Goal: Task Accomplishment & Management: Complete application form

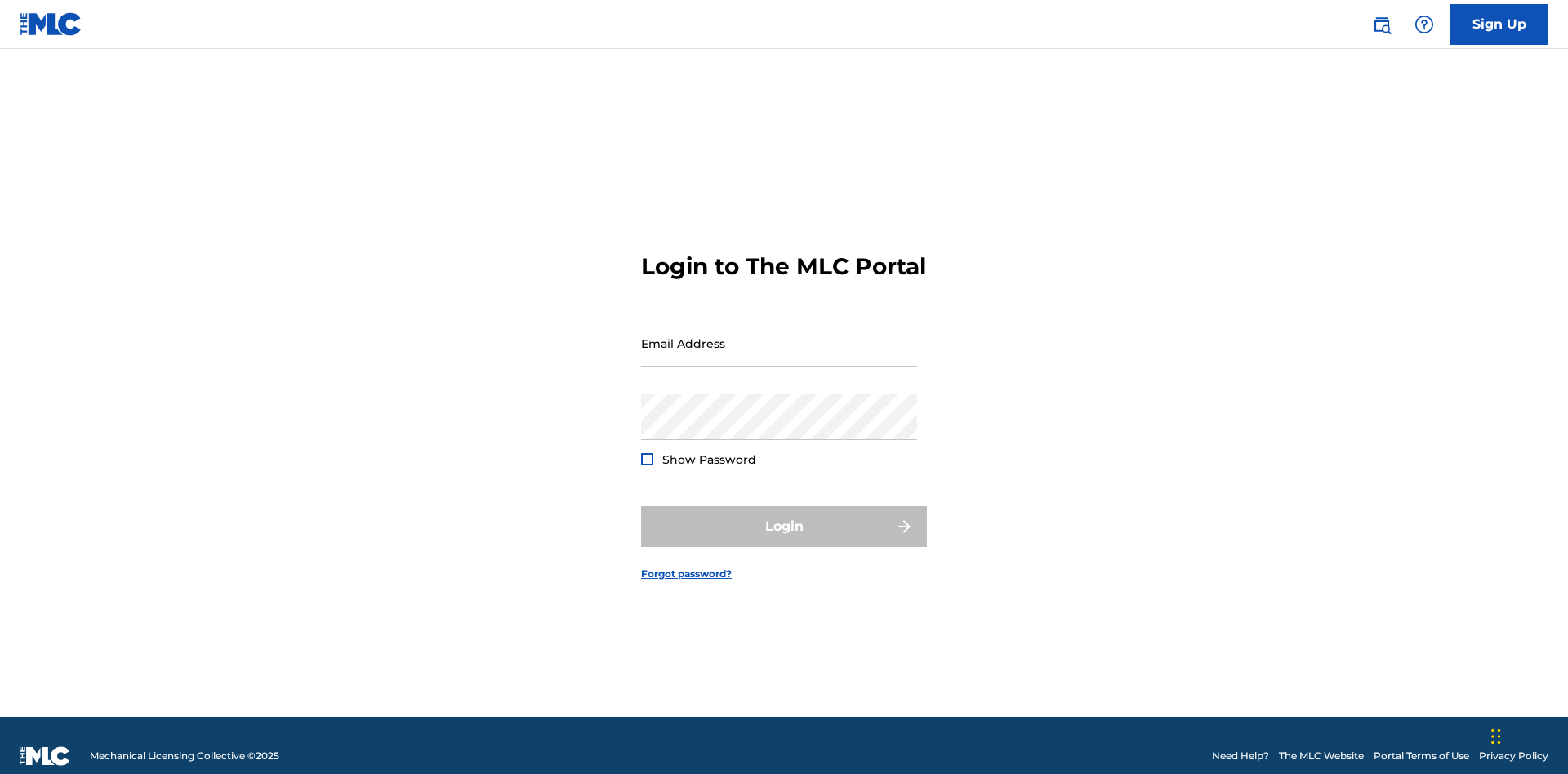
scroll to position [21, 0]
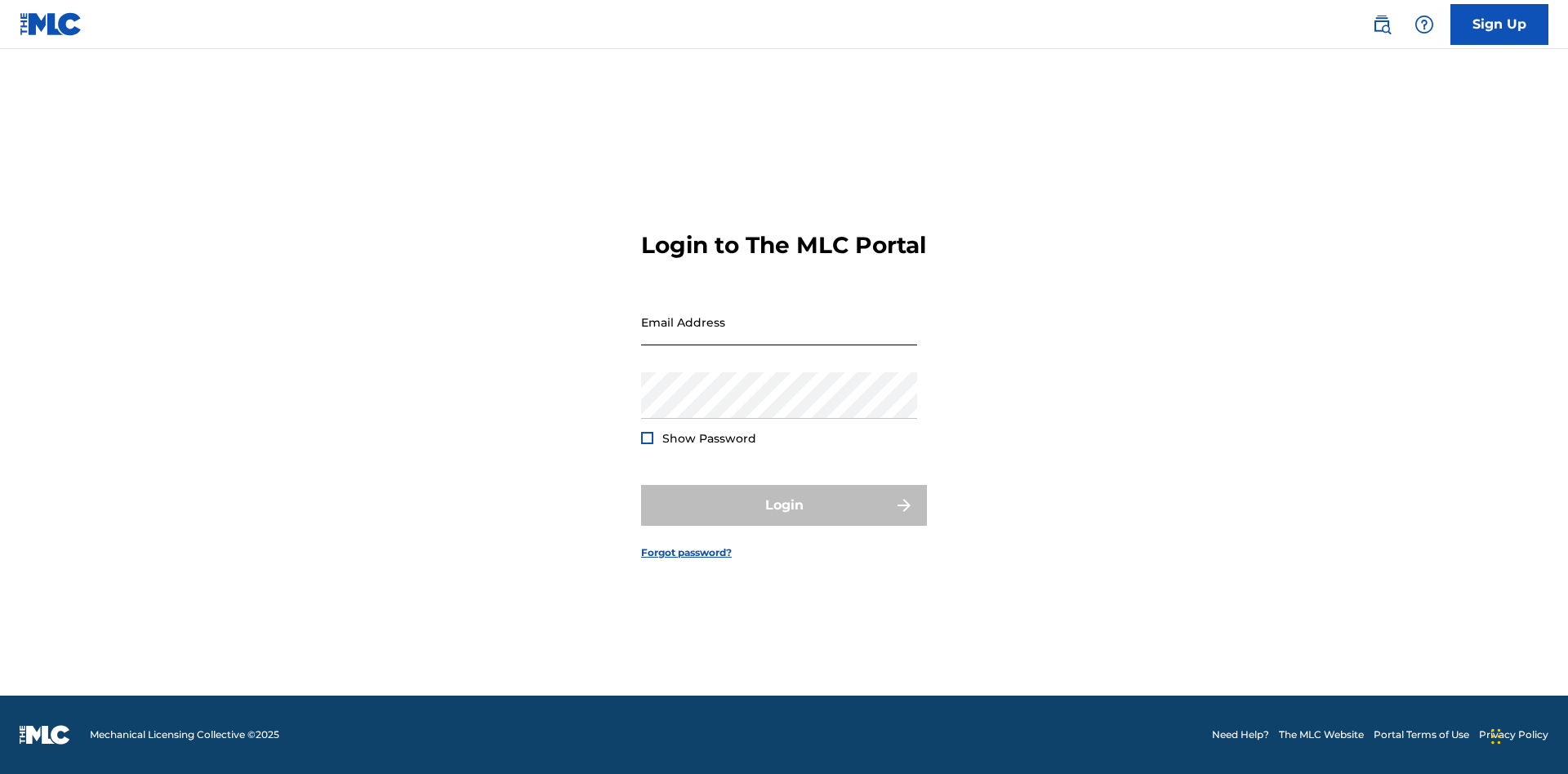
click at [779, 335] on input "Email Address" at bounding box center [779, 322] width 276 height 47
type input "[EMAIL_ADDRESS][DOMAIN_NAME]"
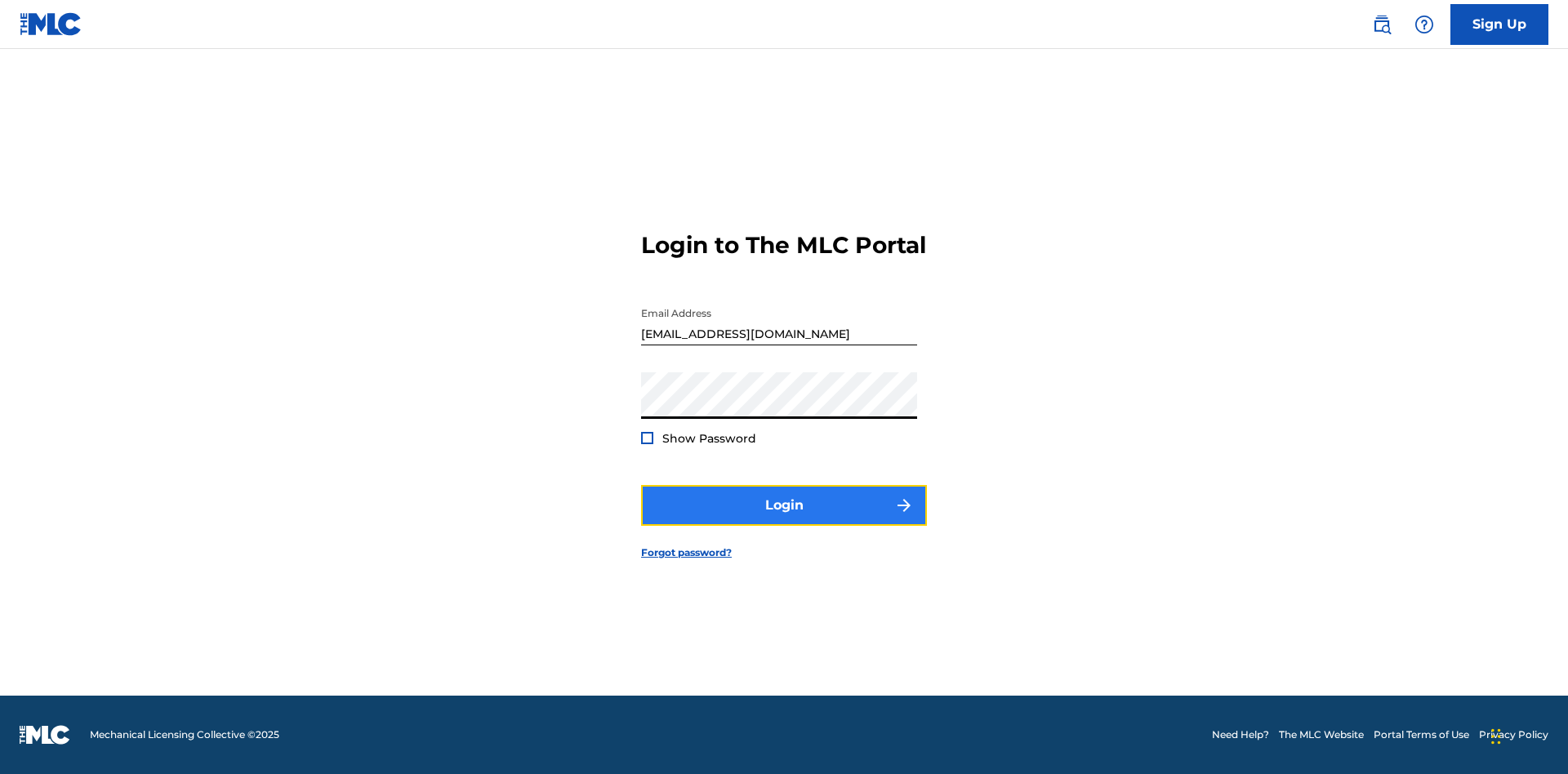
click at [784, 519] on button "Login" at bounding box center [784, 505] width 286 height 41
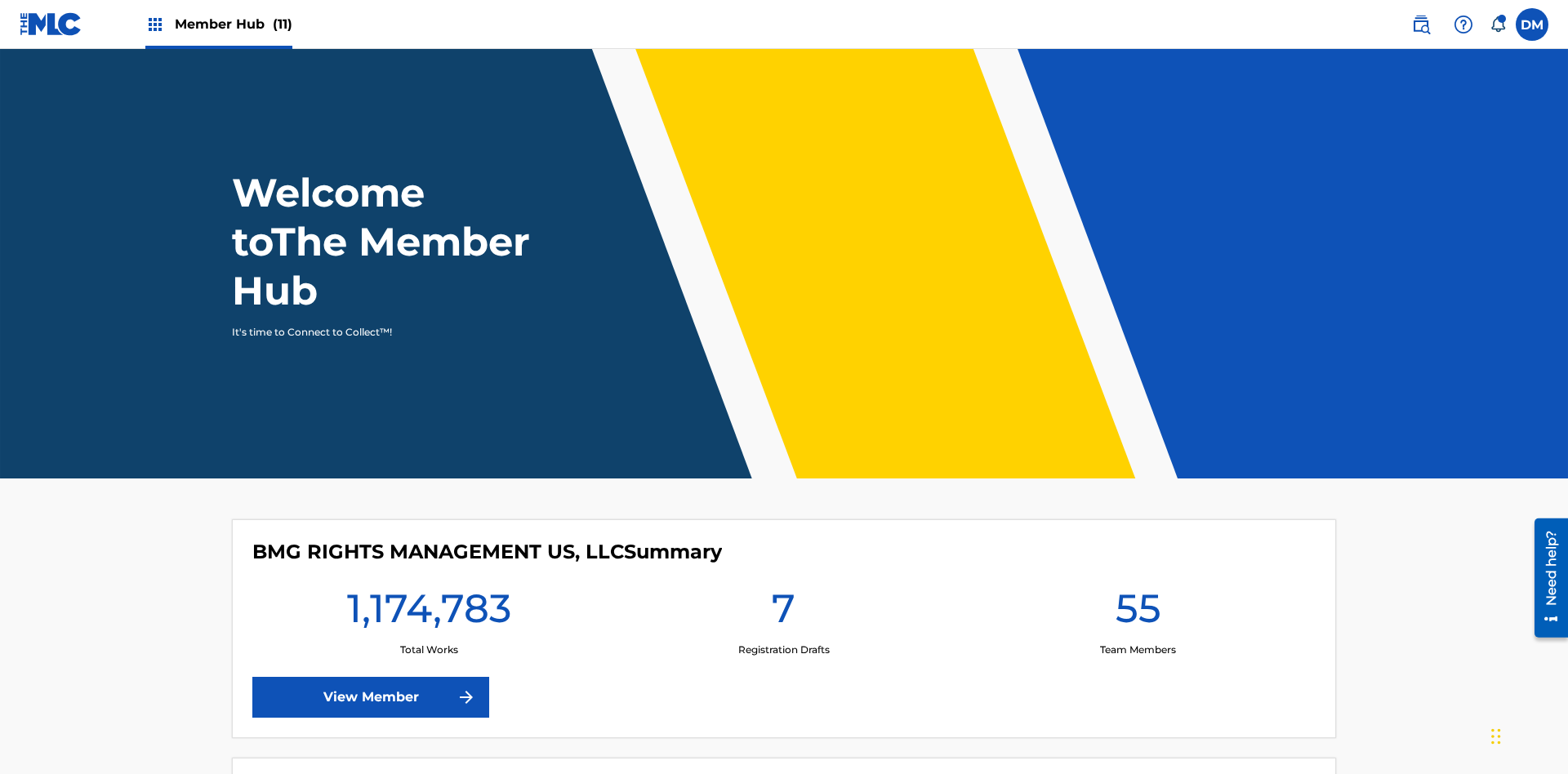
click at [218, 24] on span "Member Hub (11)" at bounding box center [234, 24] width 118 height 19
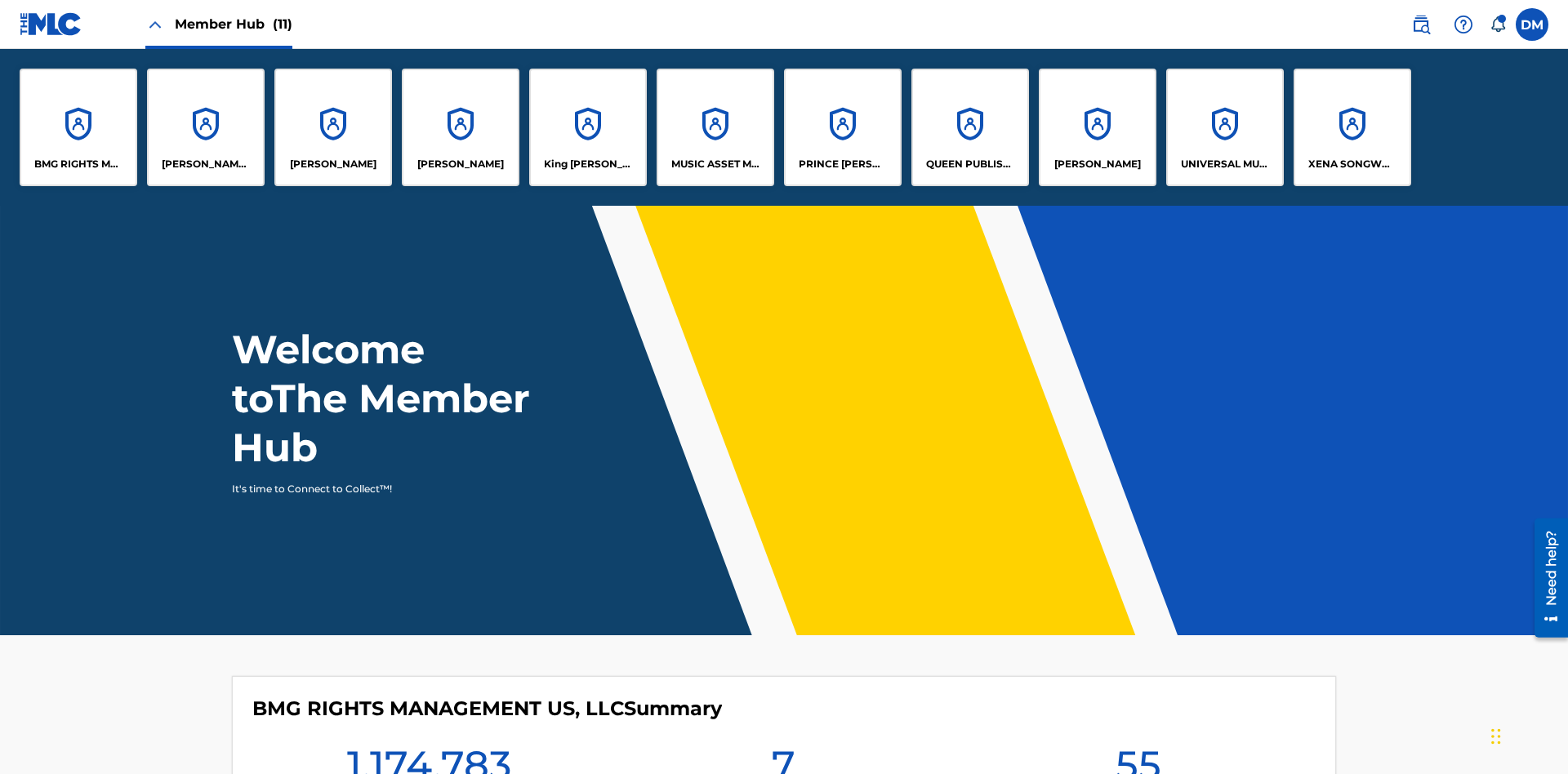
scroll to position [59, 0]
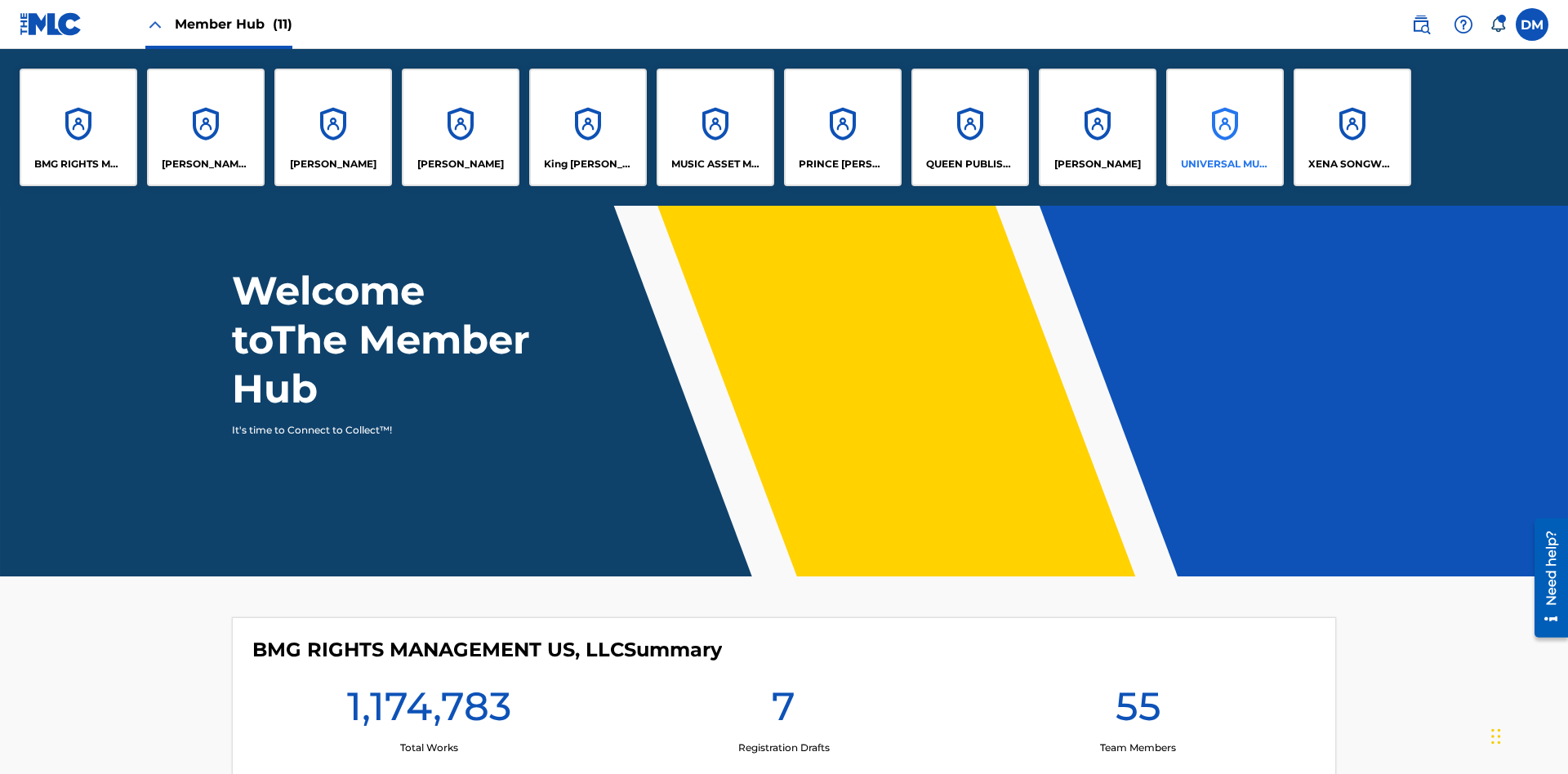
click at [1224, 164] on p "UNIVERSAL MUSIC PUB GROUP" at bounding box center [1225, 163] width 89 height 14
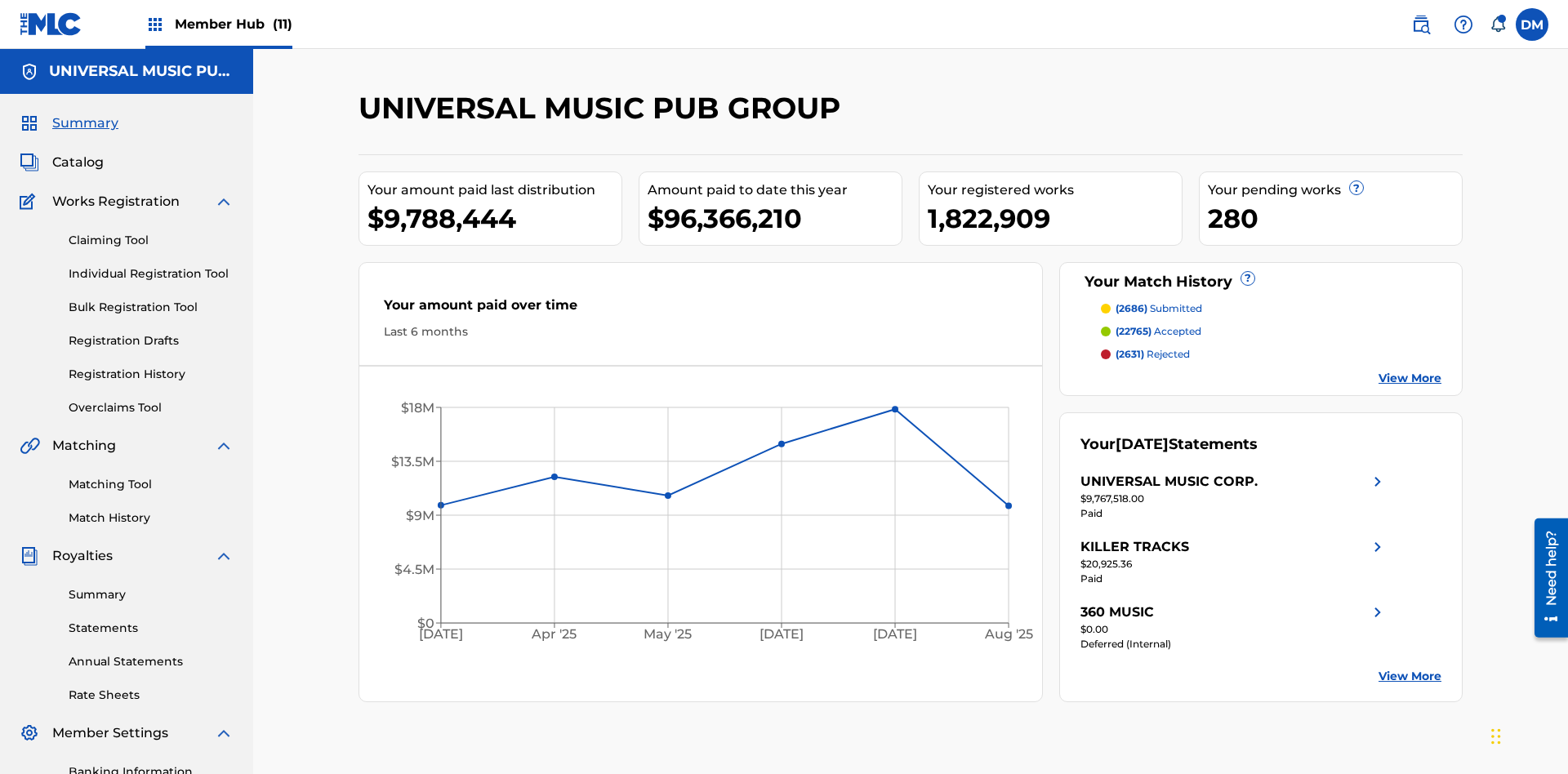
scroll to position [167, 0]
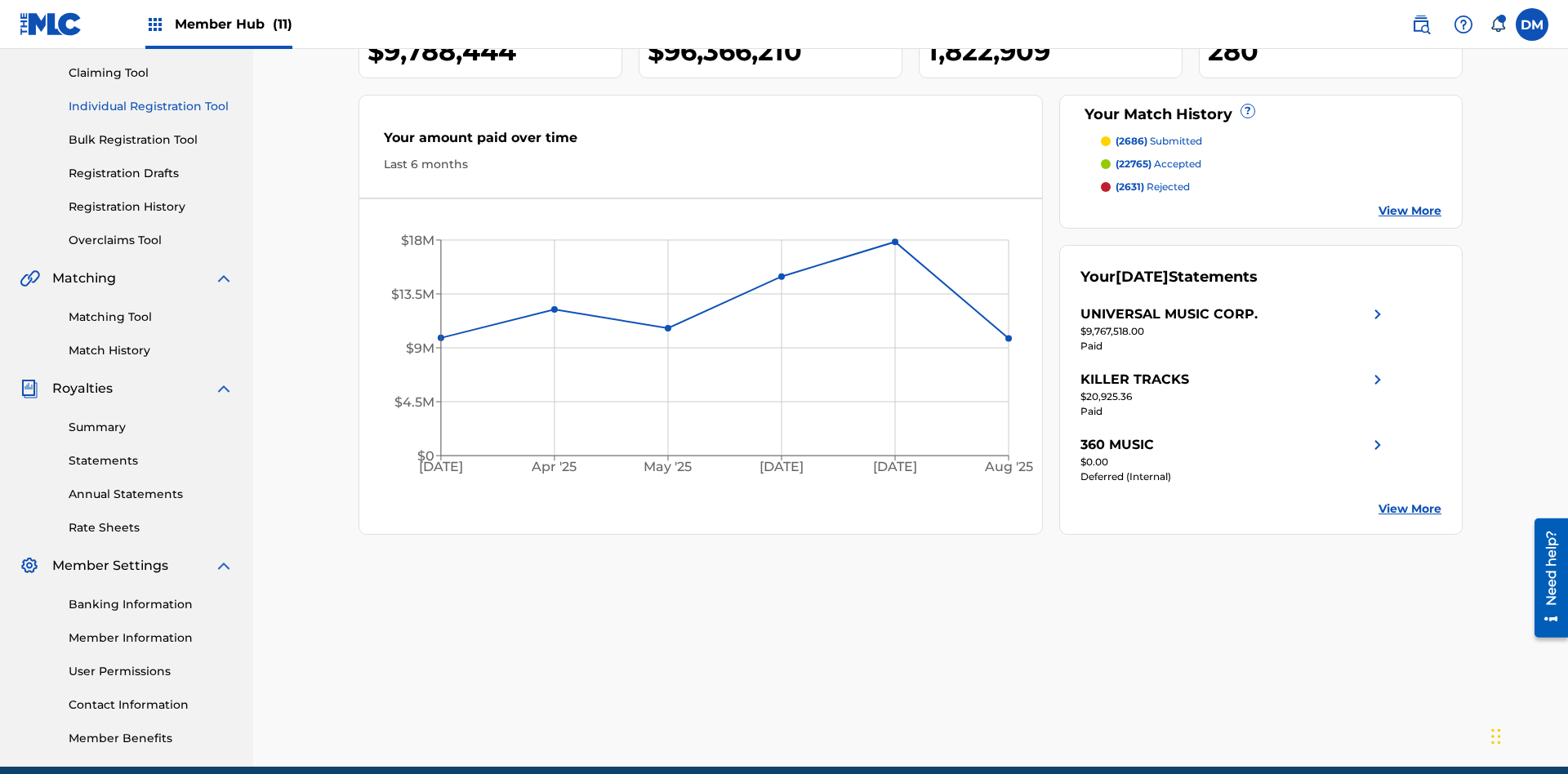
click at [151, 106] on link "Individual Registration Tool" at bounding box center [151, 106] width 165 height 17
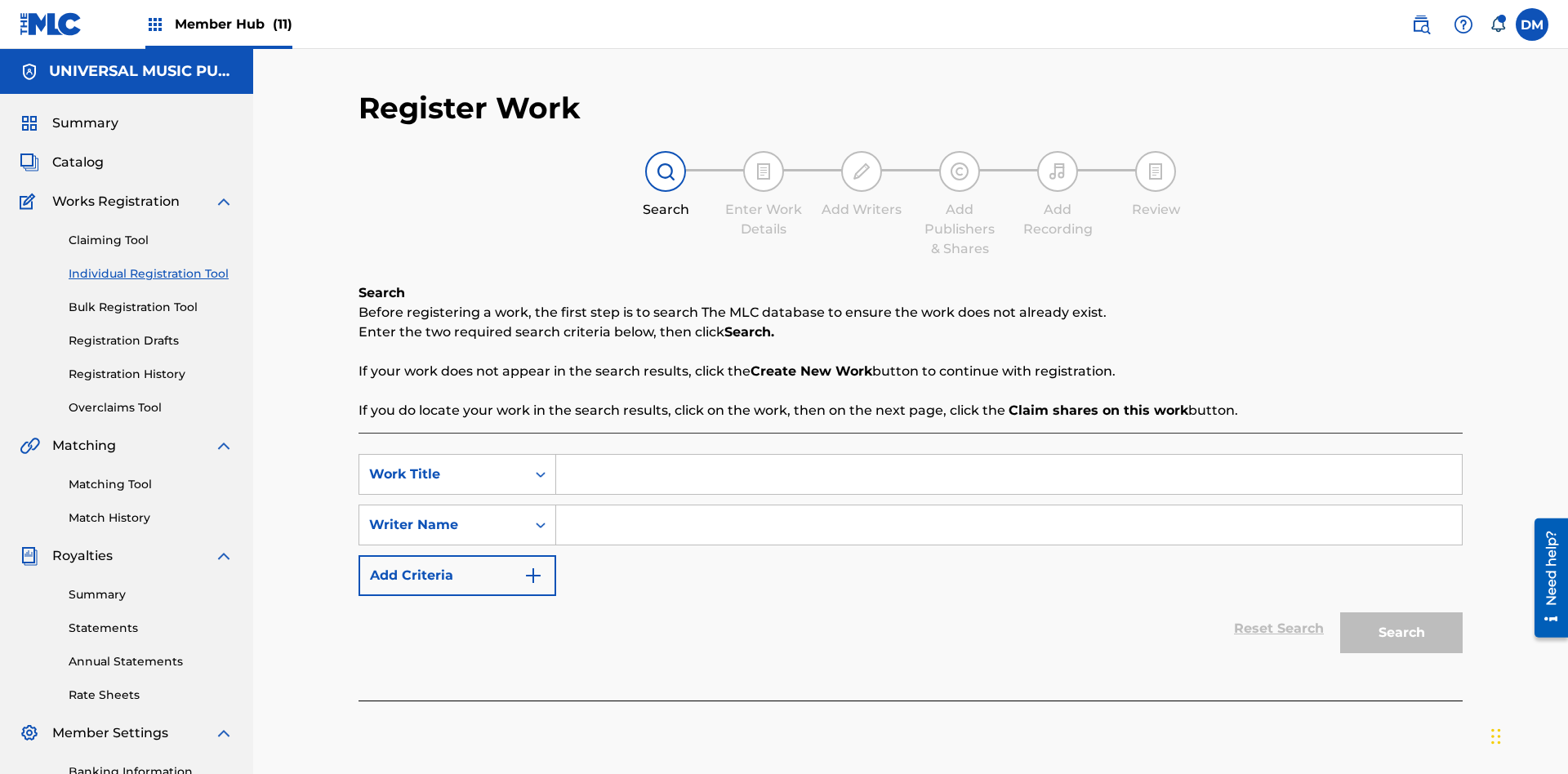
scroll to position [238, 0]
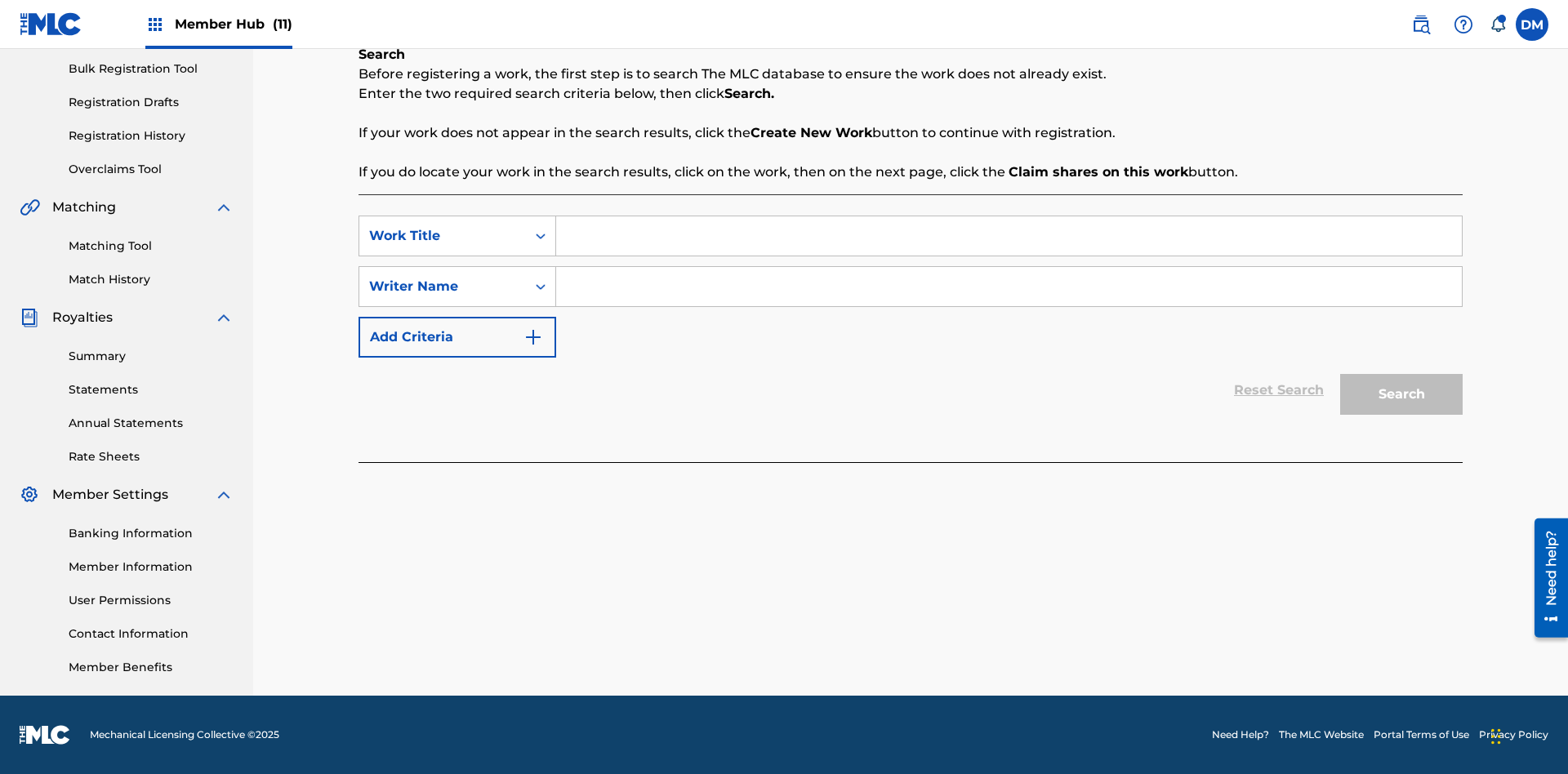
click at [1009, 236] on input "Search Form" at bounding box center [1010, 236] width 906 height 39
type input "Work to find in Pending Registration History"
click at [1009, 287] on input "Search Form" at bounding box center [1010, 286] width 906 height 39
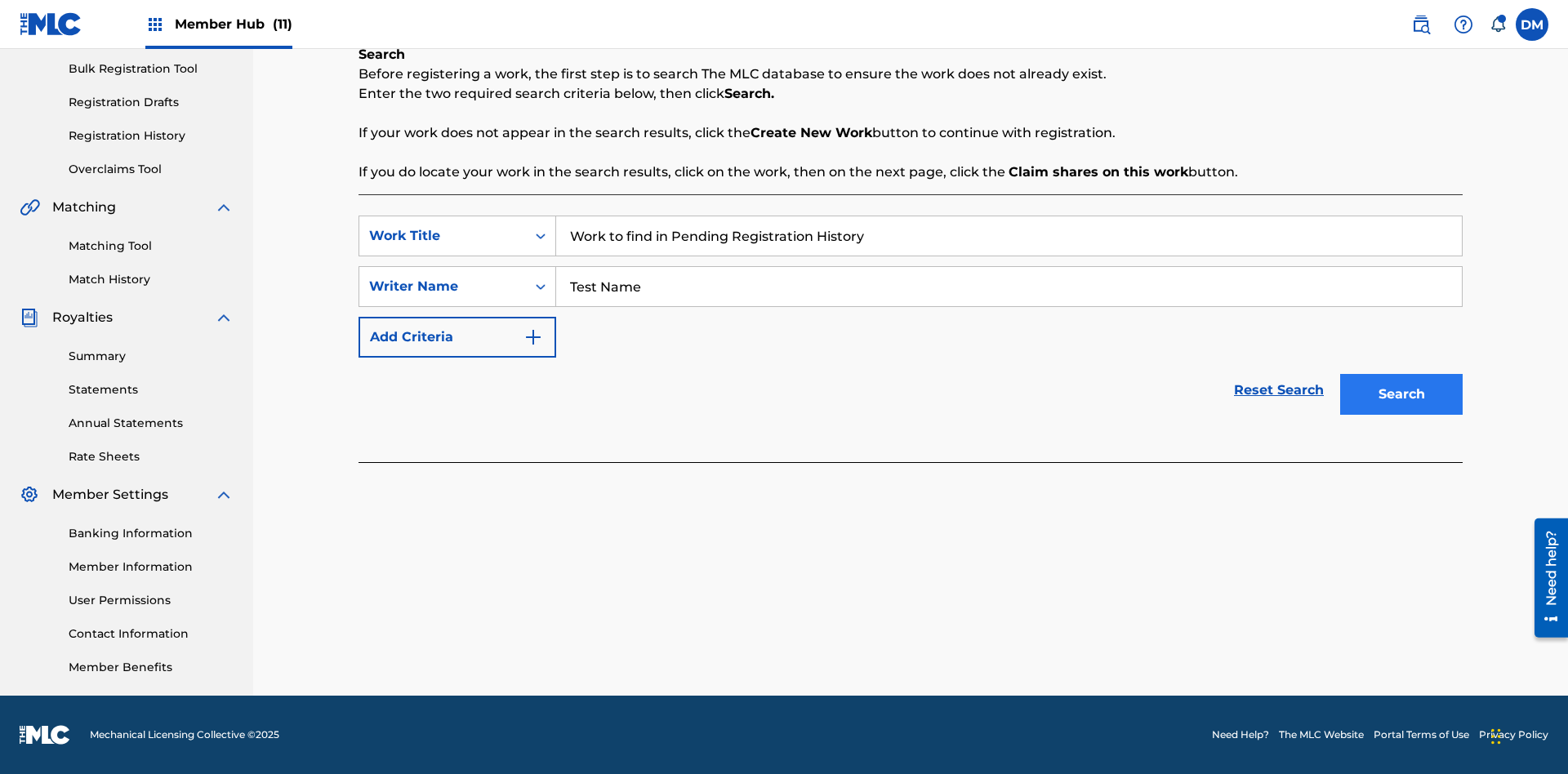
type input "Test Name"
click at [1402, 394] on button "Search" at bounding box center [1401, 394] width 123 height 41
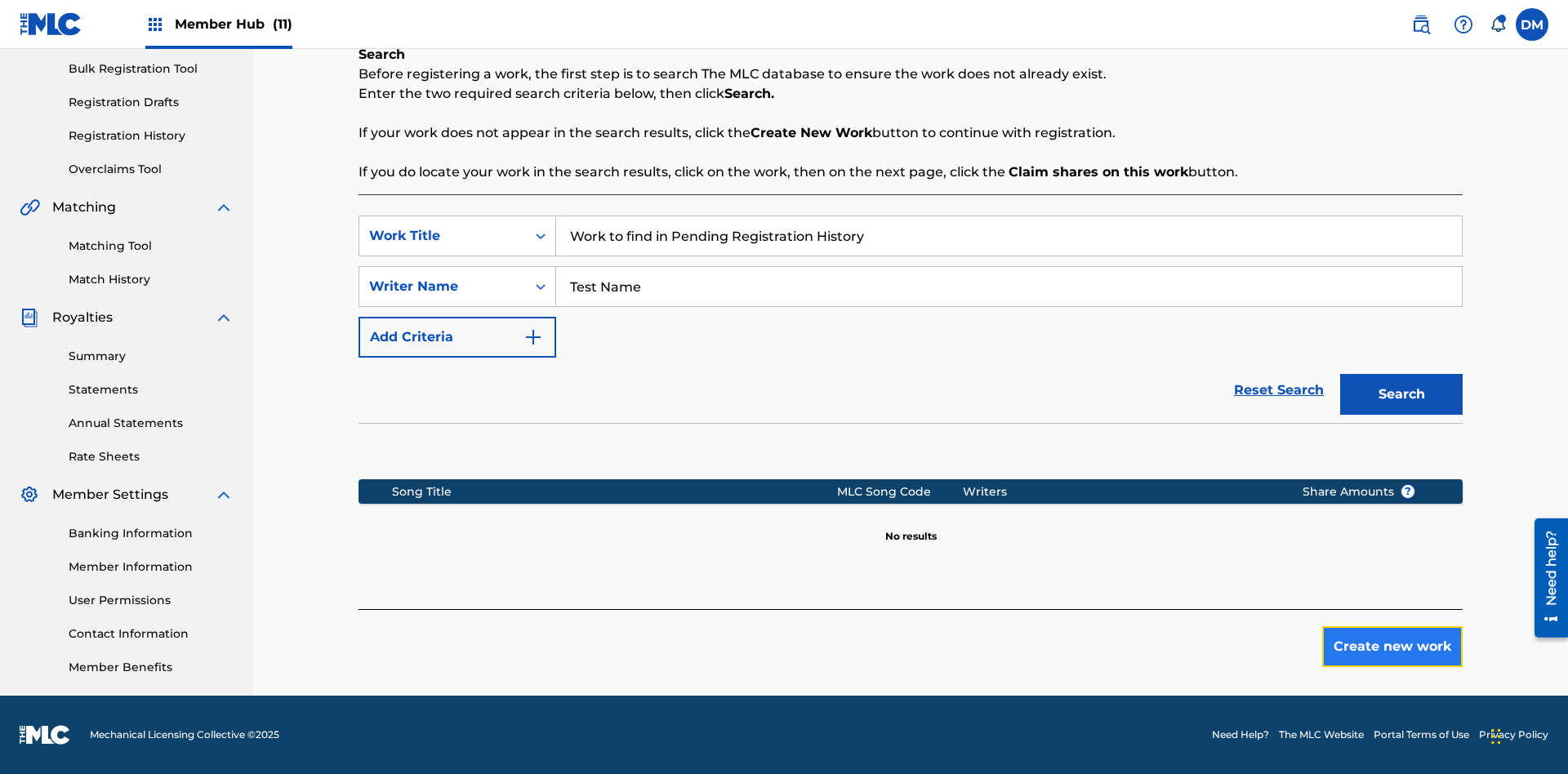
click at [1392, 647] on button "Create new work" at bounding box center [1392, 647] width 141 height 41
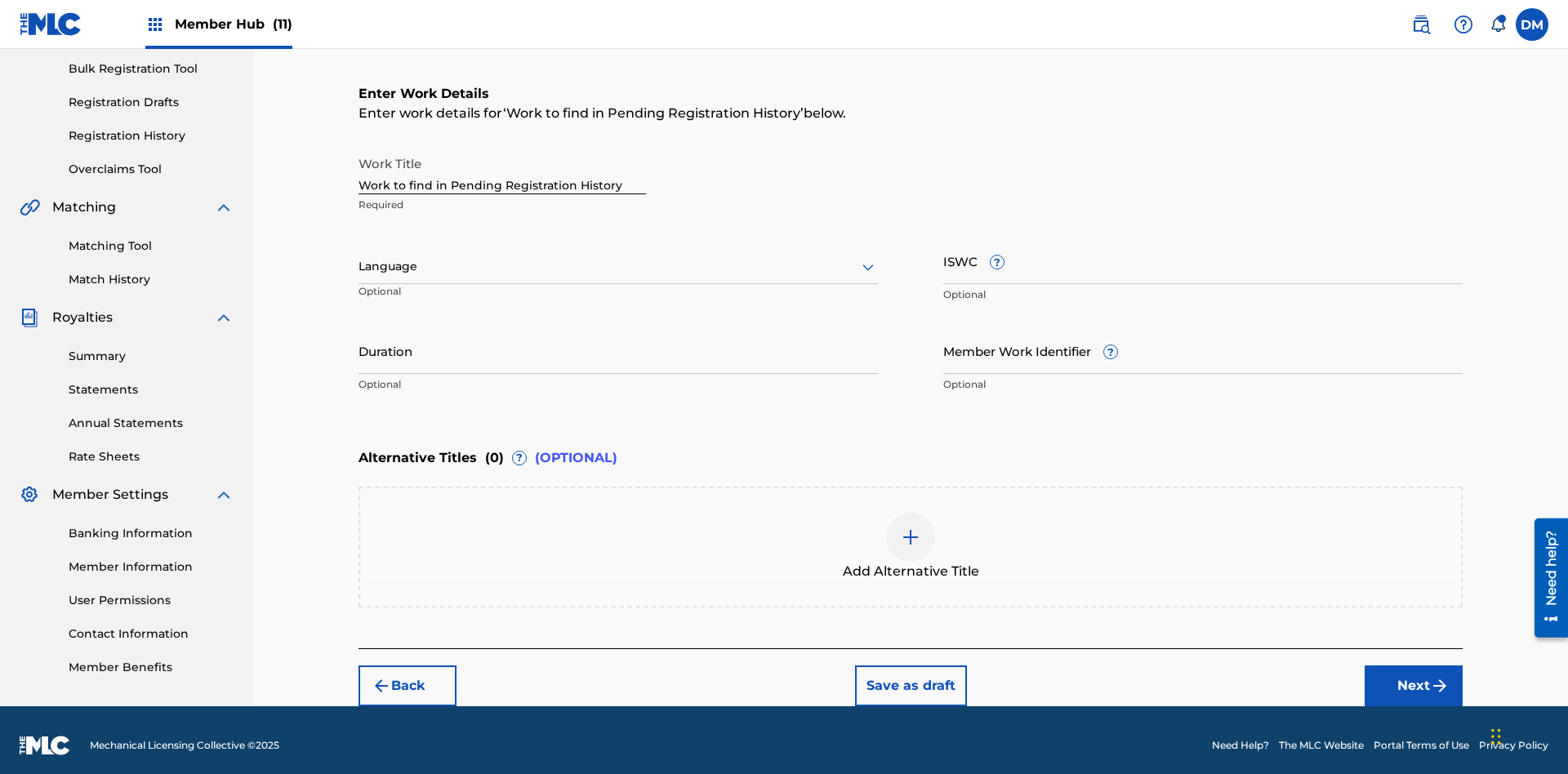
scroll to position [249, 0]
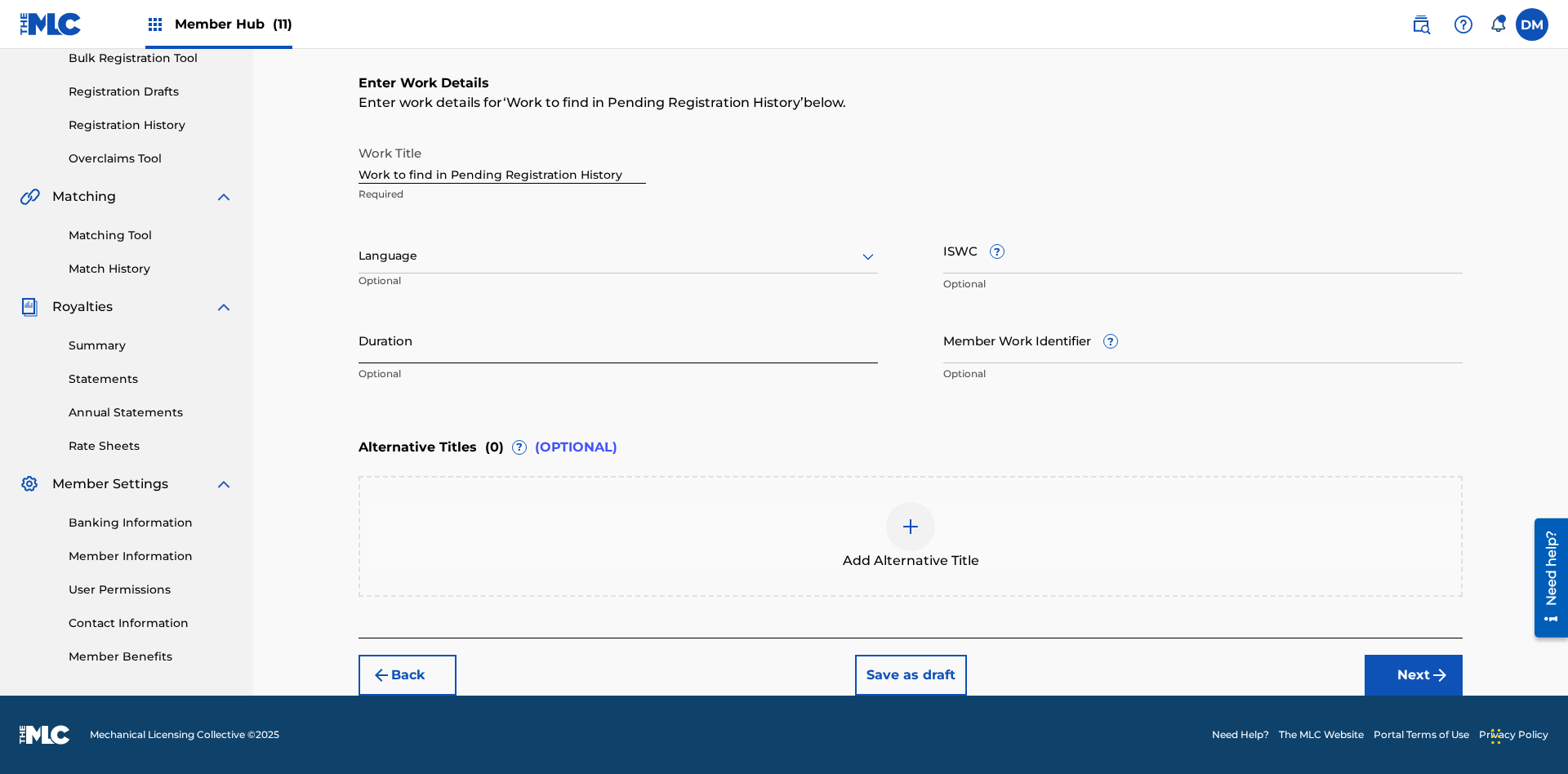
click at [618, 340] on input "Duration" at bounding box center [618, 340] width 520 height 47
type input "00:00"
click at [868, 256] on icon at bounding box center [868, 256] width 20 height 20
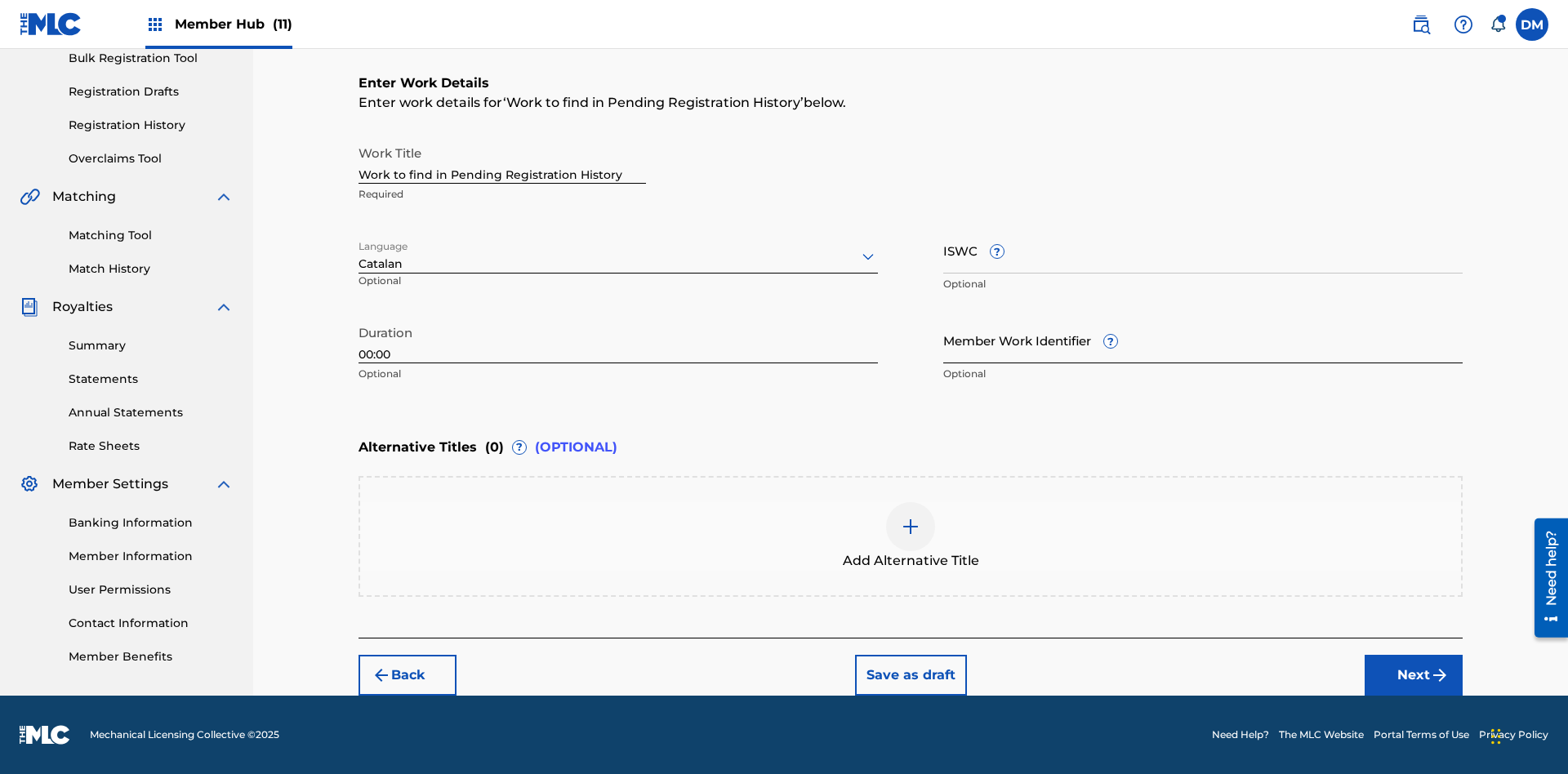
click at [1203, 340] on input "Member Work Identifier ?" at bounding box center [1202, 340] width 520 height 47
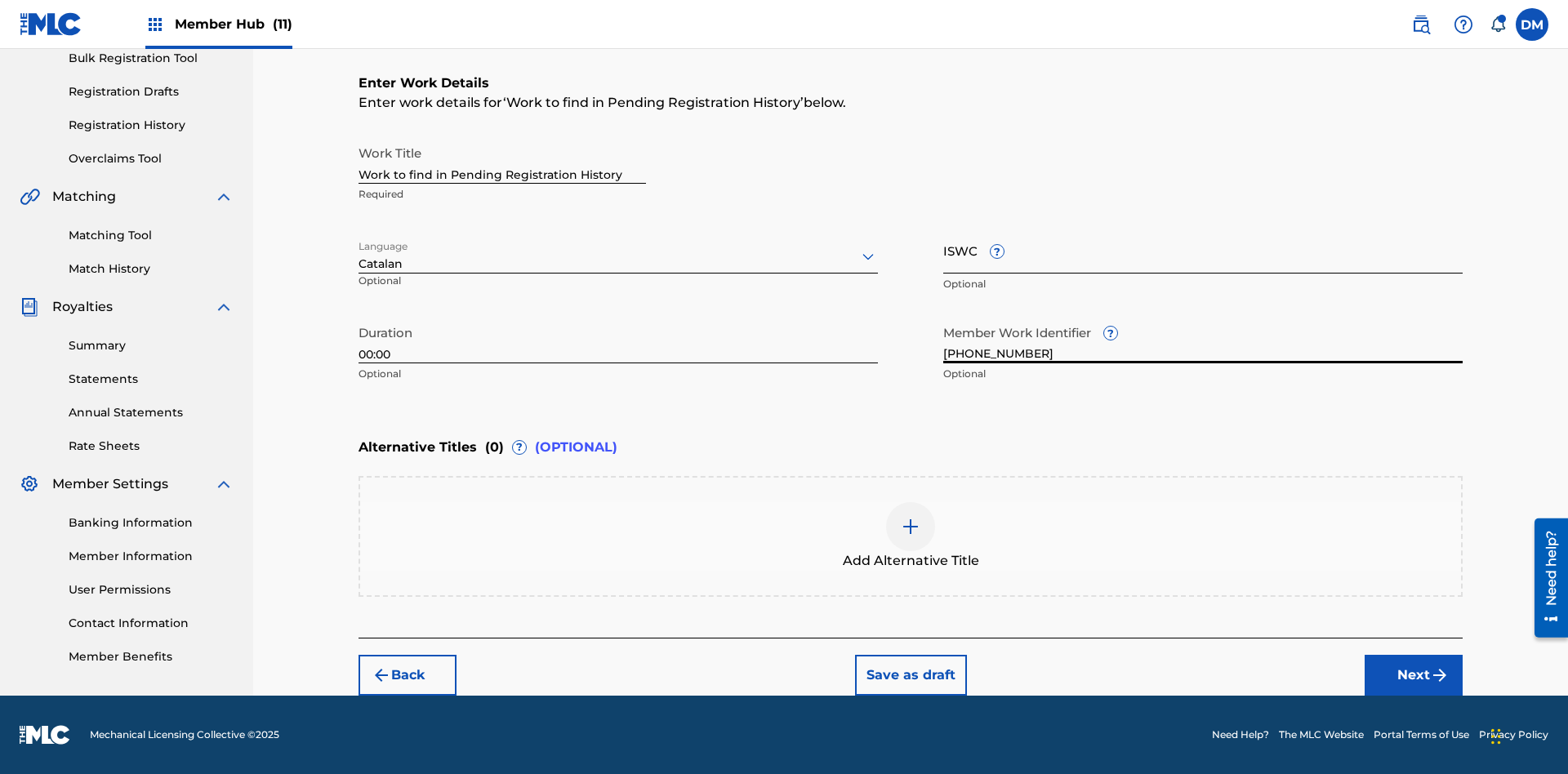
type input "[PHONE_NUMBER]"
click at [1203, 250] on input "ISWC ?" at bounding box center [1202, 250] width 520 height 47
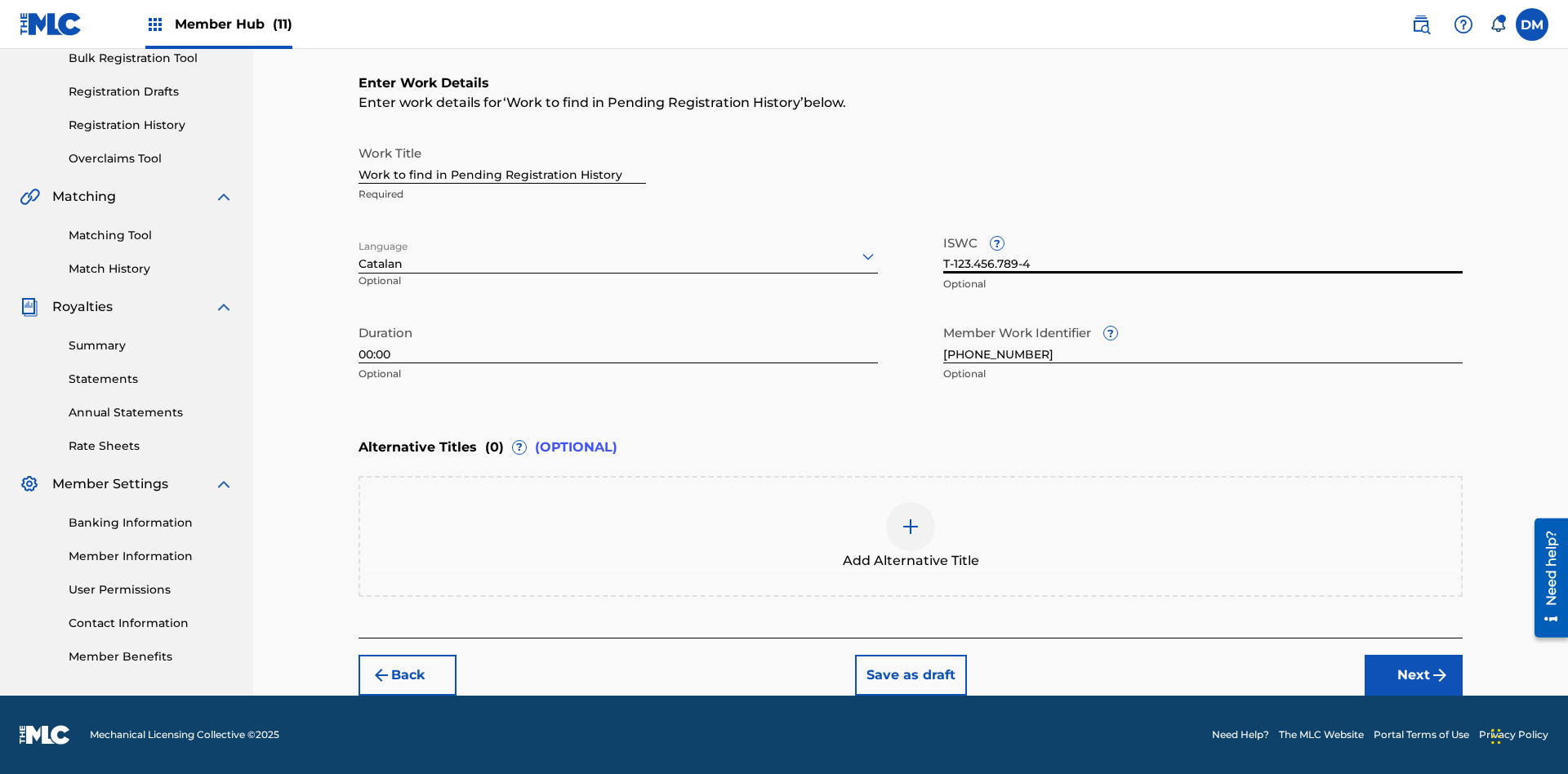
type input "T-123.456.789-4"
click at [911, 536] on img at bounding box center [911, 526] width 20 height 20
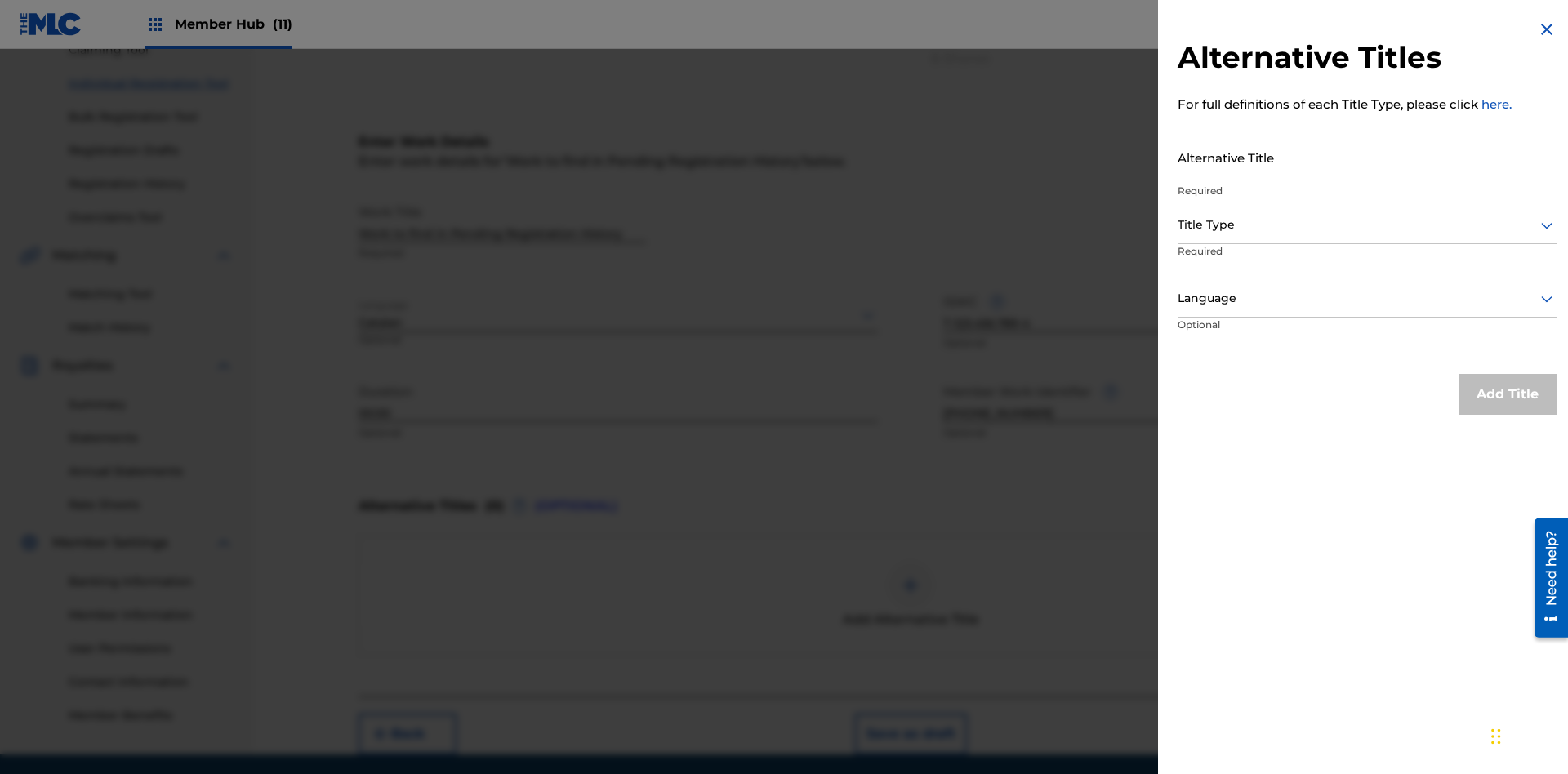
click at [1368, 157] on input "Alternative Title" at bounding box center [1367, 157] width 379 height 47
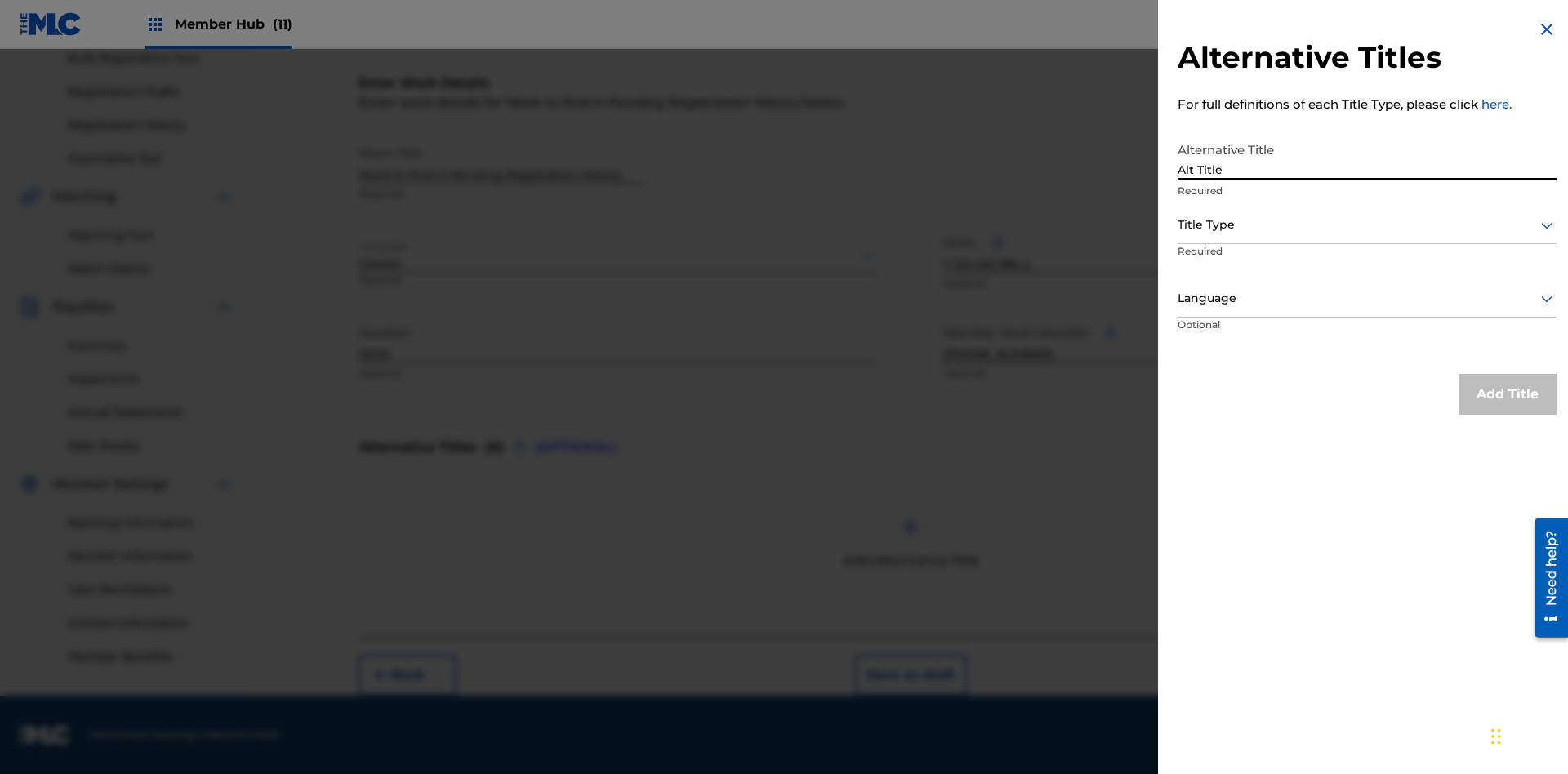
type input "Alt Title"
click at [1368, 224] on div at bounding box center [1367, 224] width 379 height 20
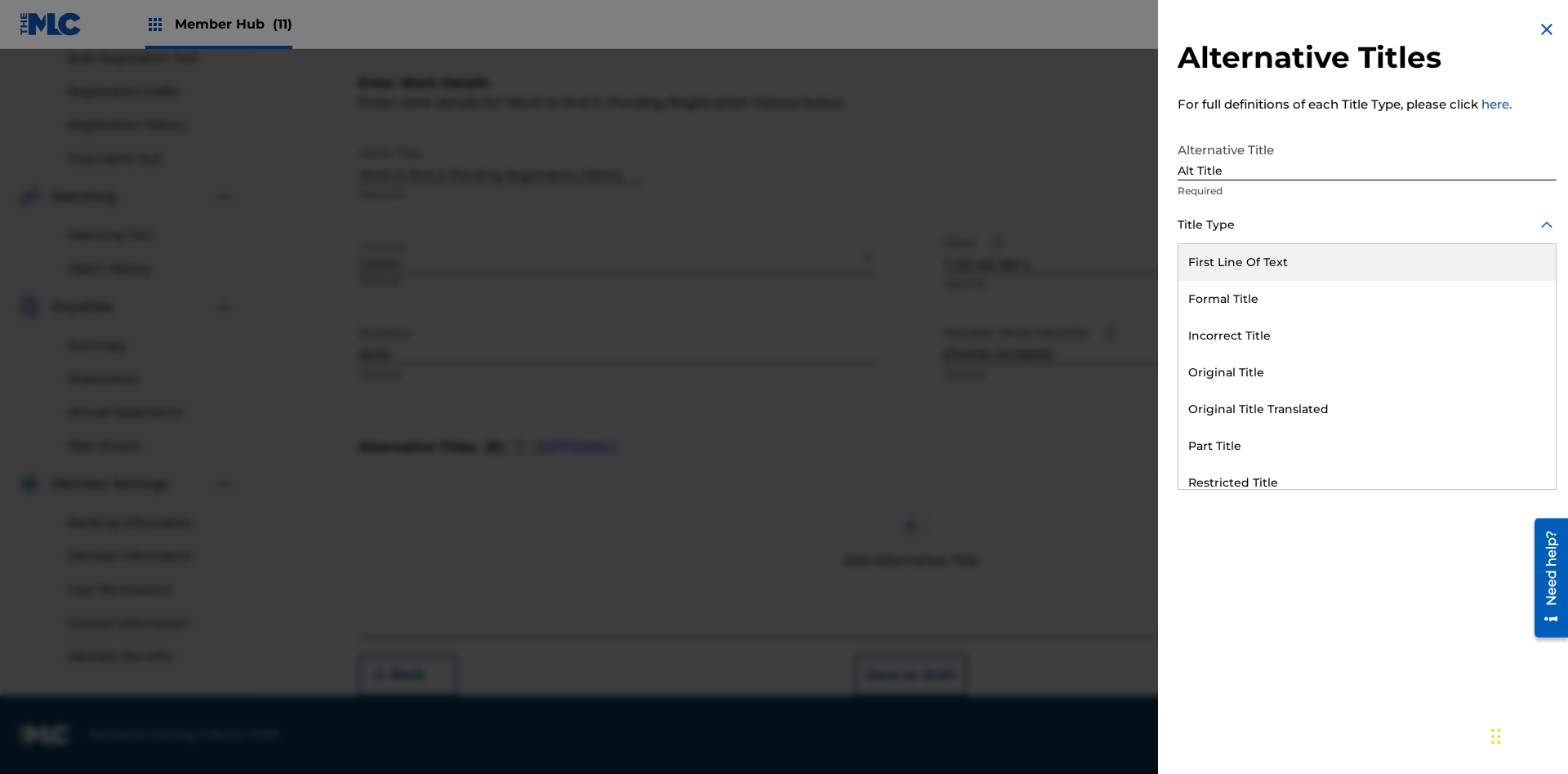
click at [1368, 372] on div "Original Title" at bounding box center [1367, 372] width 377 height 37
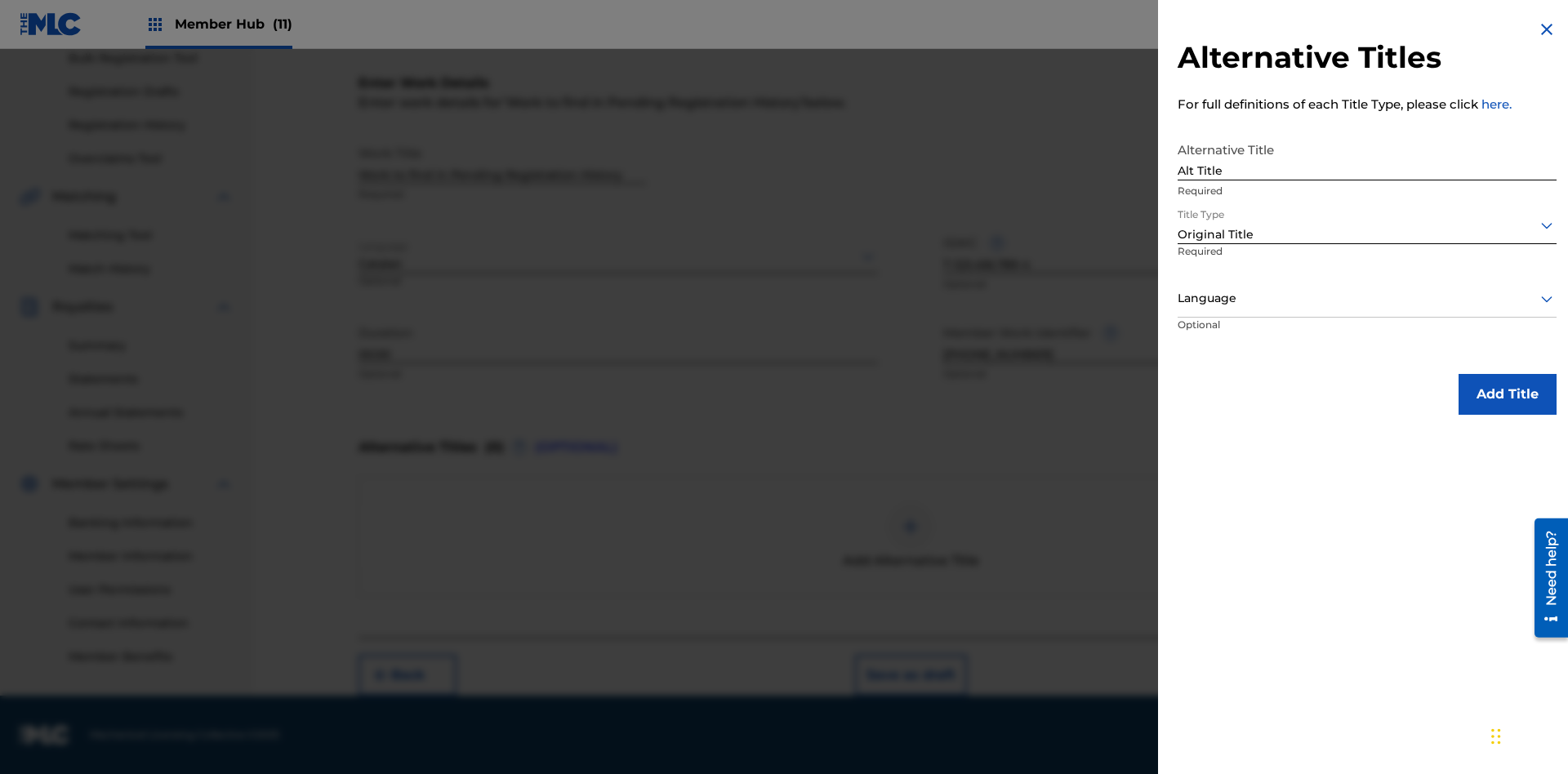
click at [1368, 298] on div at bounding box center [1367, 298] width 379 height 20
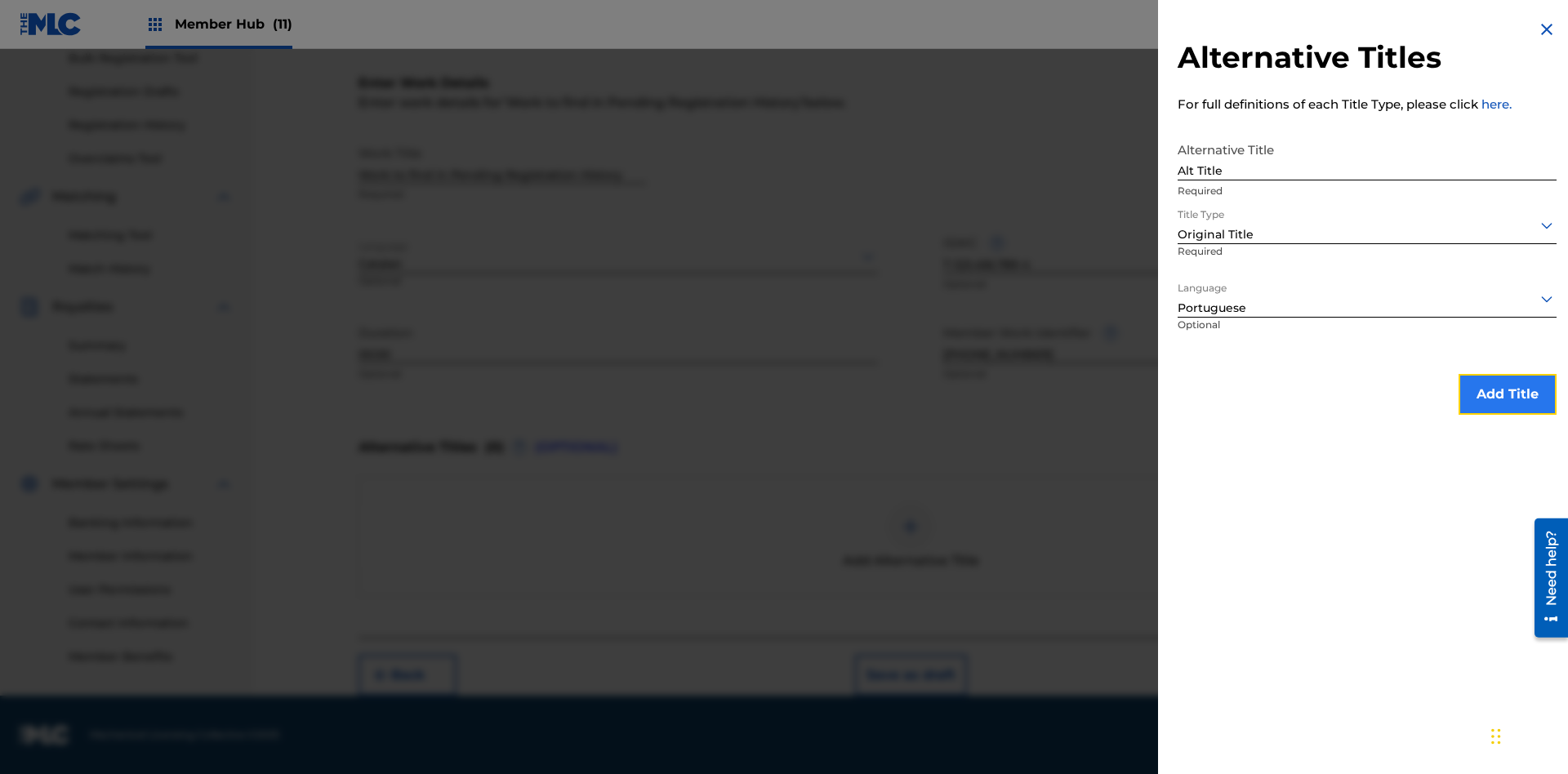
click at [1507, 393] on button "Add Title" at bounding box center [1507, 394] width 98 height 41
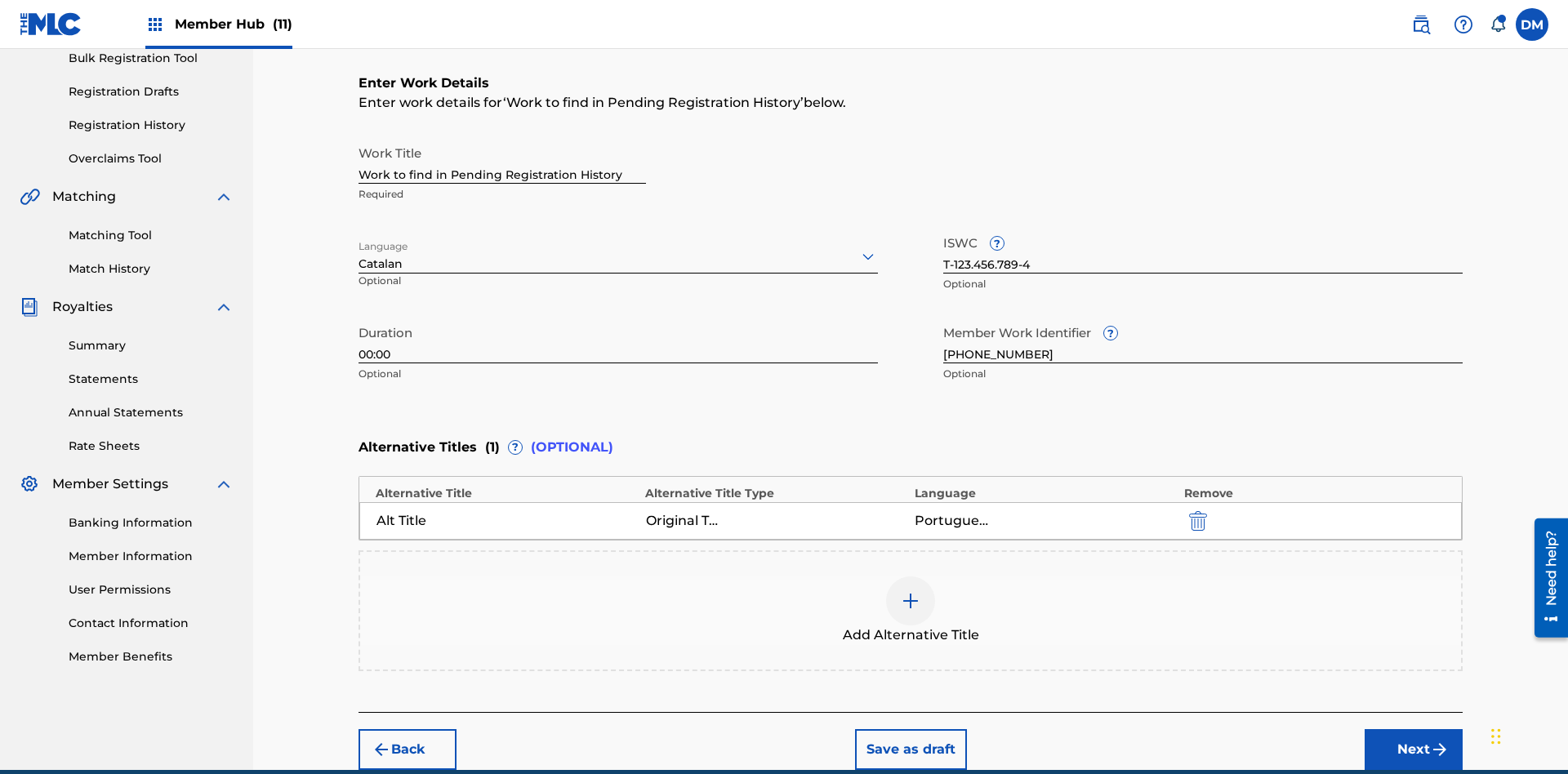
scroll to position [324, 0]
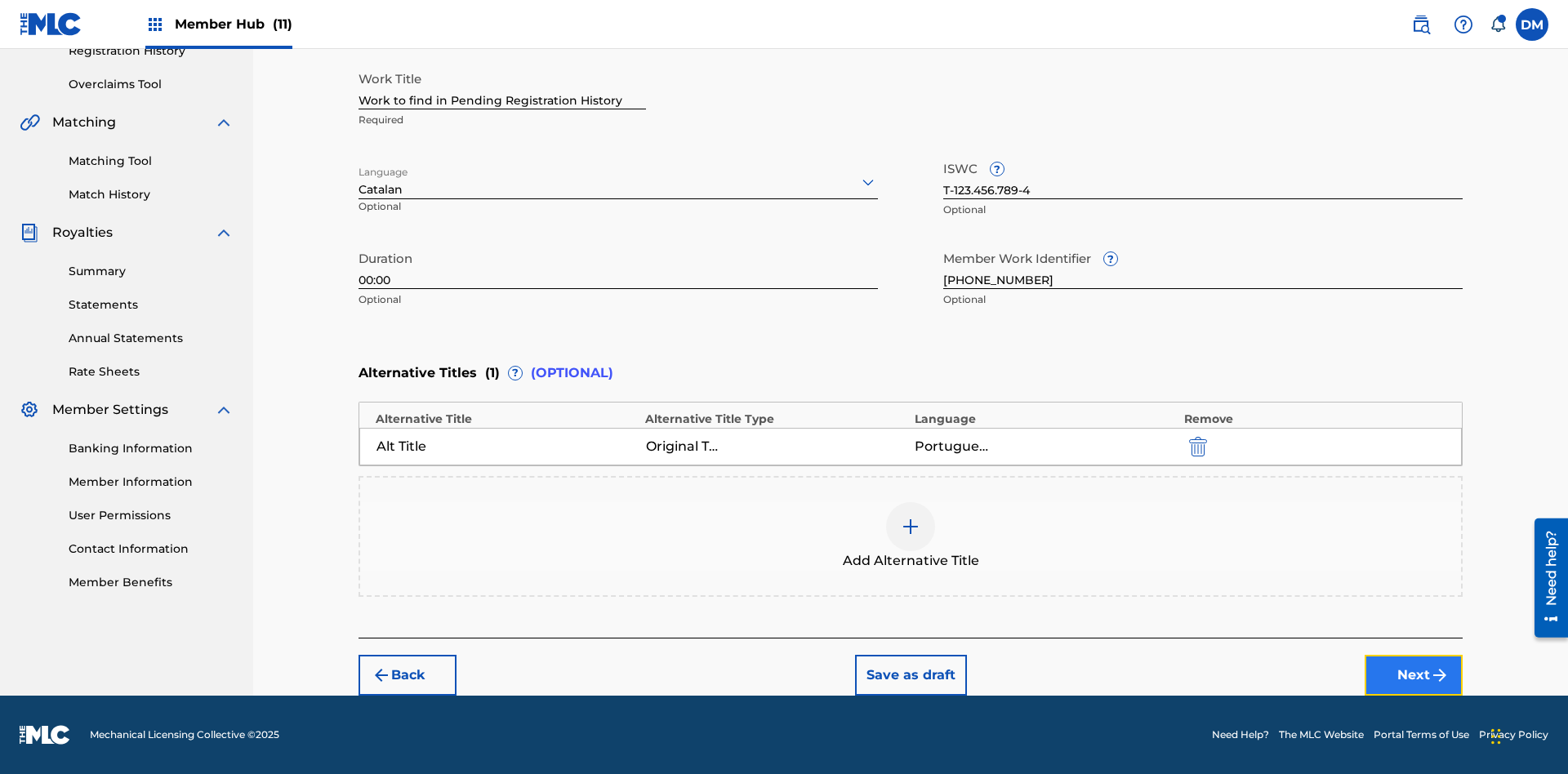
click at [1414, 675] on button "Next" at bounding box center [1413, 675] width 98 height 41
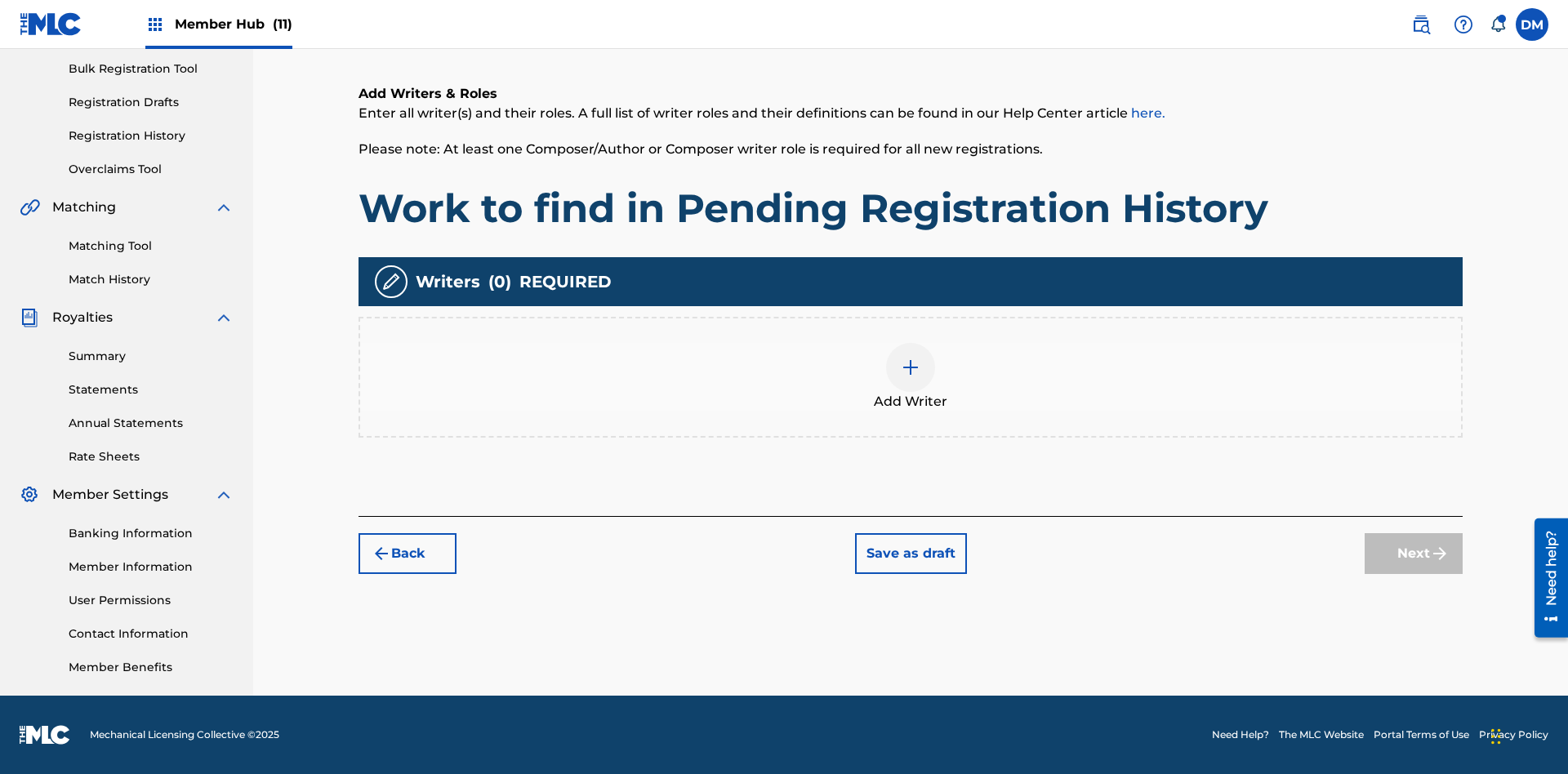
click at [911, 376] on img at bounding box center [911, 368] width 20 height 20
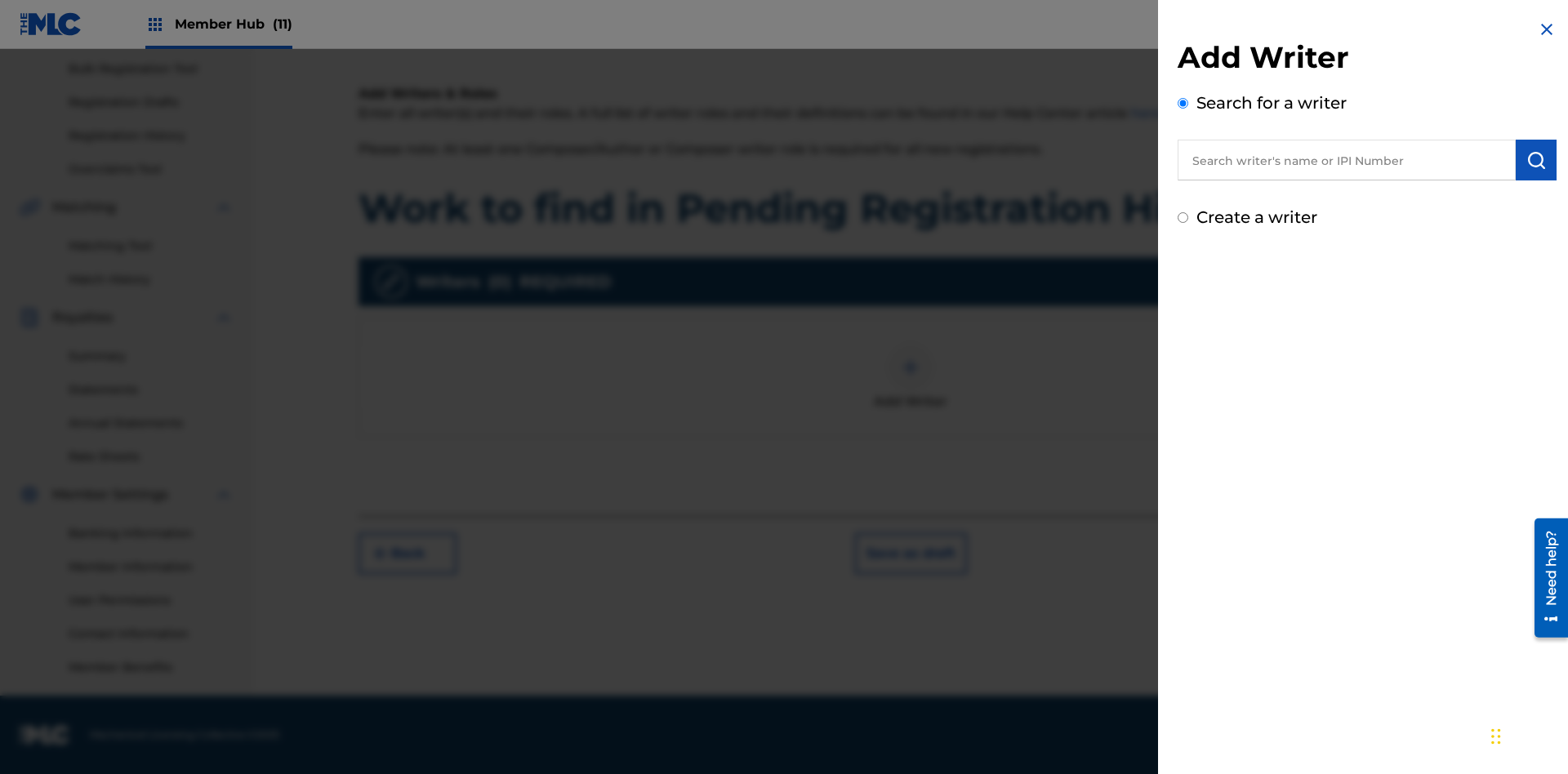
click at [1347, 160] on input "text" at bounding box center [1347, 160] width 338 height 41
type input "Test2025.09.19.06.01.37"
click at [1537, 160] on img "submit" at bounding box center [1536, 160] width 20 height 20
click at [1183, 288] on input "Create a writer" at bounding box center [1182, 287] width 10 height 10
radio input "false"
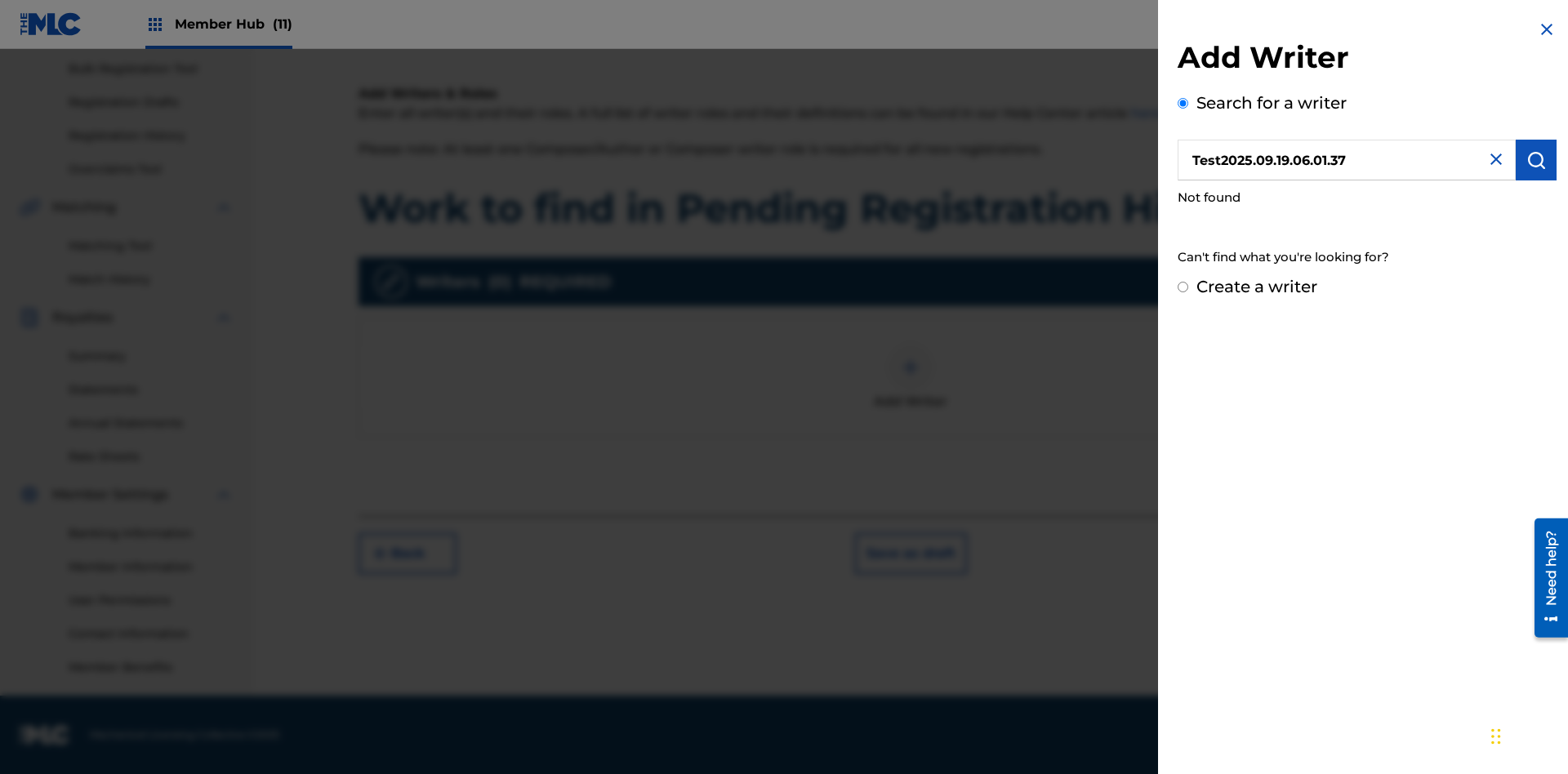
radio input "false"
radio input "true"
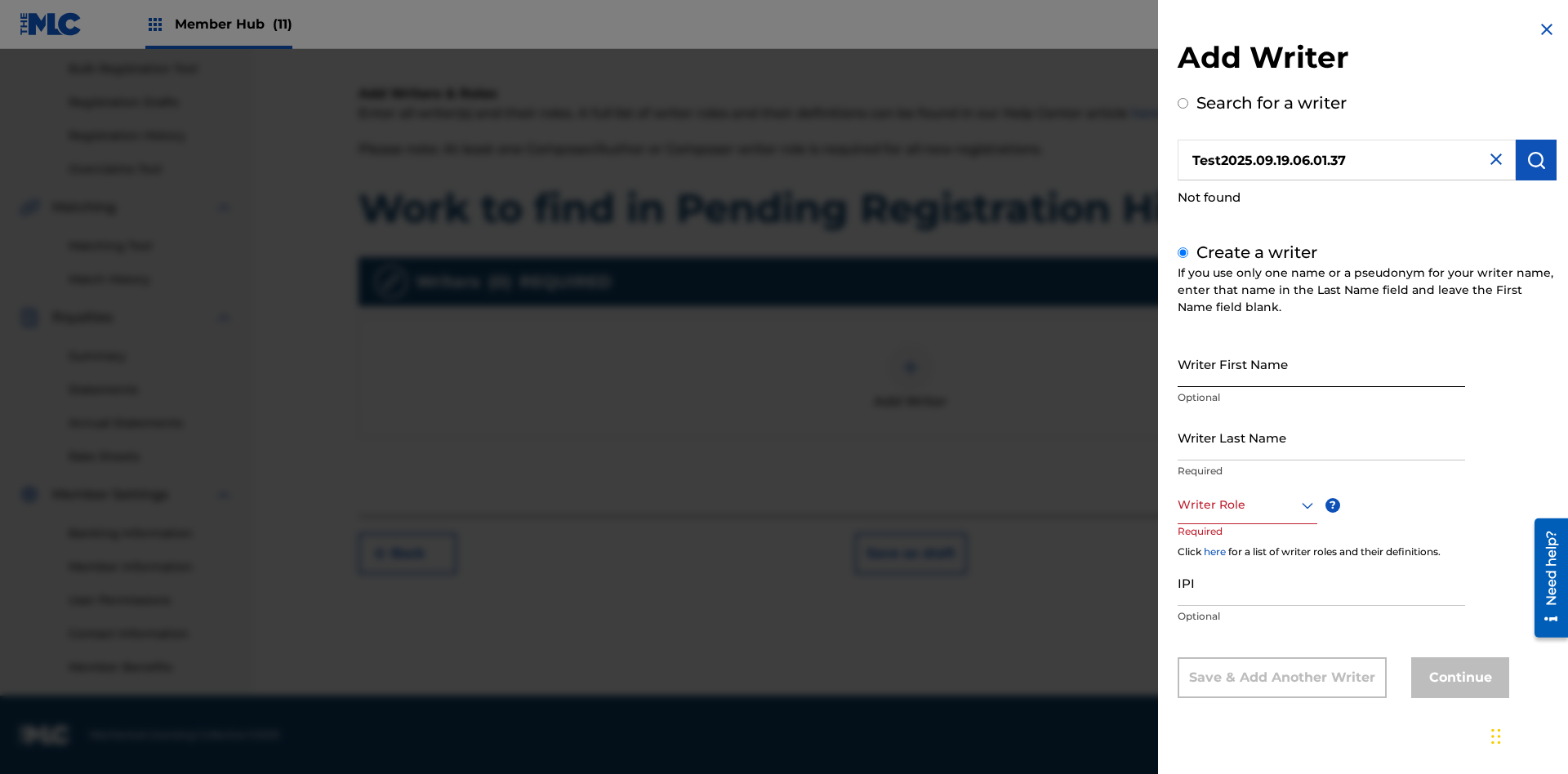
click at [1321, 364] on input "Writer First Name" at bounding box center [1321, 364] width 288 height 47
type input "Test2025.09.19.06.01.40"
click at [1321, 437] on input "Writer Last Name" at bounding box center [1321, 437] width 288 height 47
type input "Test2025.09.19.06.01.40"
click at [1246, 504] on div at bounding box center [1247, 504] width 140 height 20
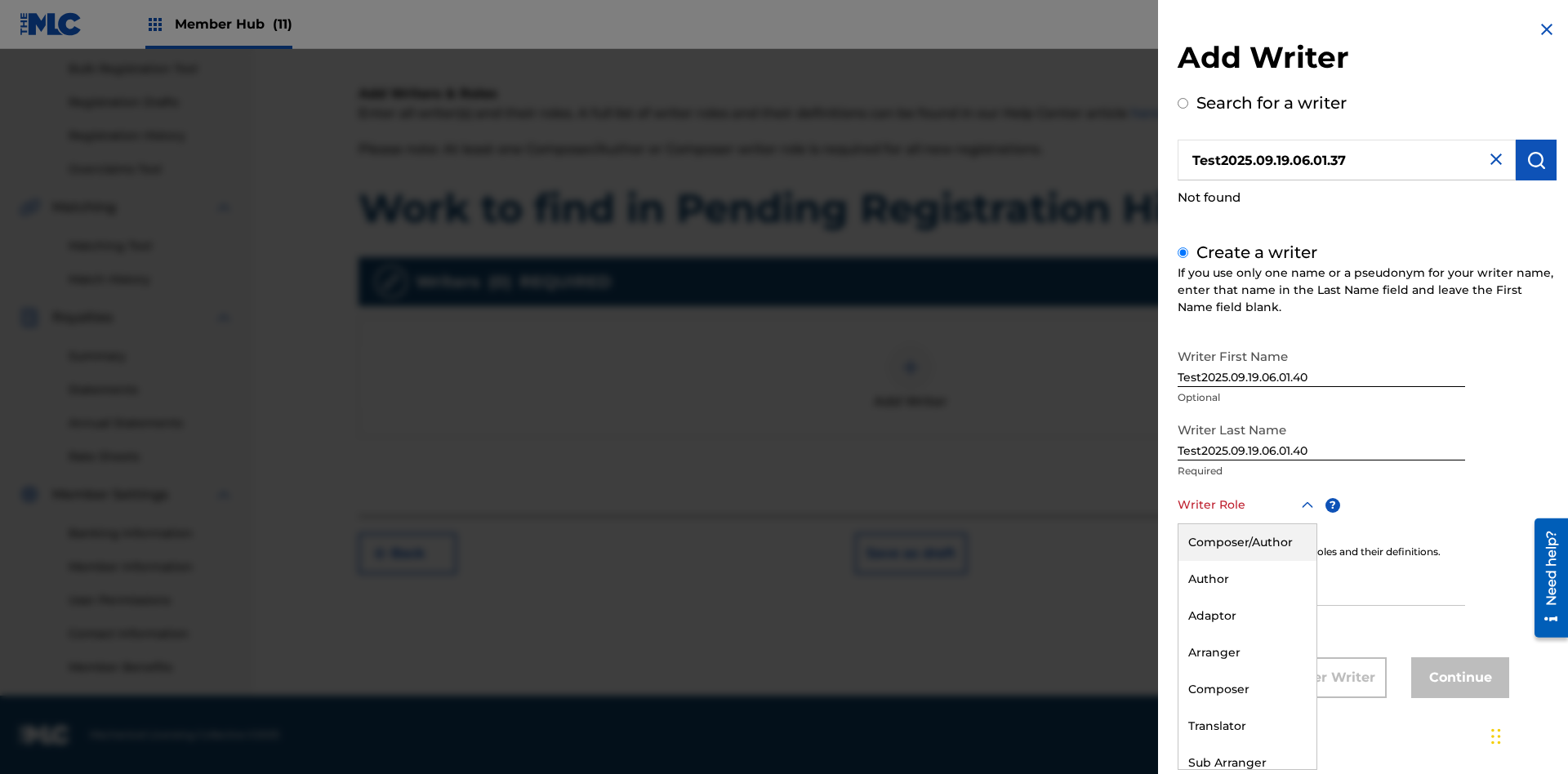
click at [1246, 689] on div "Composer" at bounding box center [1247, 689] width 138 height 37
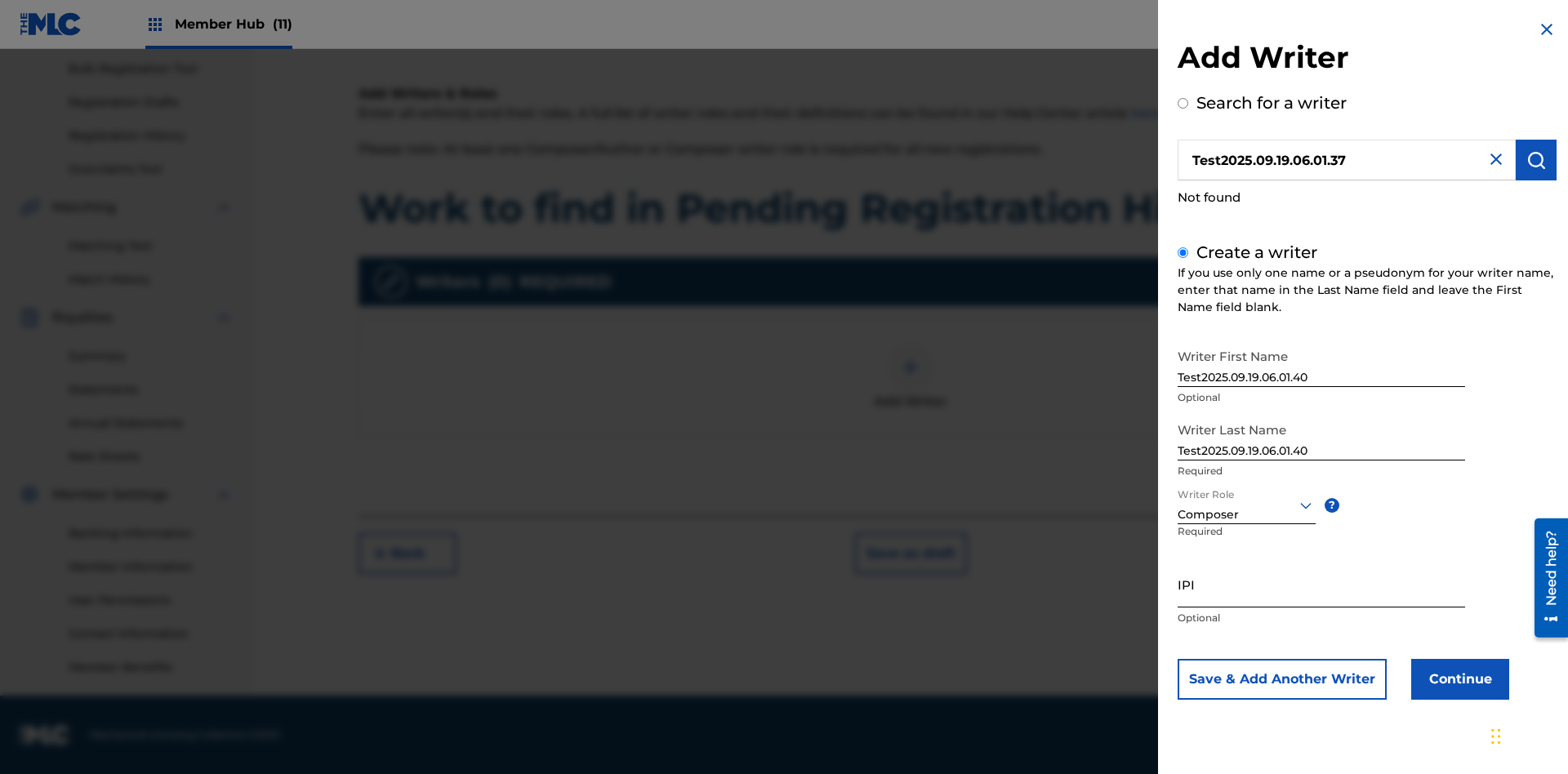
click at [1321, 584] on input "IPI" at bounding box center [1321, 584] width 288 height 47
type input "00000000000"
click at [1458, 679] on button "Continue" at bounding box center [1460, 679] width 98 height 41
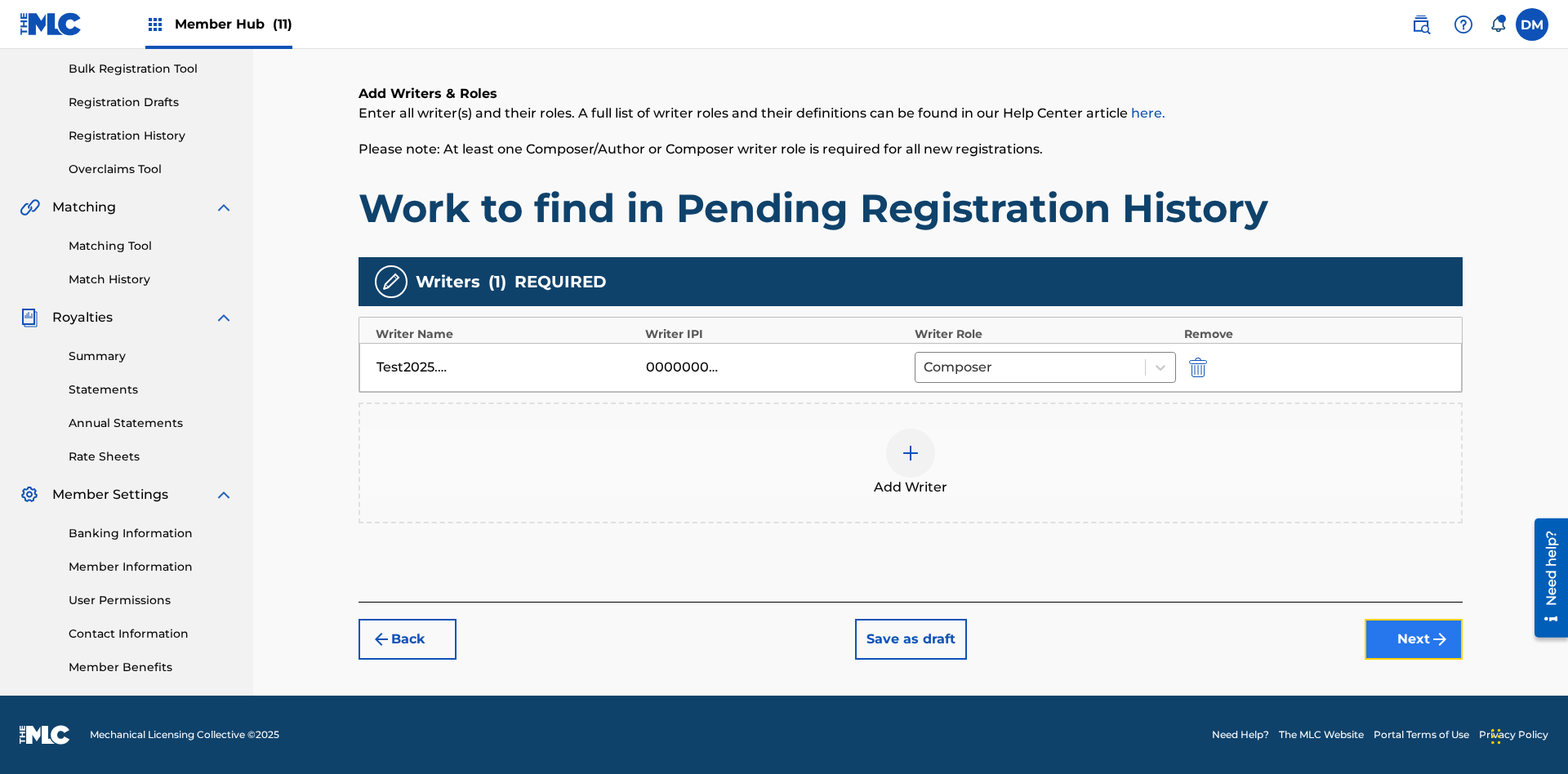
click at [1414, 639] on button "Next" at bounding box center [1413, 639] width 98 height 41
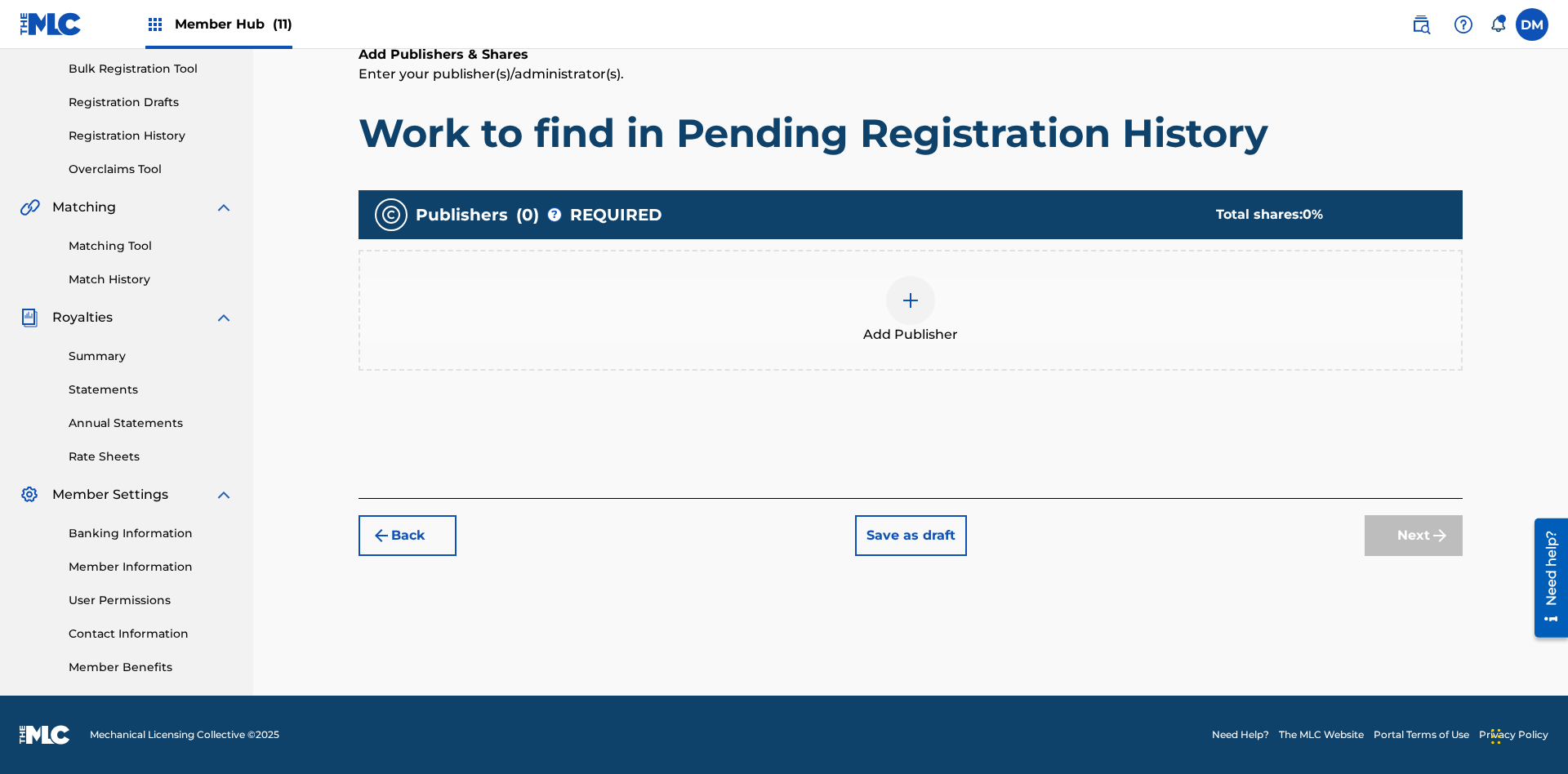
click at [911, 300] on img at bounding box center [911, 300] width 20 height 20
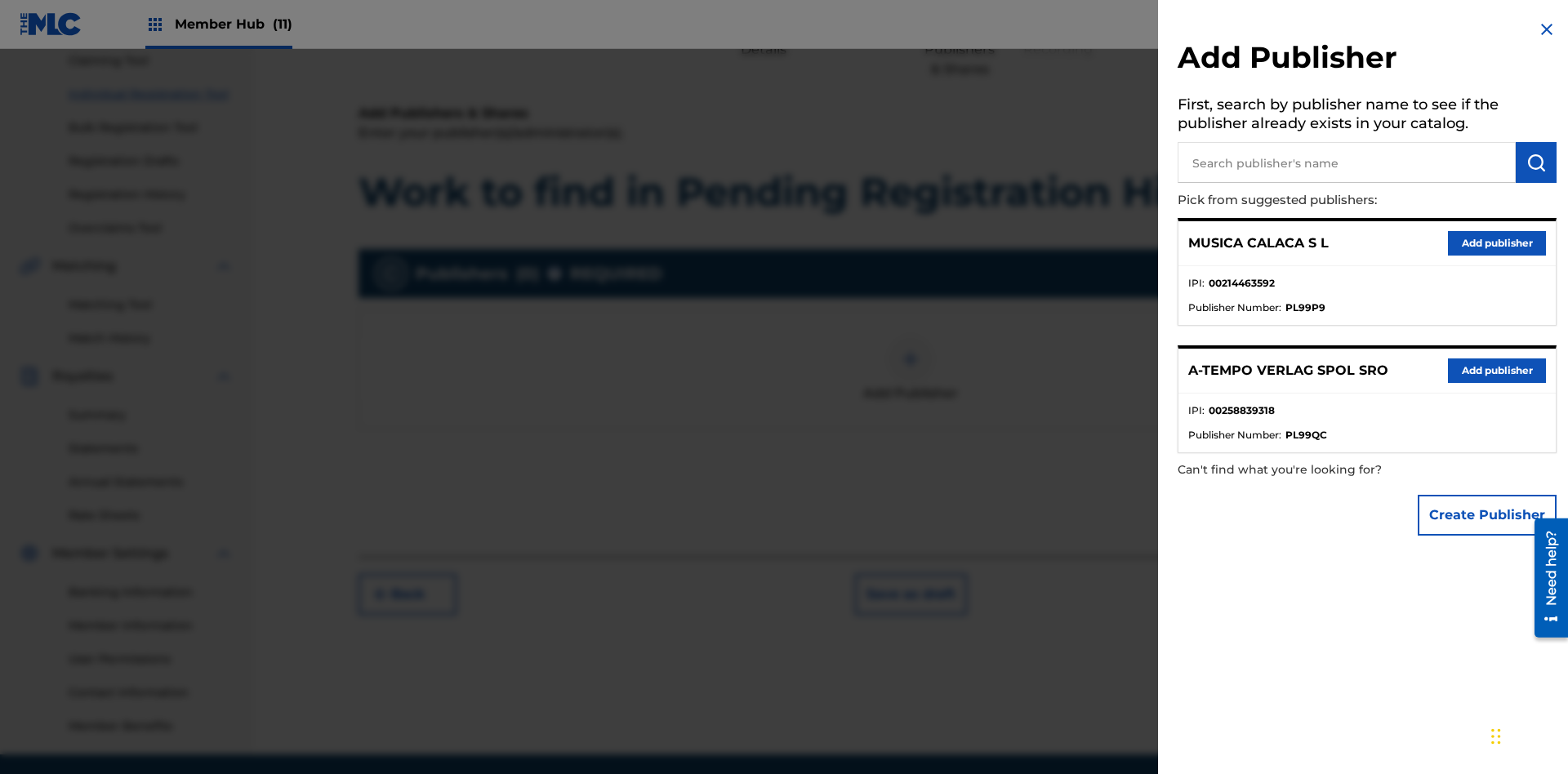
click at [1347, 162] on input "text" at bounding box center [1347, 162] width 338 height 41
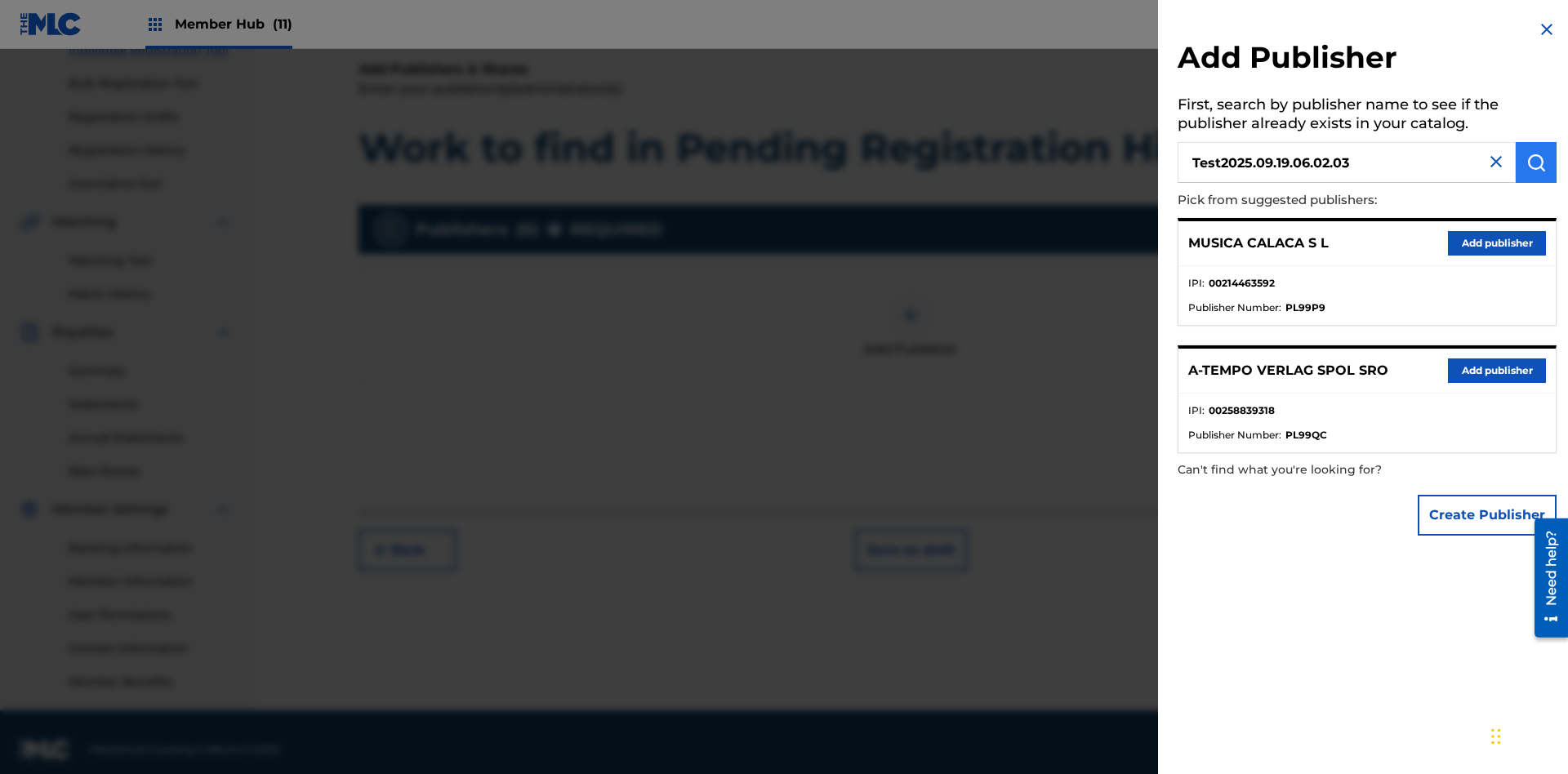
type input "Test2025.09.19.06.02.03"
click at [1537, 162] on img "submit" at bounding box center [1536, 162] width 20 height 20
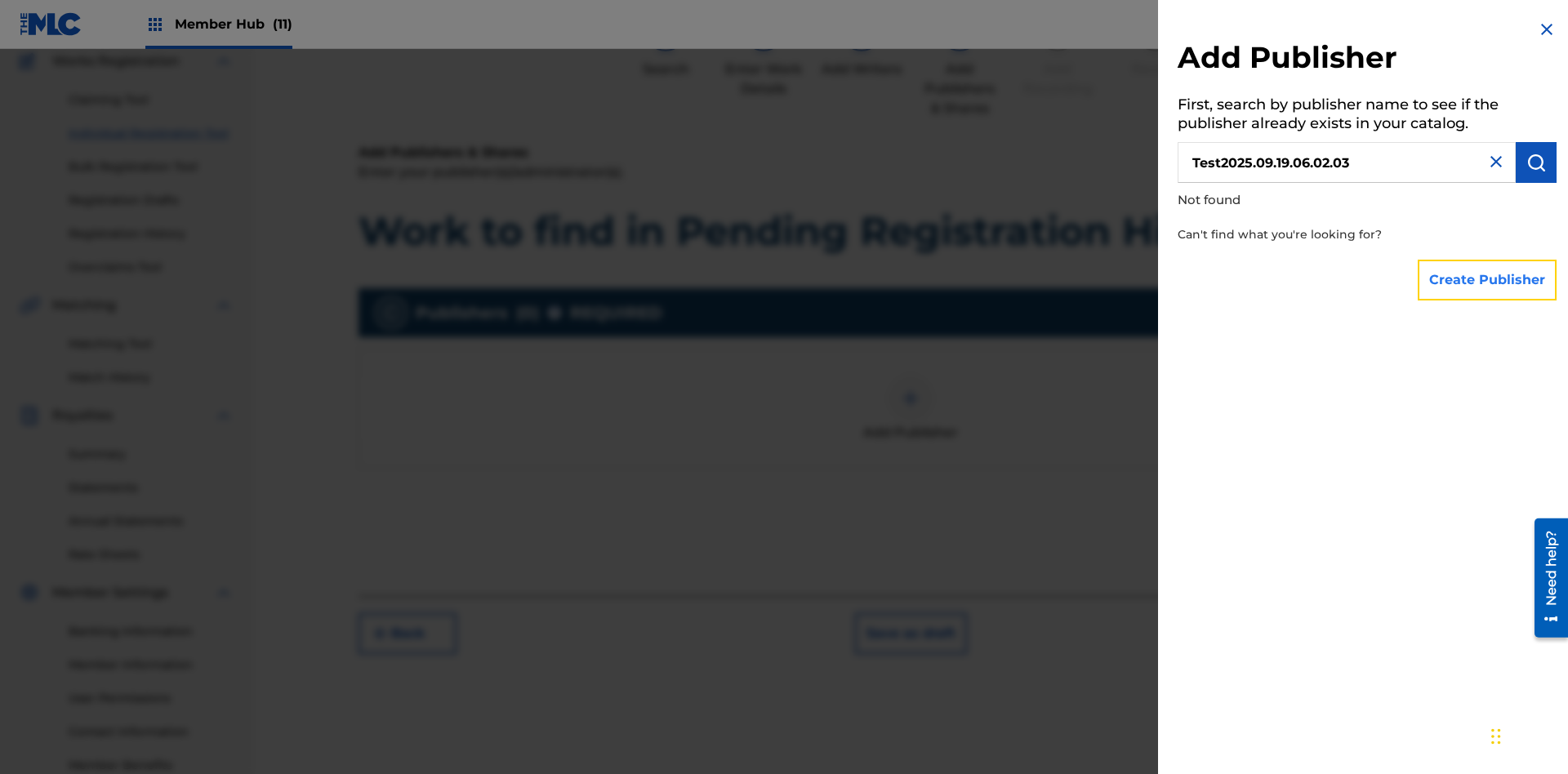
click at [1488, 279] on button "Create Publisher" at bounding box center [1487, 279] width 139 height 41
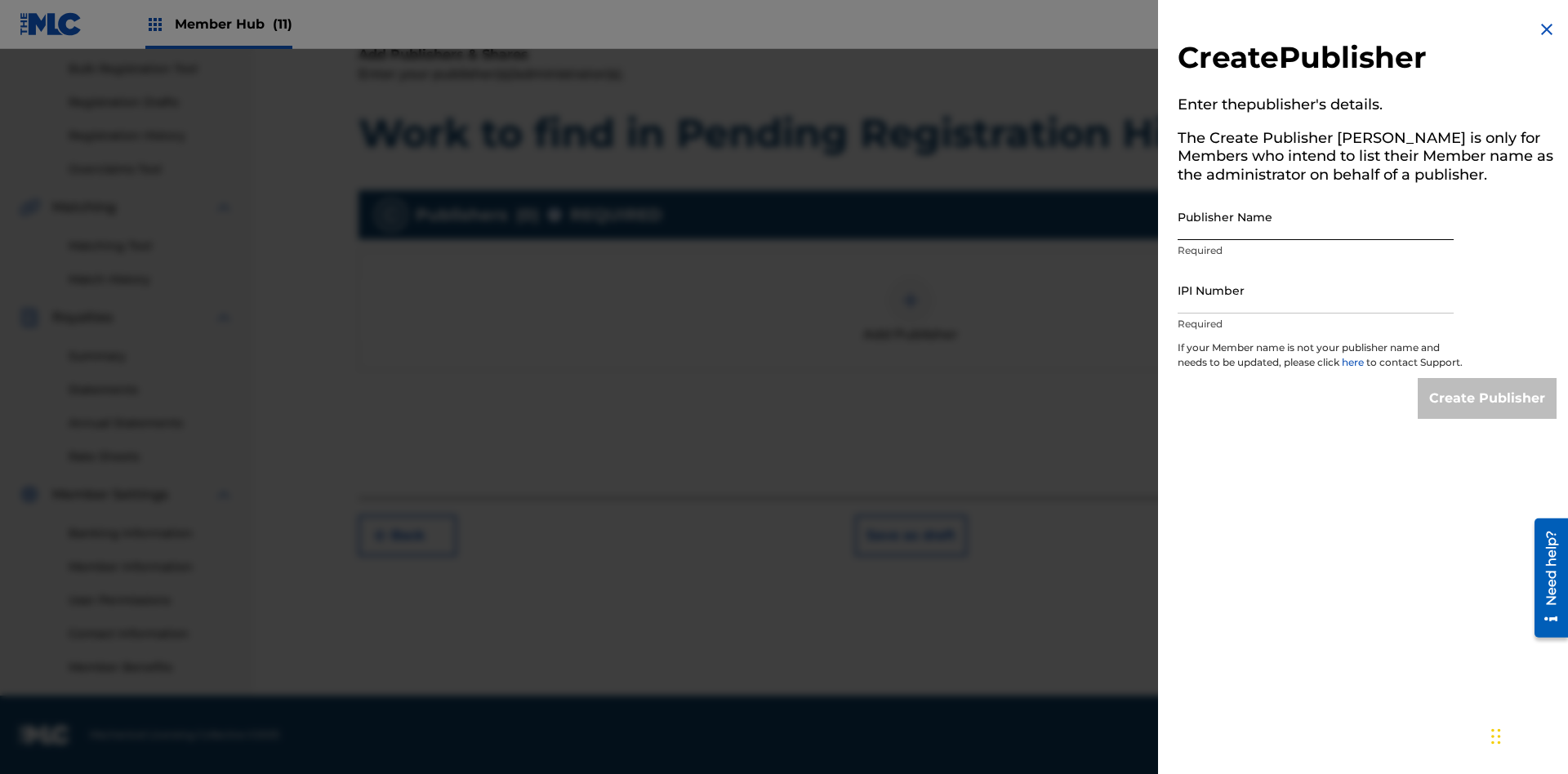
click at [1315, 217] on input "Publisher Name" at bounding box center [1315, 217] width 276 height 47
type input "Test2025.09.19.06.02.09"
click at [1315, 290] on input "IPI Number" at bounding box center [1315, 290] width 276 height 47
type input "00000000000"
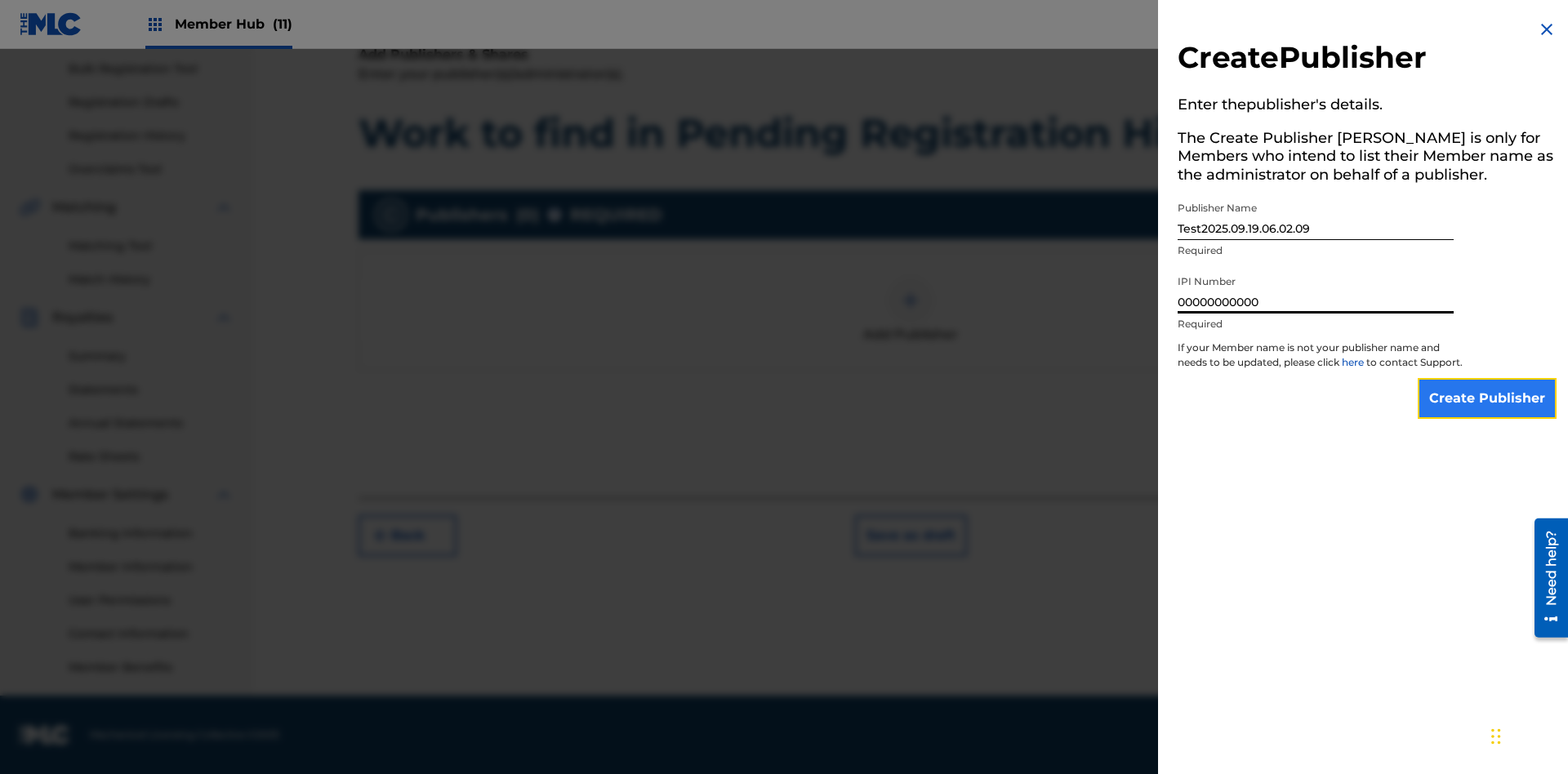
click at [1488, 413] on input "Create Publisher" at bounding box center [1487, 398] width 139 height 41
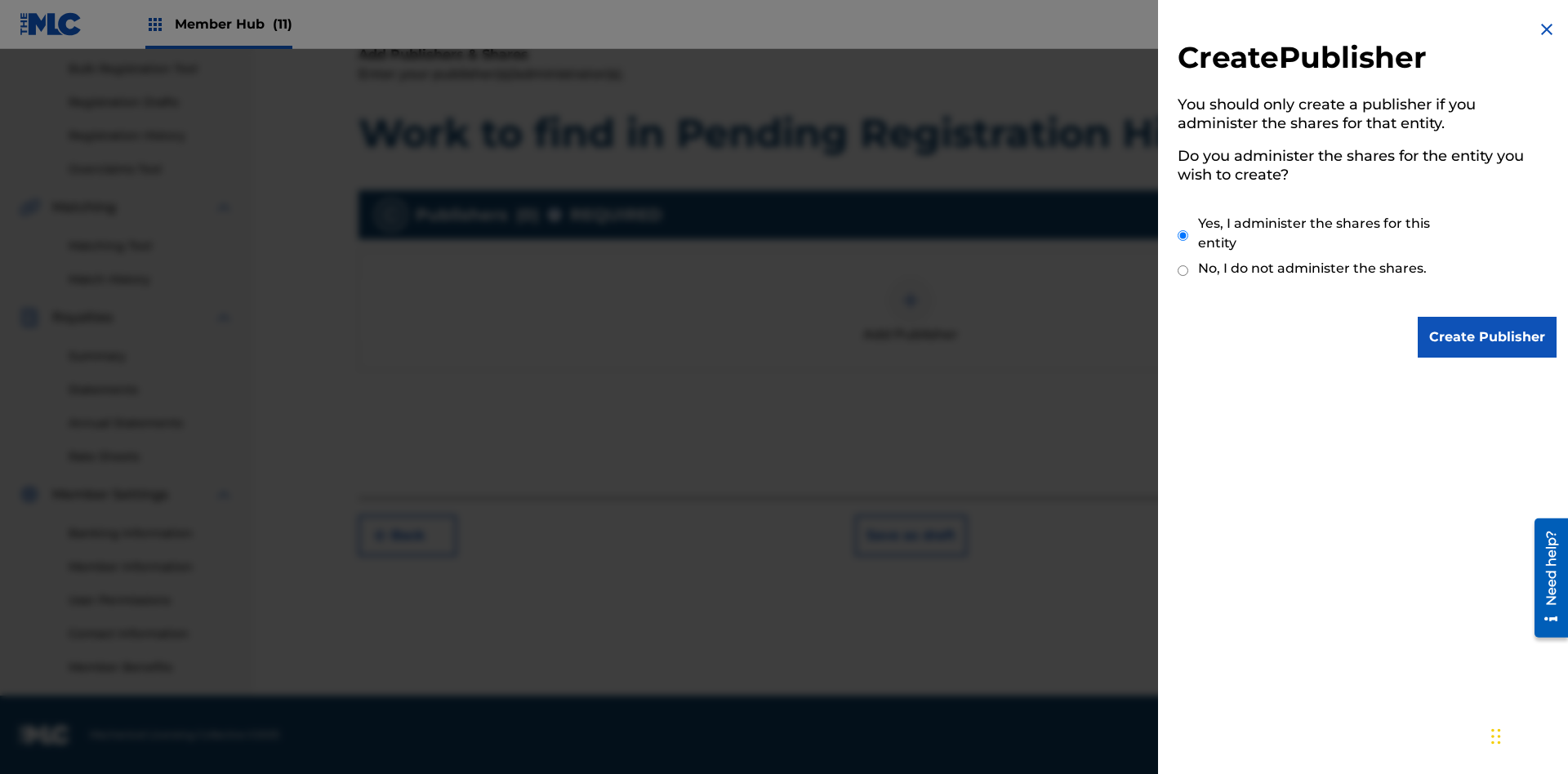
click at [1183, 236] on input "Yes, I administer the shares for this entity" at bounding box center [1182, 236] width 10 height 35
click at [1488, 337] on input "Create Publisher" at bounding box center [1487, 337] width 139 height 41
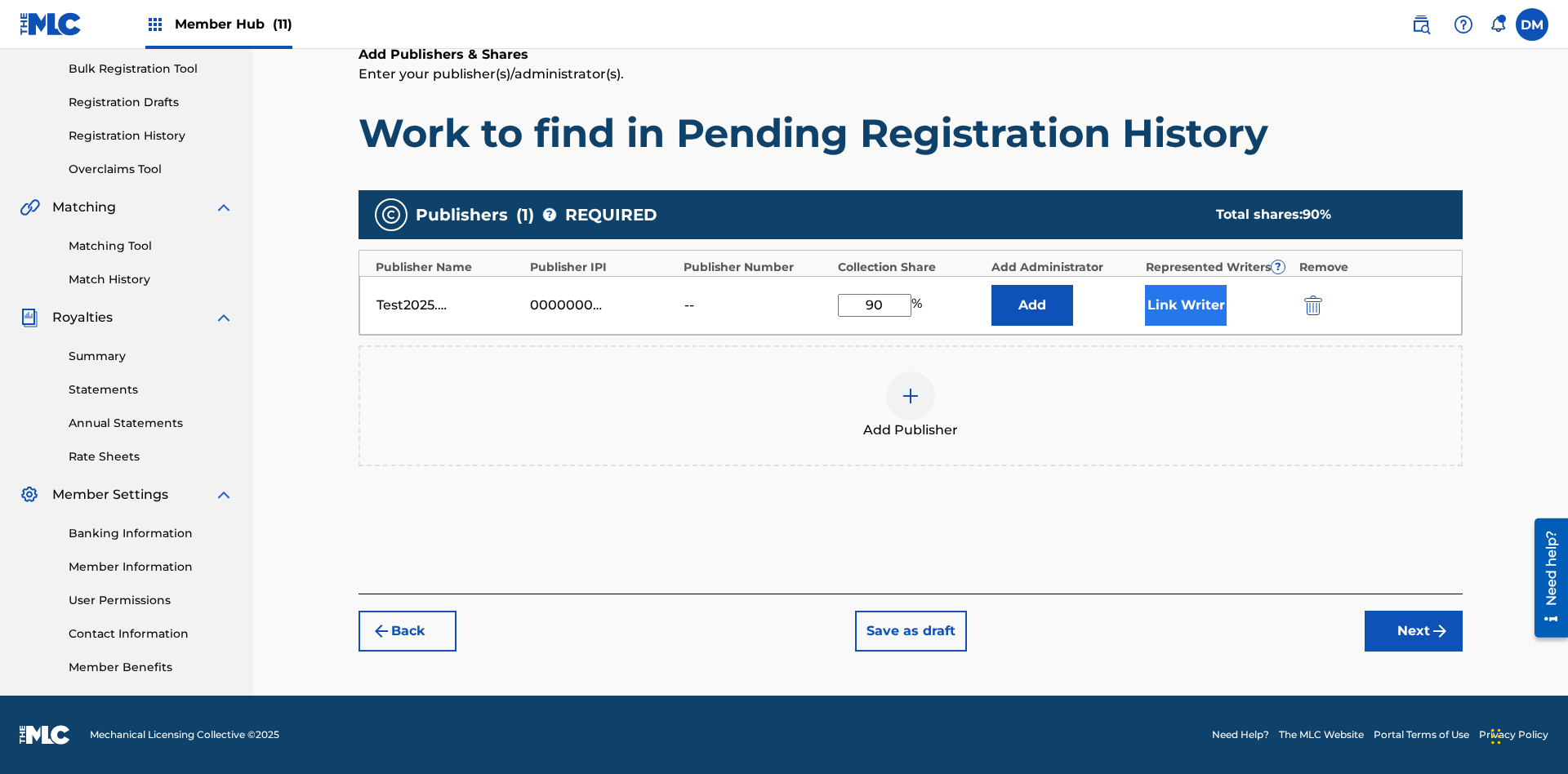
type input "90"
click at [1186, 305] on button "Link Writer" at bounding box center [1186, 305] width 82 height 41
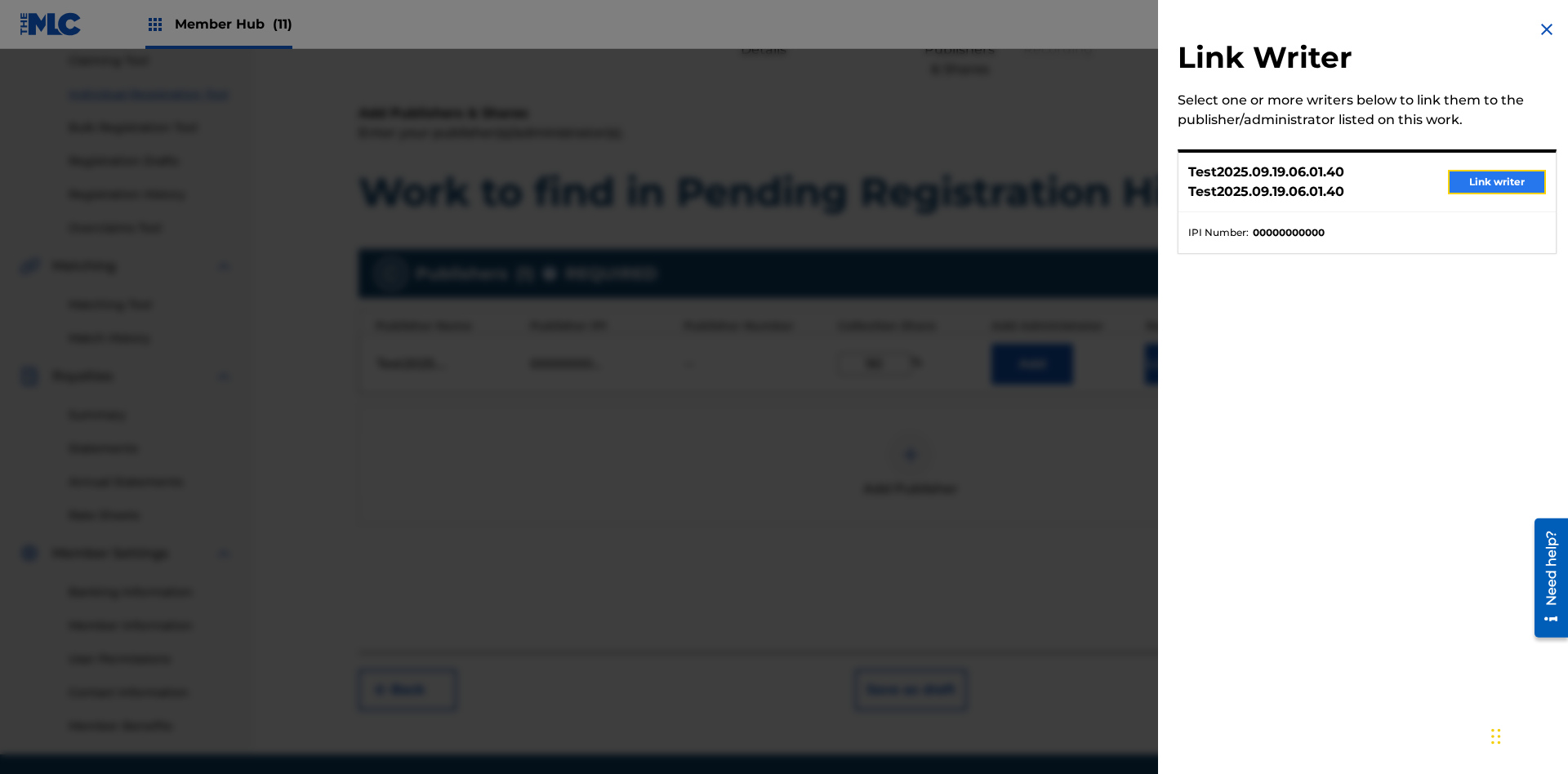
click at [1497, 182] on button "Link writer" at bounding box center [1497, 182] width 98 height 25
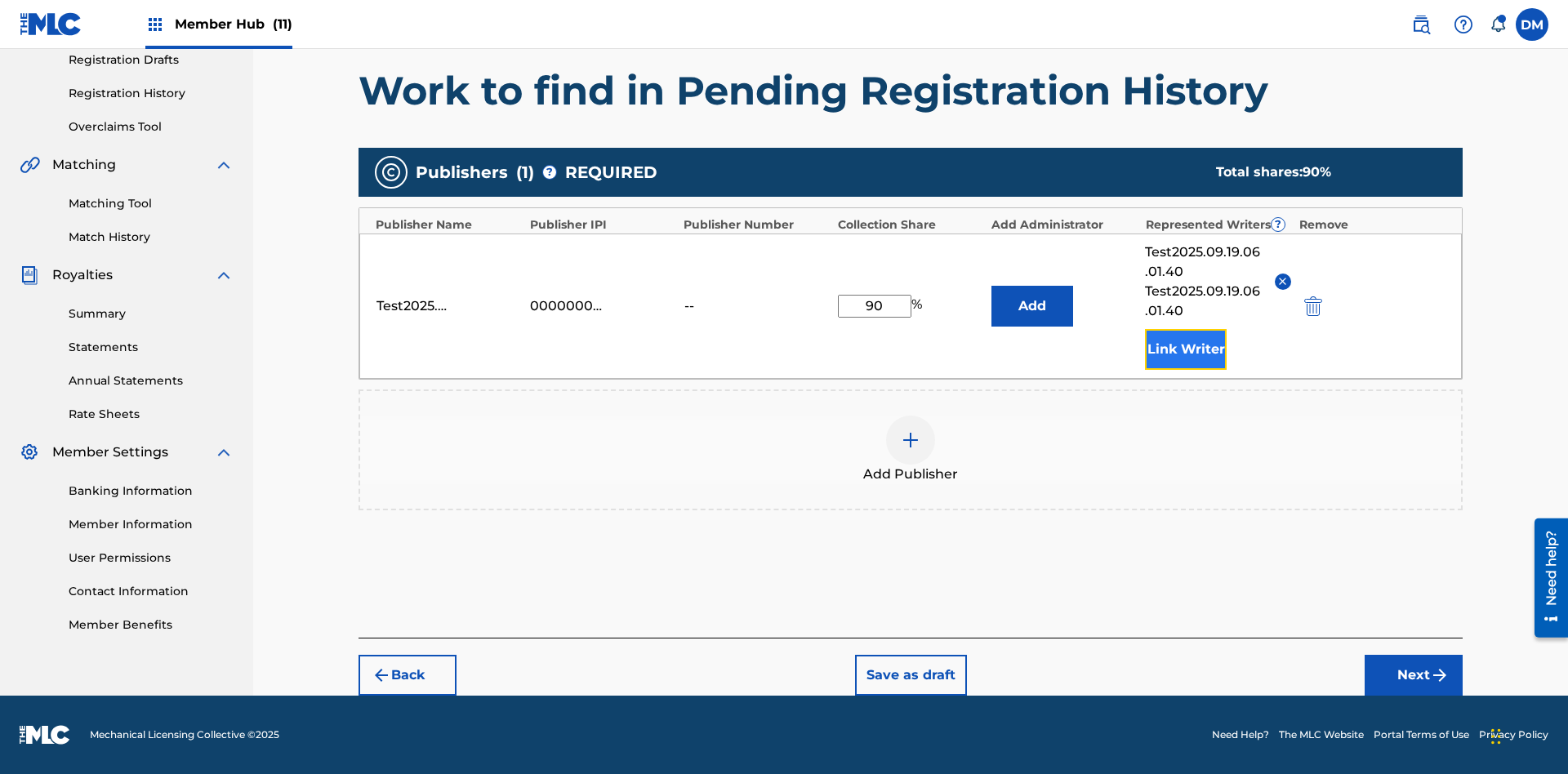
click at [1186, 349] on button "Link Writer" at bounding box center [1186, 349] width 82 height 41
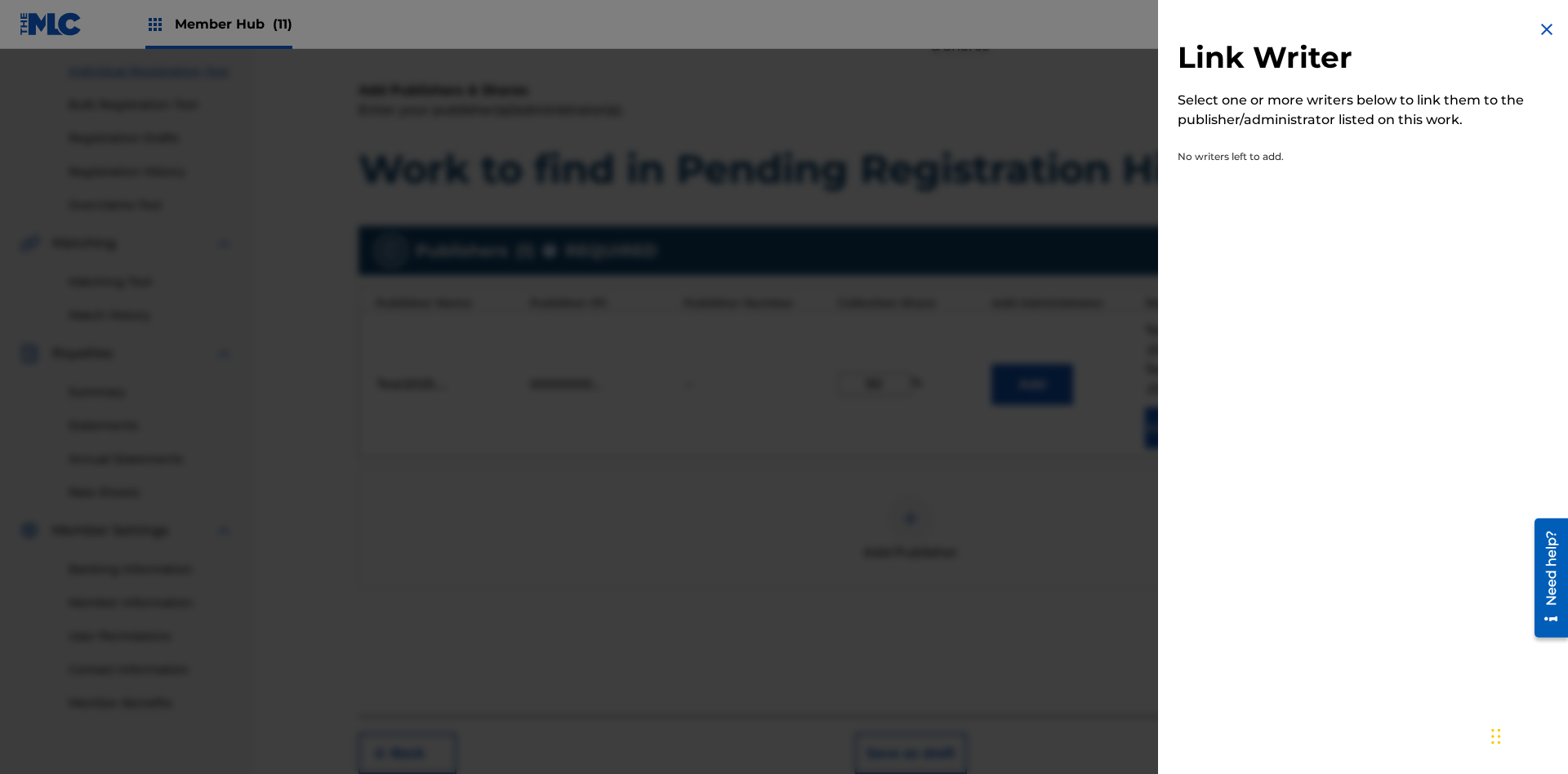
click at [1547, 29] on img at bounding box center [1546, 29] width 20 height 20
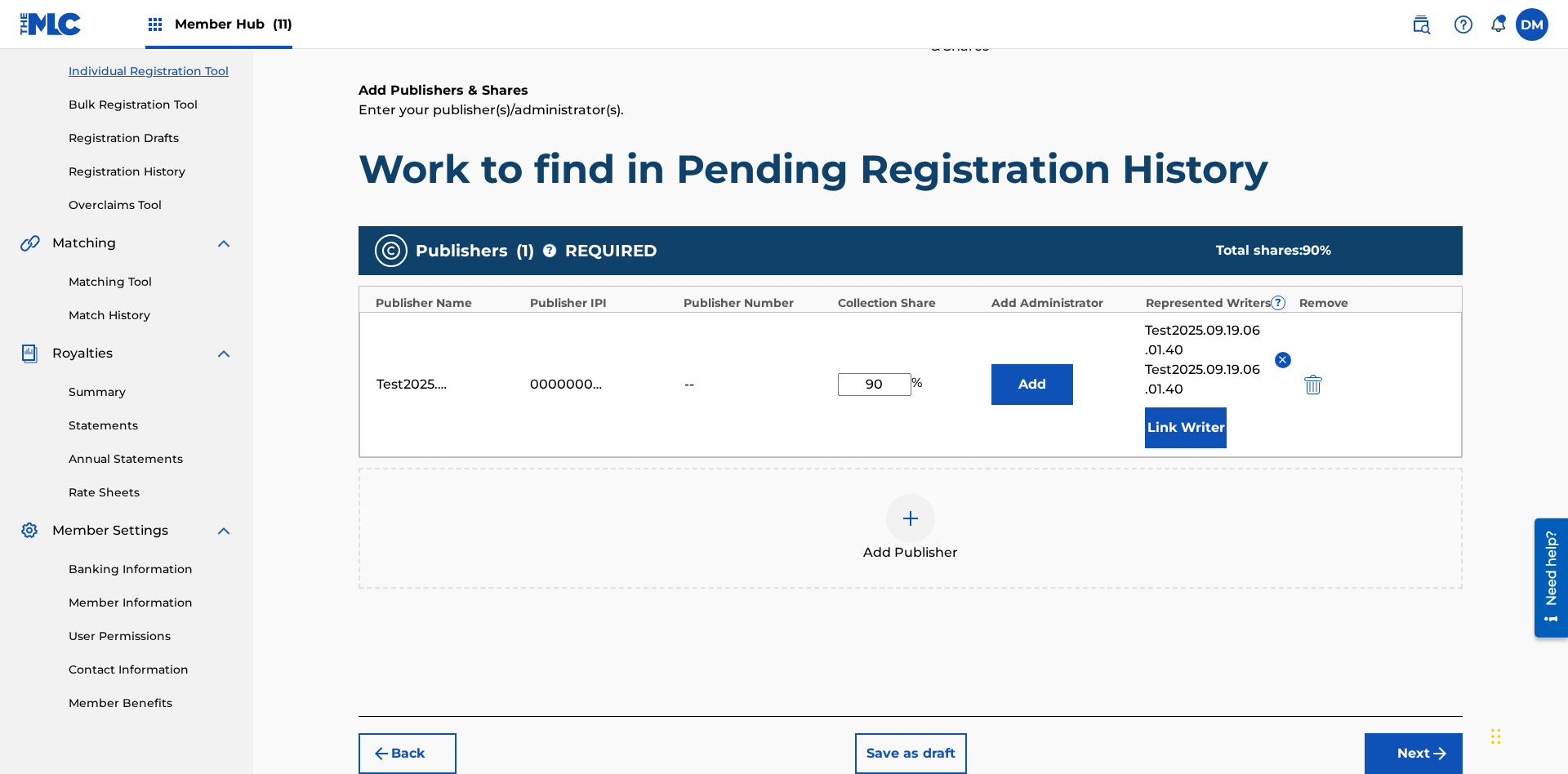
scroll to position [281, 0]
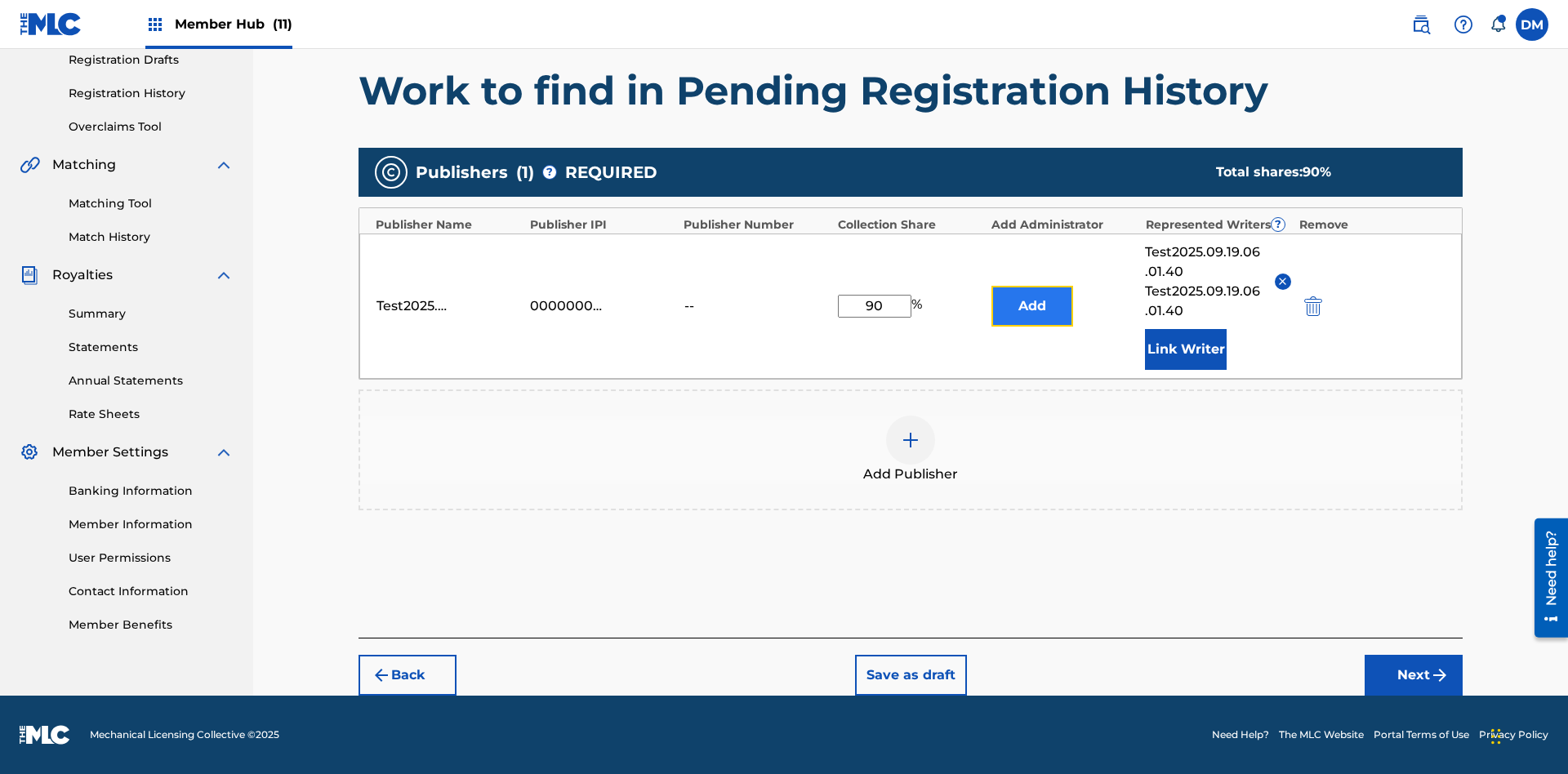
click at [1032, 306] on button "Add" at bounding box center [1032, 306] width 82 height 41
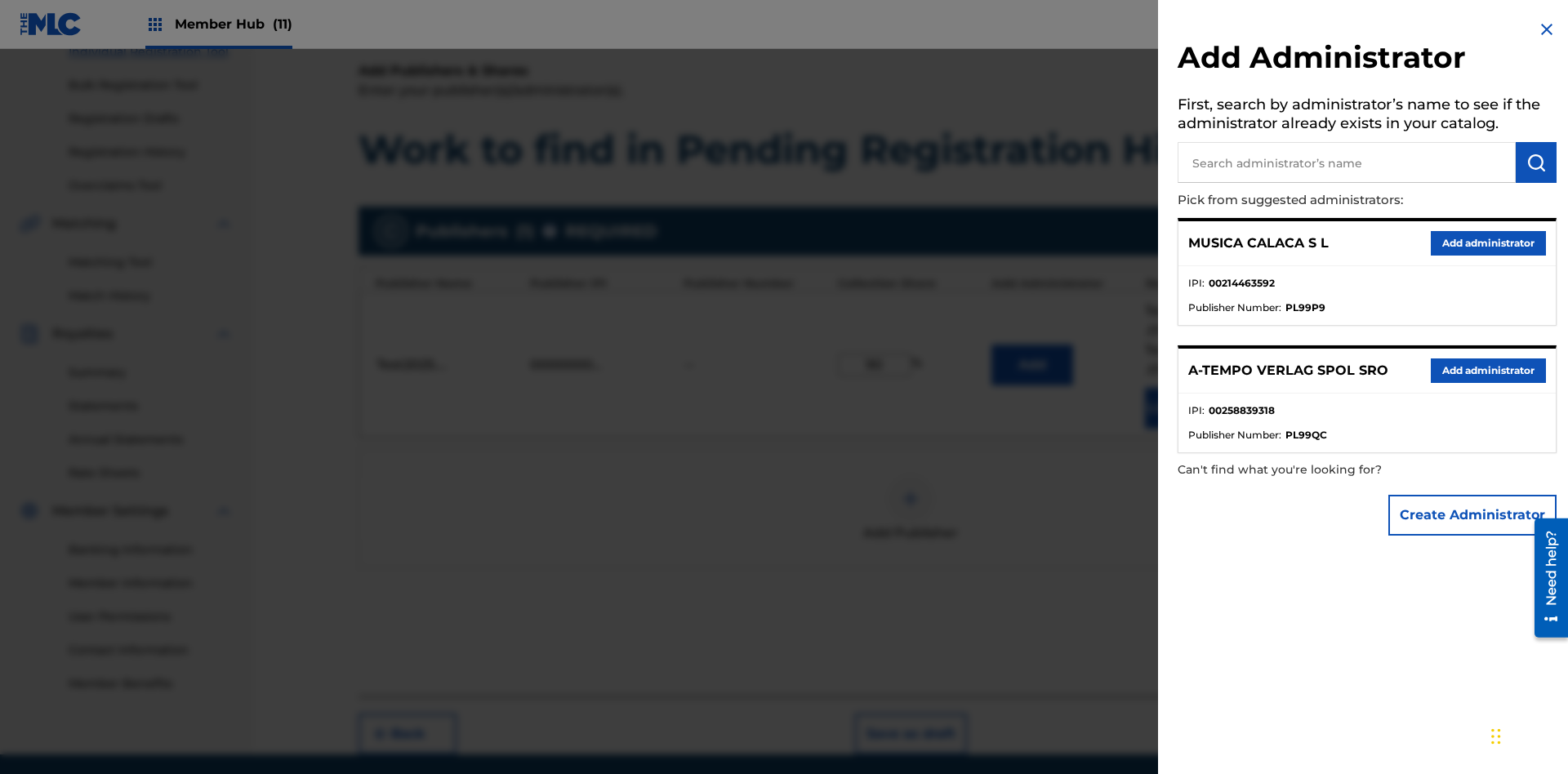
click at [1347, 162] on input "text" at bounding box center [1347, 162] width 338 height 41
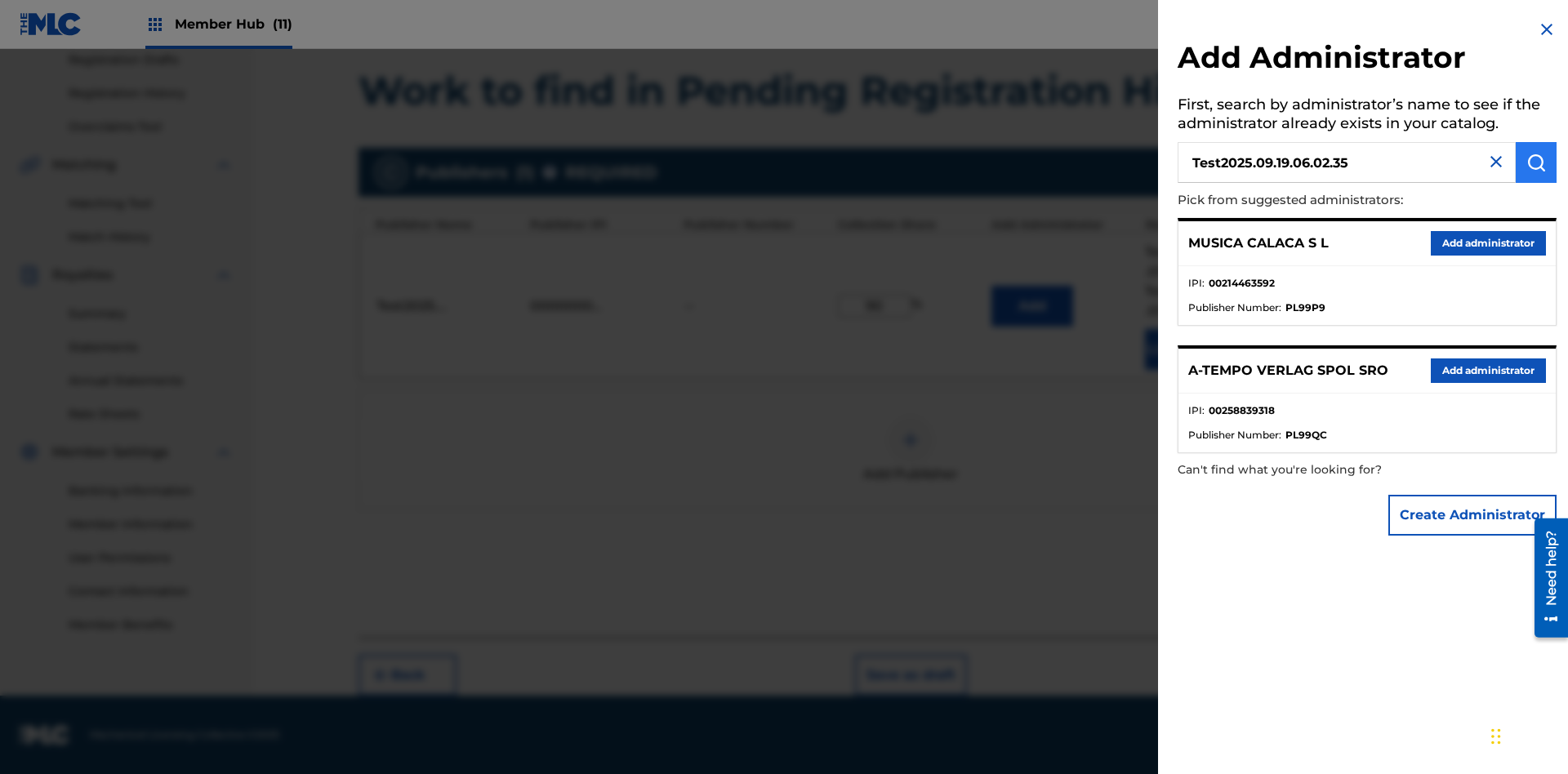
type input "Test2025.09.19.06.02.35"
click at [1537, 162] on img "submit" at bounding box center [1536, 162] width 20 height 20
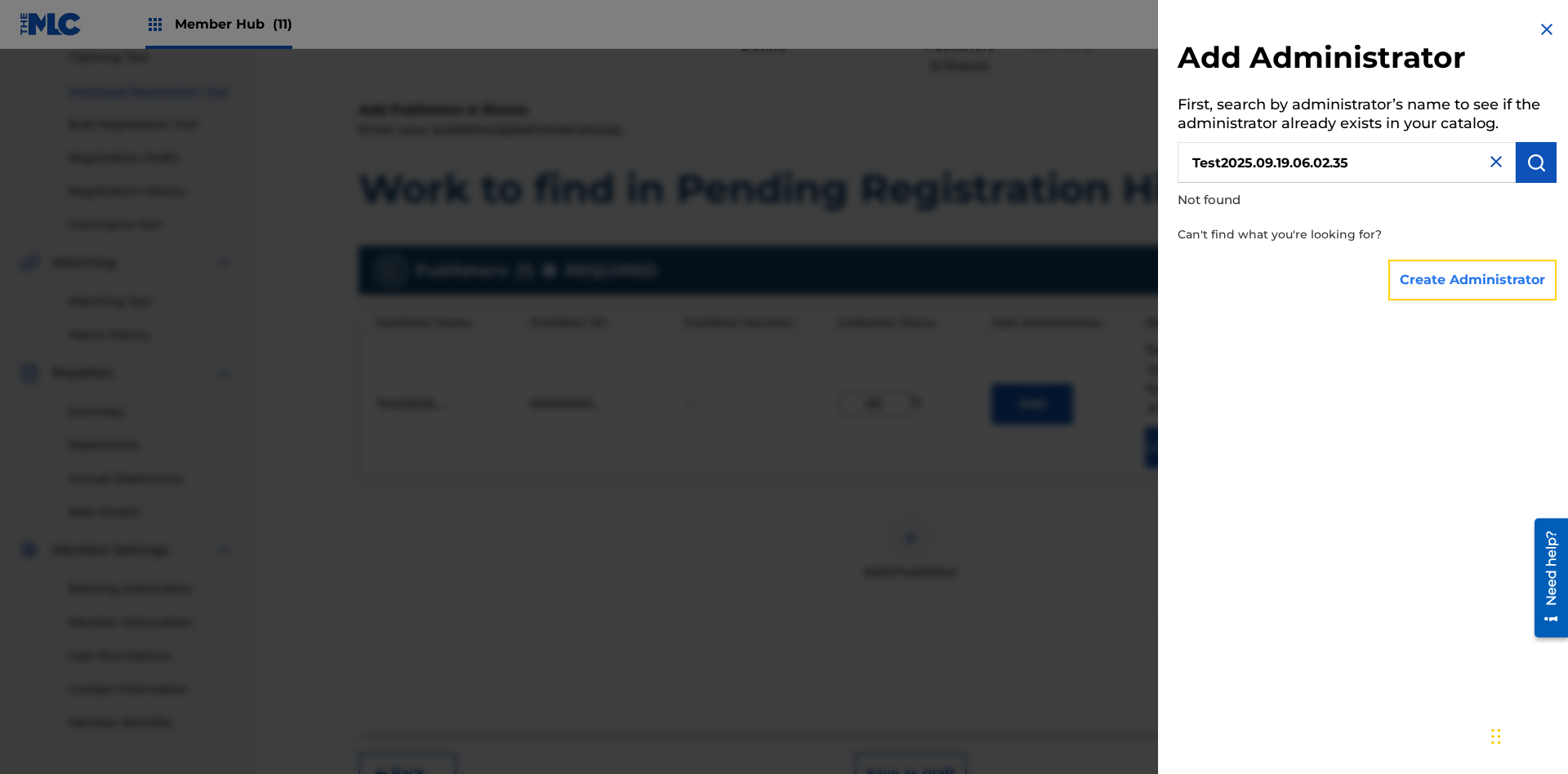
click at [1473, 279] on button "Create Administrator" at bounding box center [1472, 279] width 168 height 41
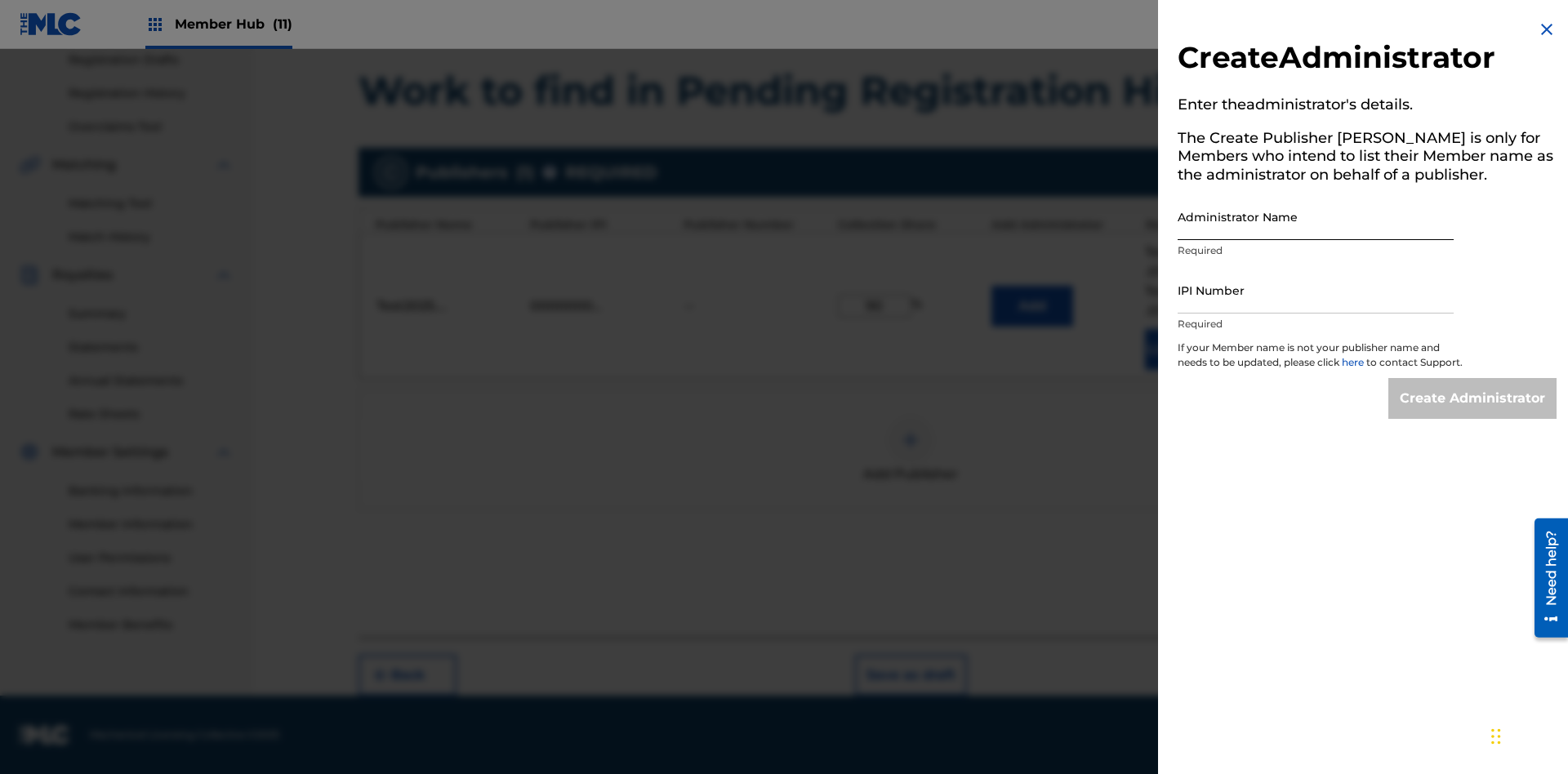
click at [1315, 217] on input "Administrator Name" at bounding box center [1315, 217] width 276 height 47
type input "Test2025.09.19.06.02.41"
click at [1315, 290] on input "IPI Number" at bounding box center [1315, 290] width 276 height 47
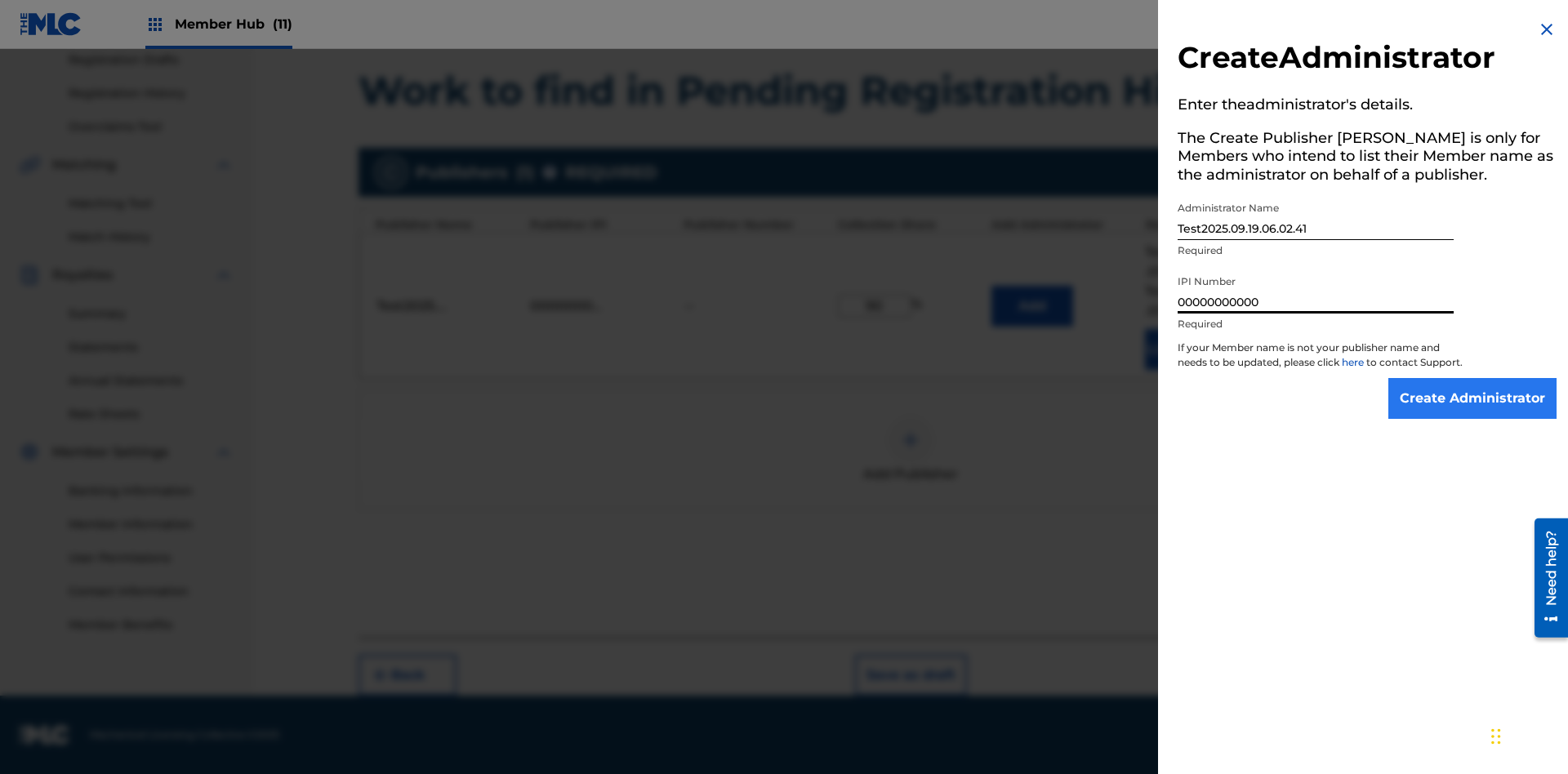
type input "00000000000"
click at [1473, 413] on input "Create Administrator" at bounding box center [1472, 398] width 168 height 41
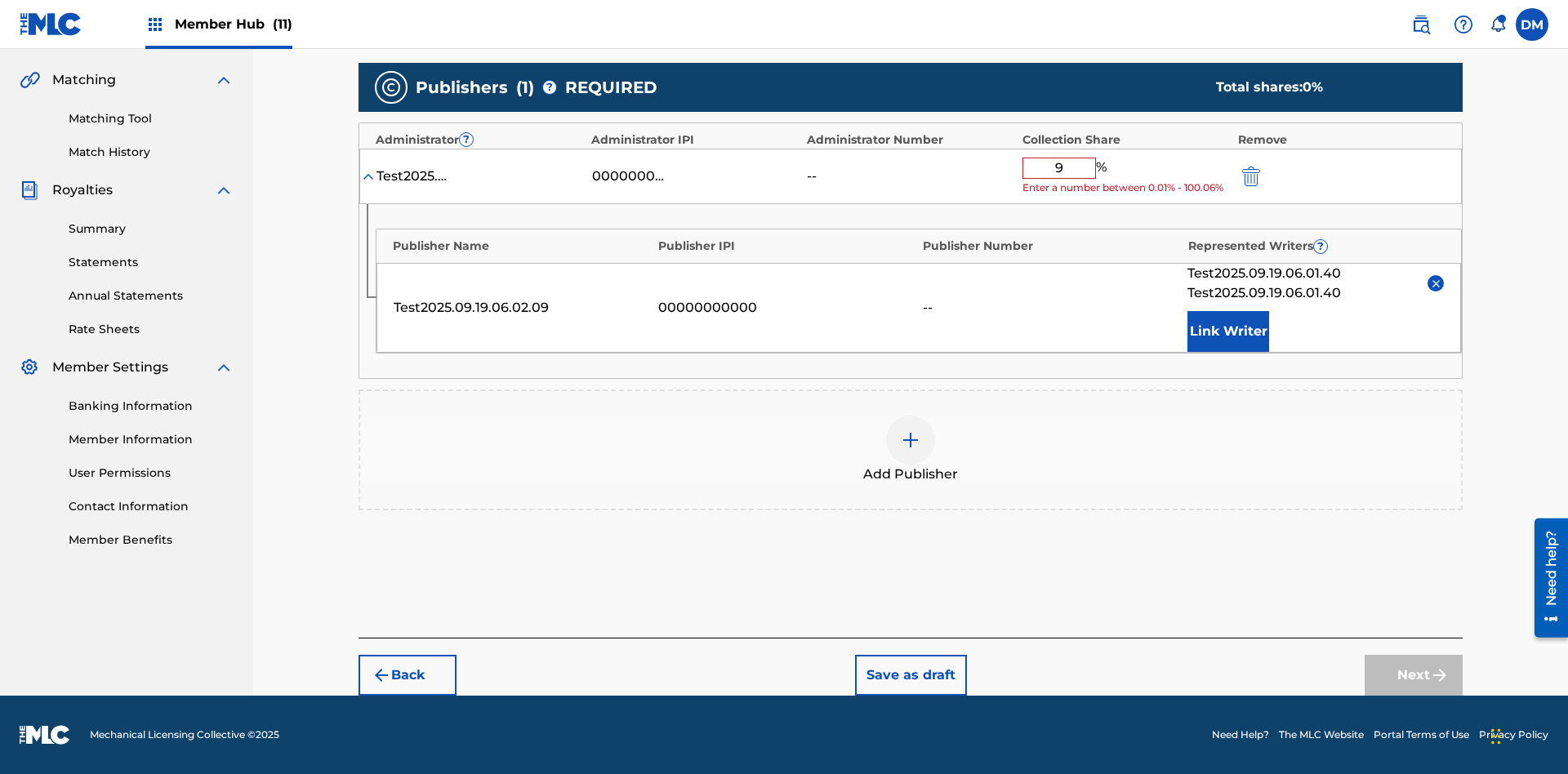
type input "90"
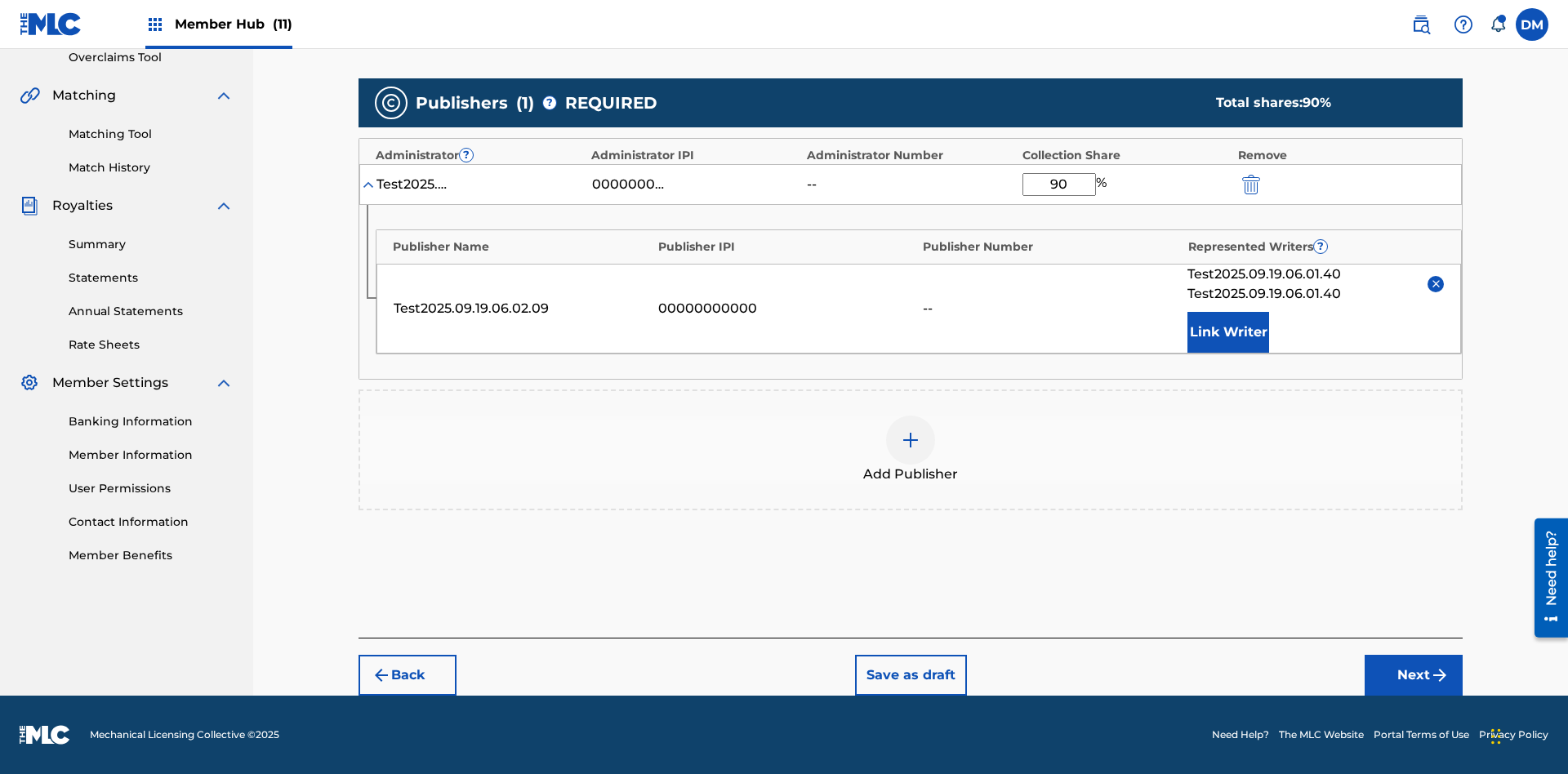
scroll to position [350, 0]
click at [1414, 675] on button "Next" at bounding box center [1413, 675] width 98 height 41
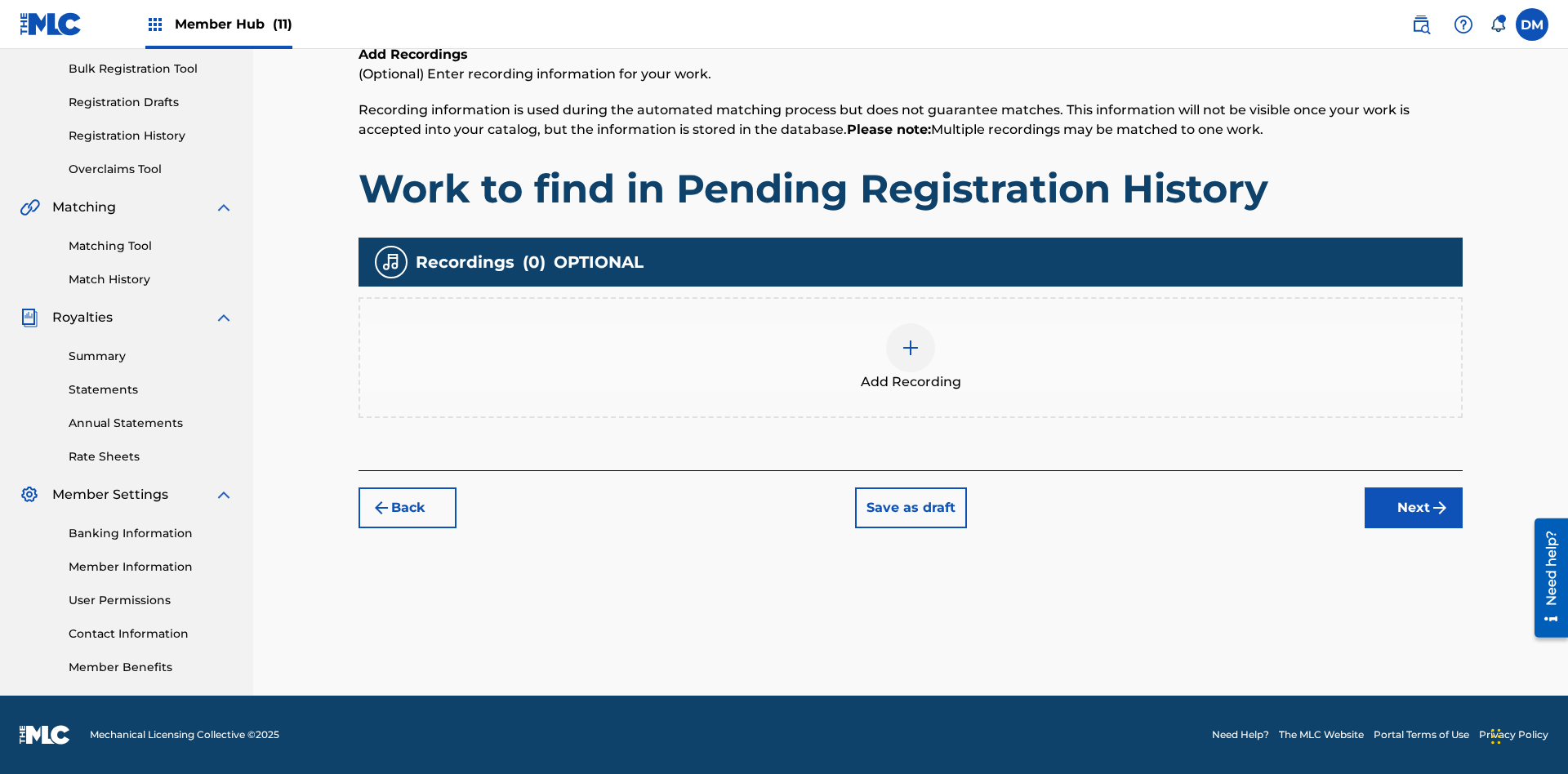
scroll to position [238, 0]
click at [911, 357] on img at bounding box center [911, 348] width 20 height 20
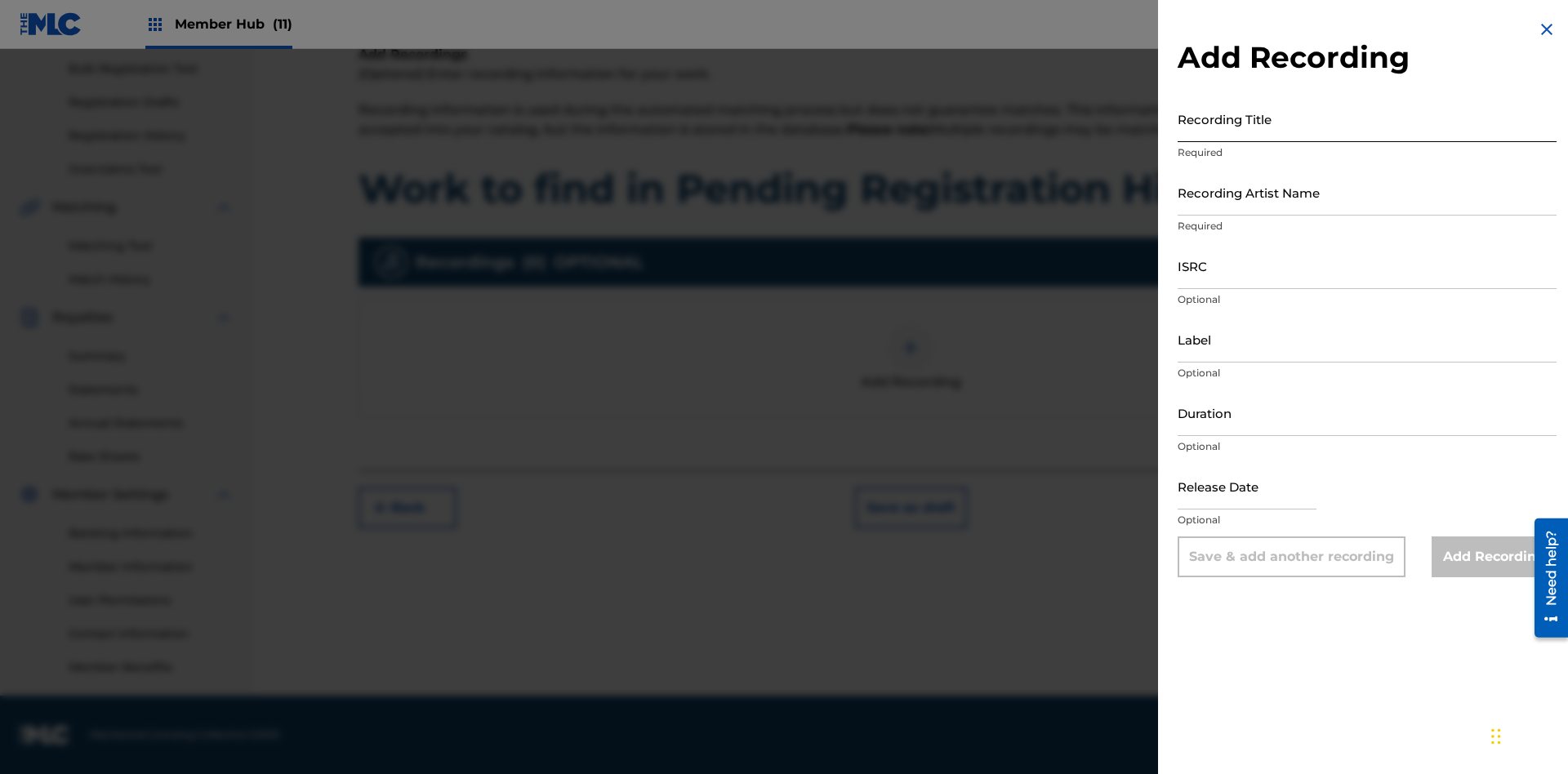
click at [1368, 119] on input "Recording Title" at bounding box center [1367, 119] width 379 height 47
type input "Best Song Ever"
click at [1368, 192] on input "Recording Artist Name" at bounding box center [1367, 192] width 379 height 47
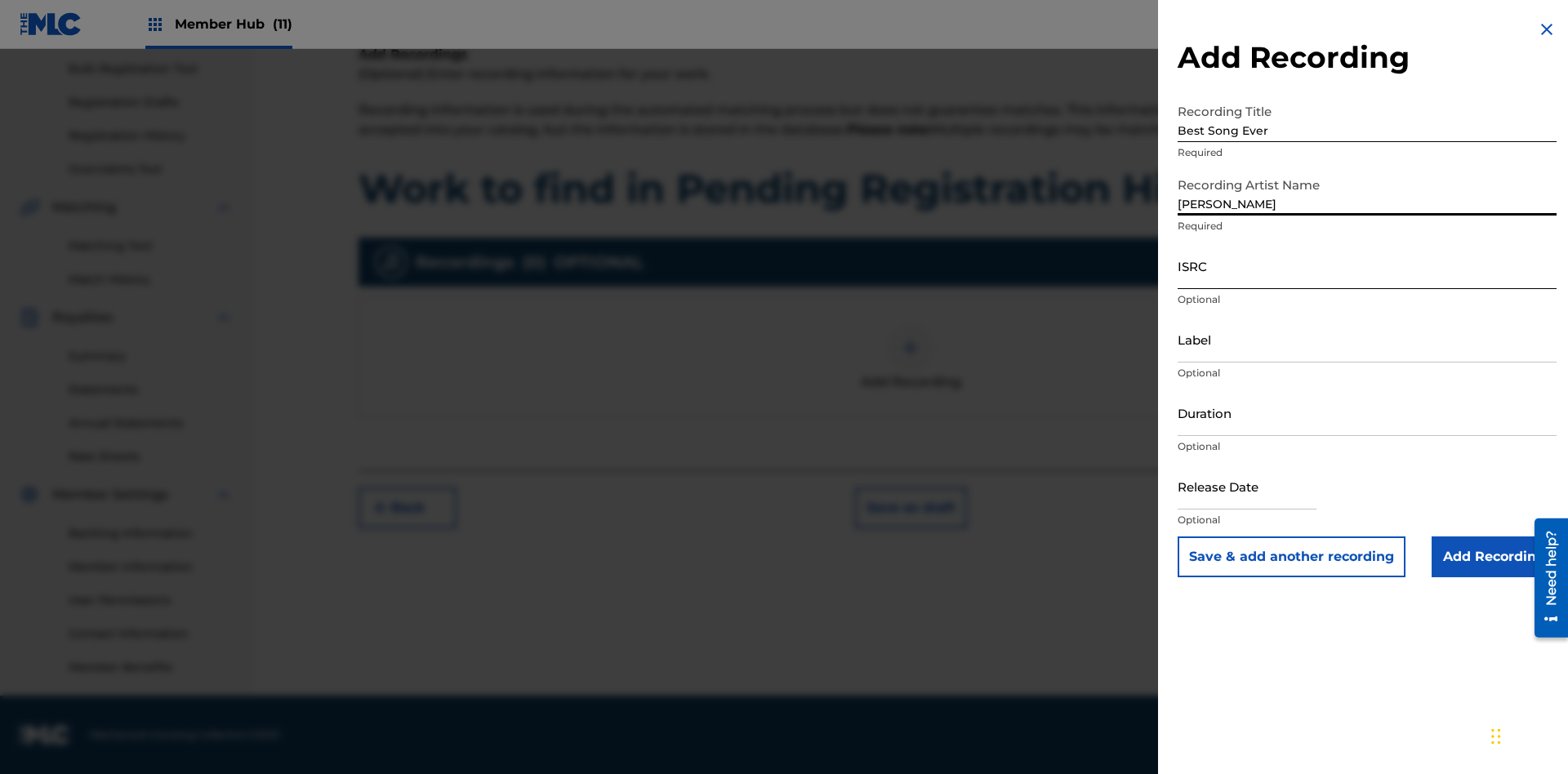
type input "[PERSON_NAME]"
click at [1368, 265] on input "ISRC" at bounding box center [1367, 265] width 379 height 47
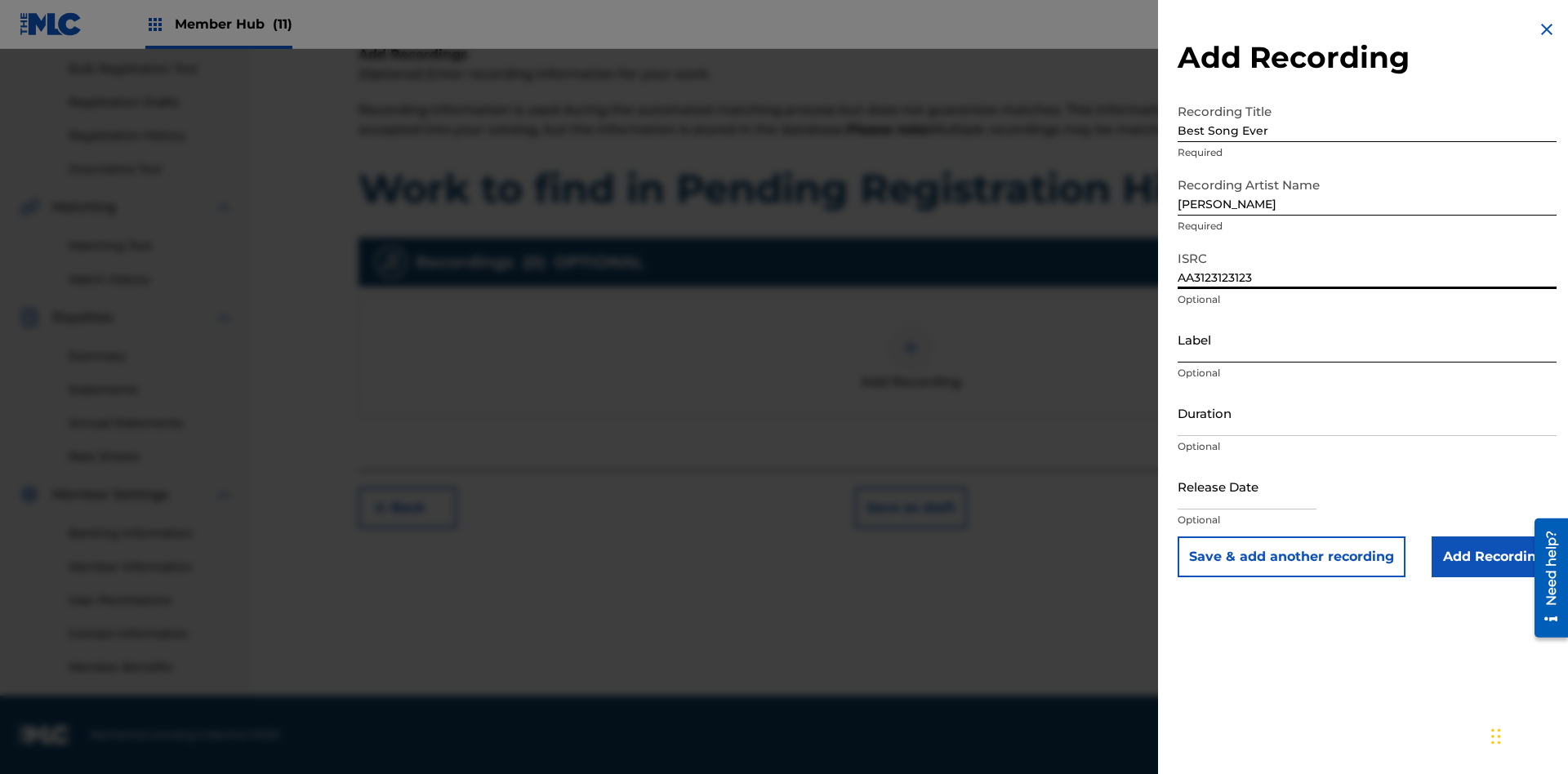
type input "AA3123123123"
click at [1368, 339] on input "Label" at bounding box center [1367, 339] width 379 height 47
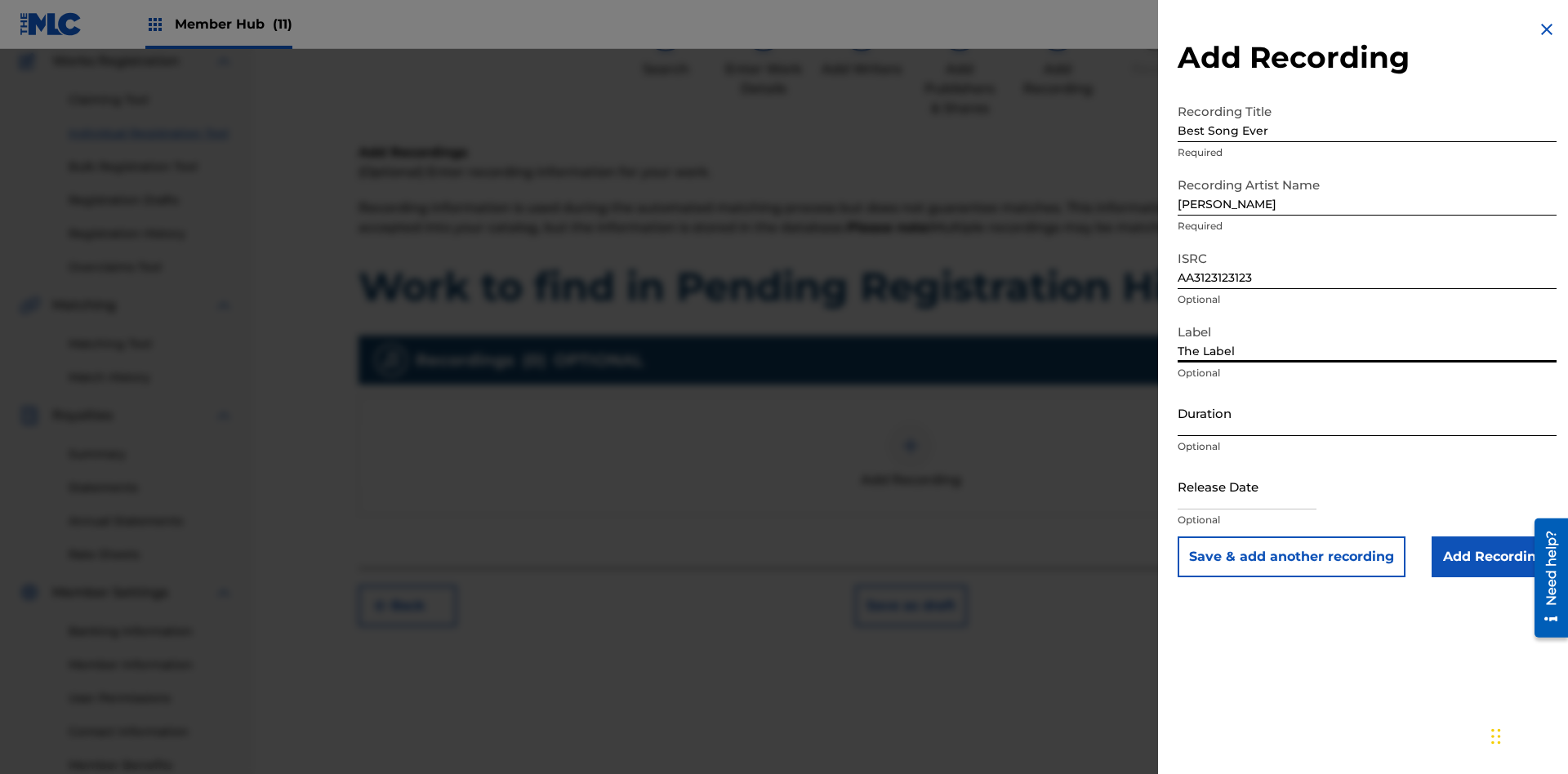
type input "The Label"
click at [1368, 412] on input "Duration" at bounding box center [1367, 412] width 379 height 47
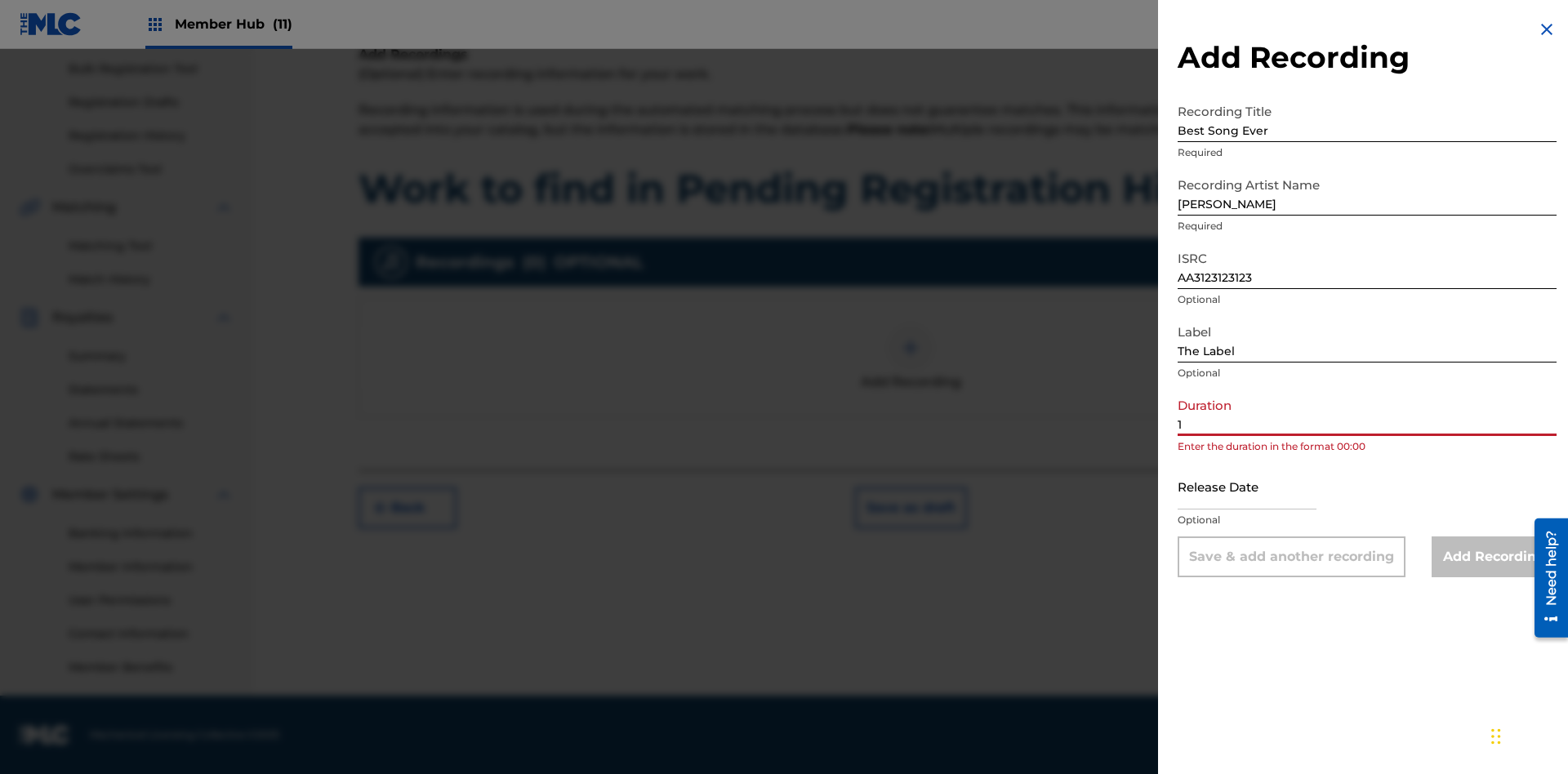
click at [1368, 412] on input "1" at bounding box center [1367, 412] width 379 height 47
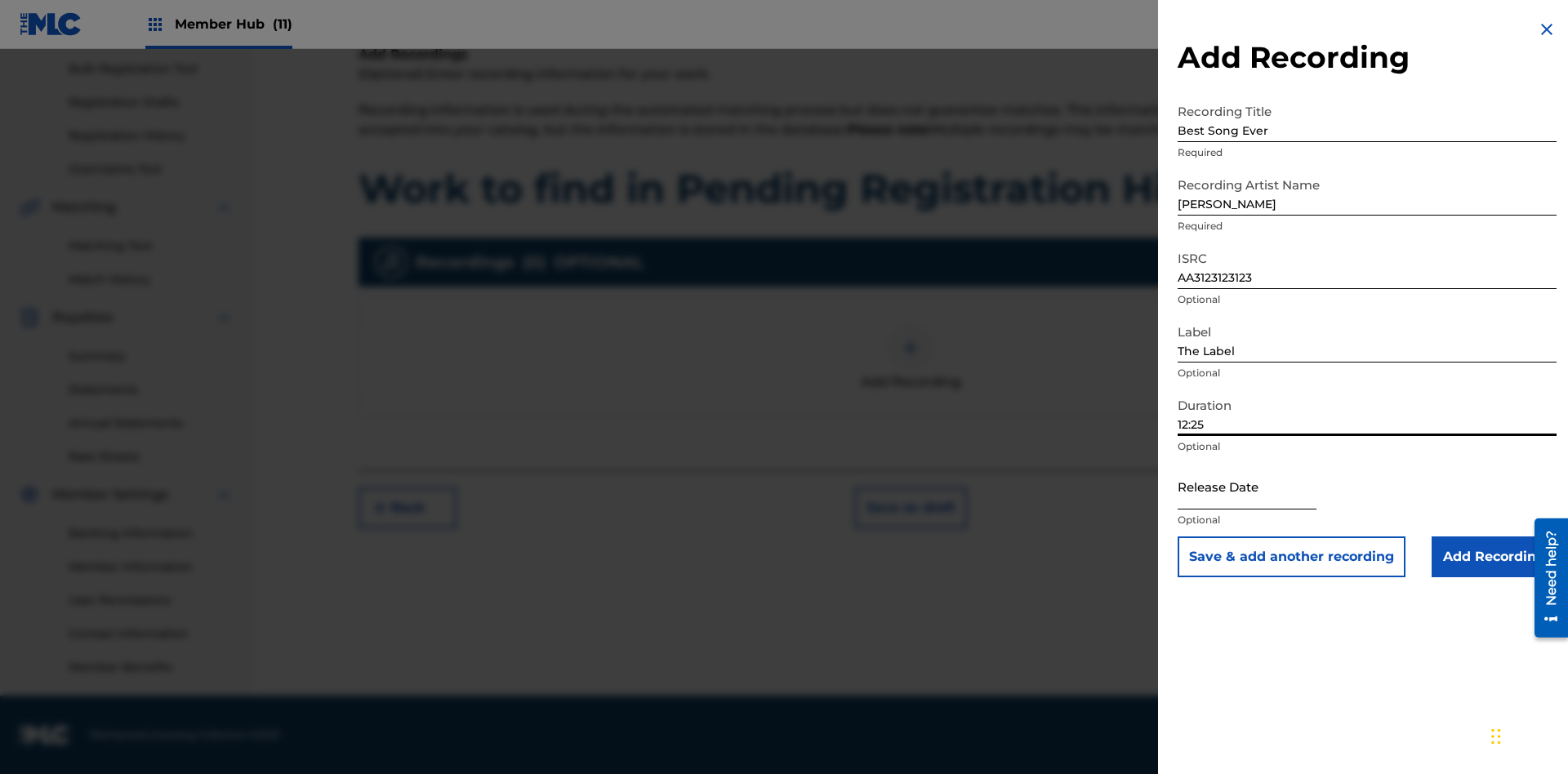
type input "12:25"
click at [1260, 487] on input "text" at bounding box center [1247, 486] width 139 height 47
select select "8"
select select "2025"
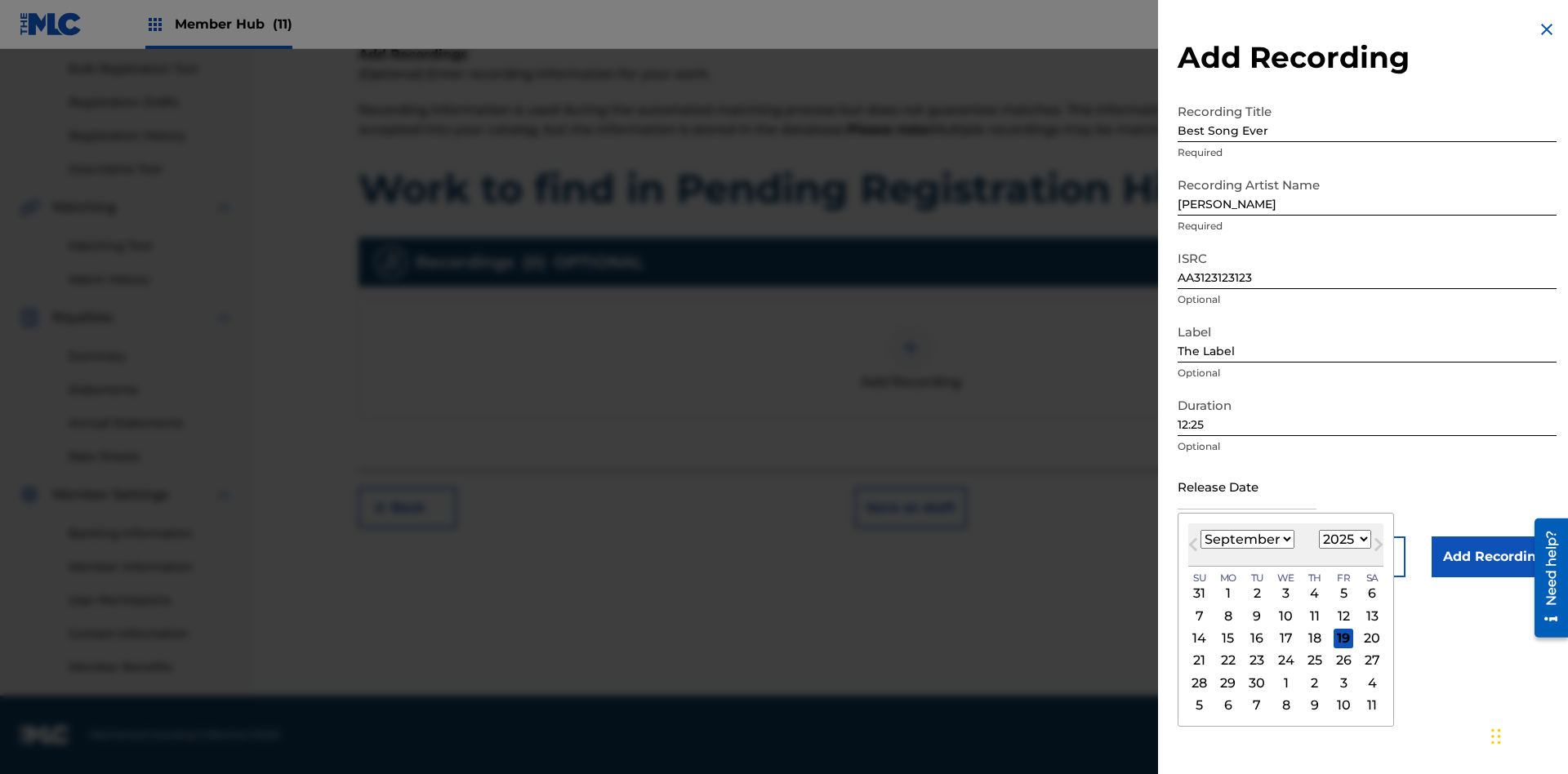
click at [1246, 539] on select "January February March April May June July August September October November De…" at bounding box center [1247, 539] width 94 height 19
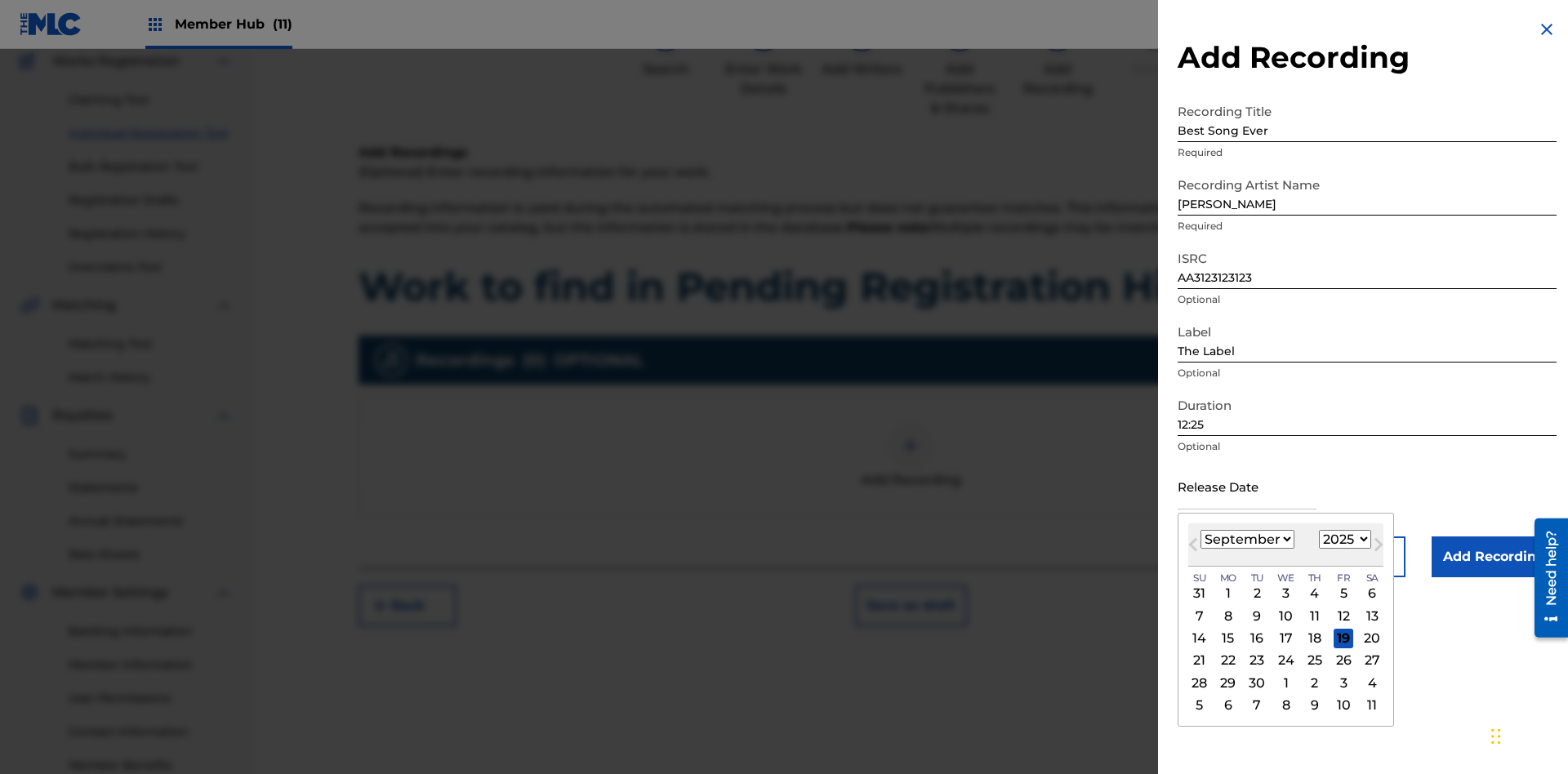
select select "3"
click at [1343, 539] on select "1900 1901 1902 1903 1904 1905 1906 1907 1908 1909 1910 1911 1912 1913 1914 1915…" at bounding box center [1345, 539] width 52 height 19
select select "2021"
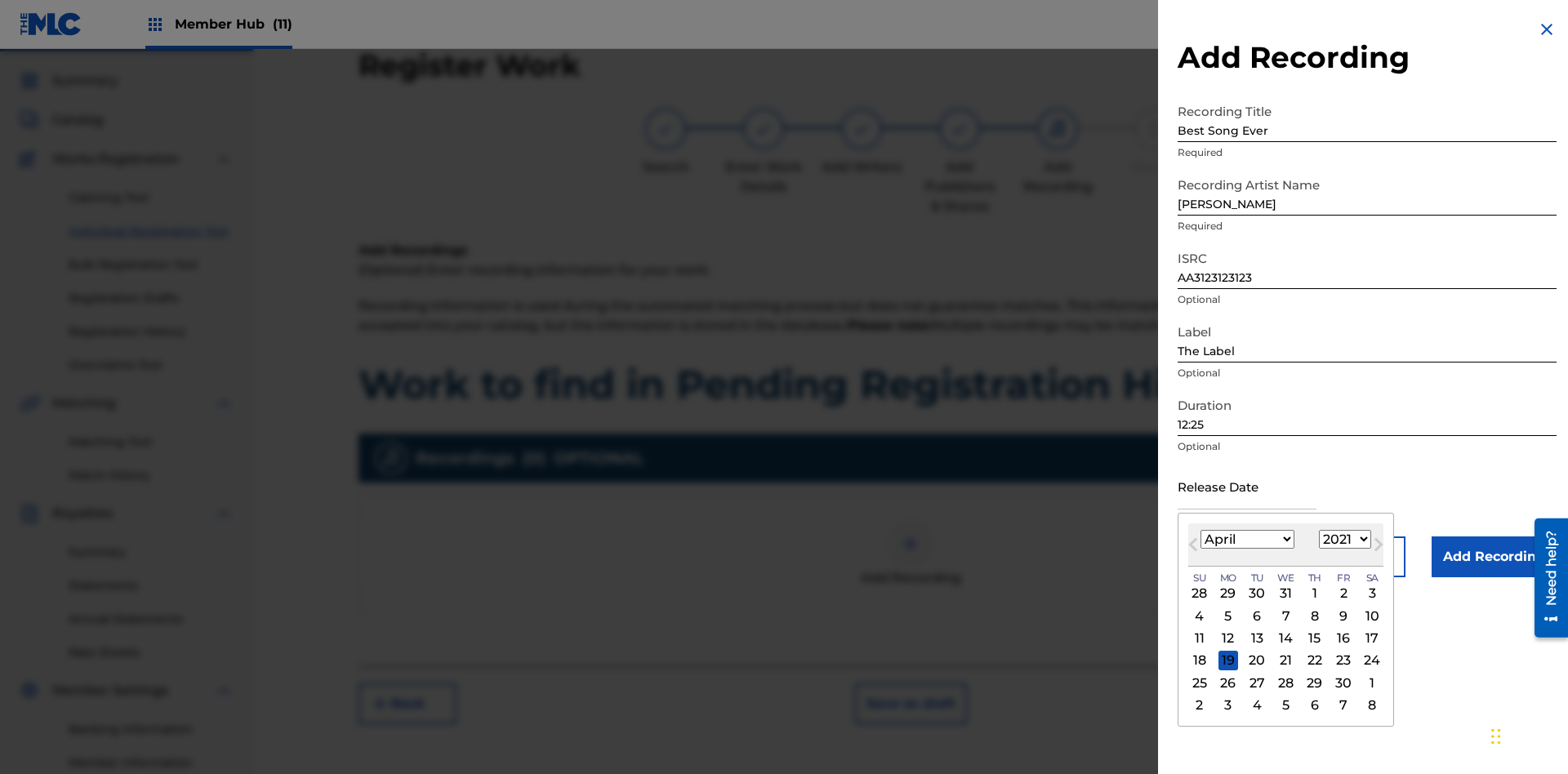
click at [1343, 539] on select "1900 1901 1902 1903 1904 1905 1906 1907 1908 1909 1910 1911 1912 1913 1914 1915…" at bounding box center [1345, 539] width 52 height 19
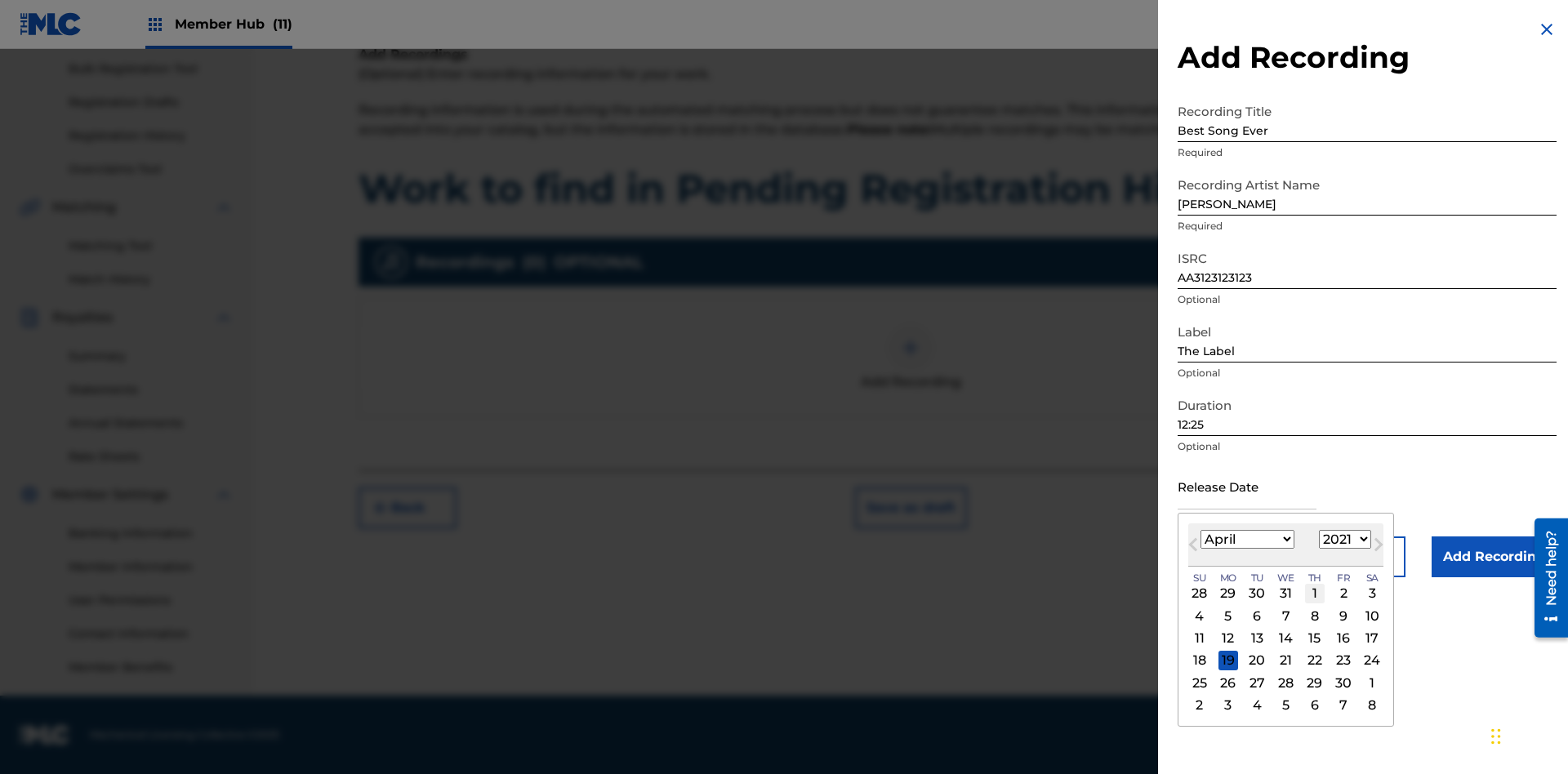
click at [1313, 594] on div "1" at bounding box center [1314, 594] width 20 height 20
type input "[DATE]"
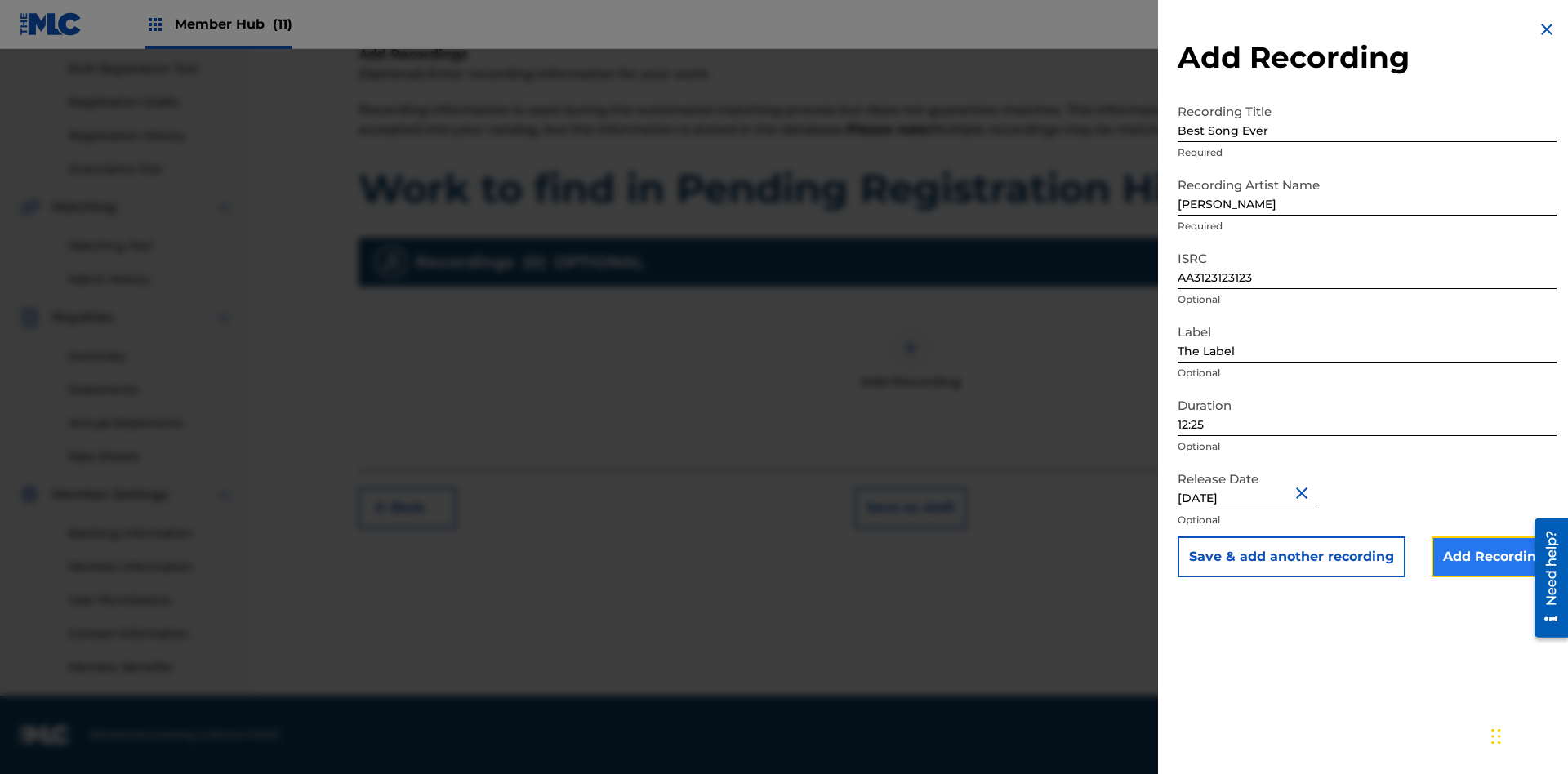
click at [1494, 557] on input "Add Recording" at bounding box center [1494, 557] width 125 height 41
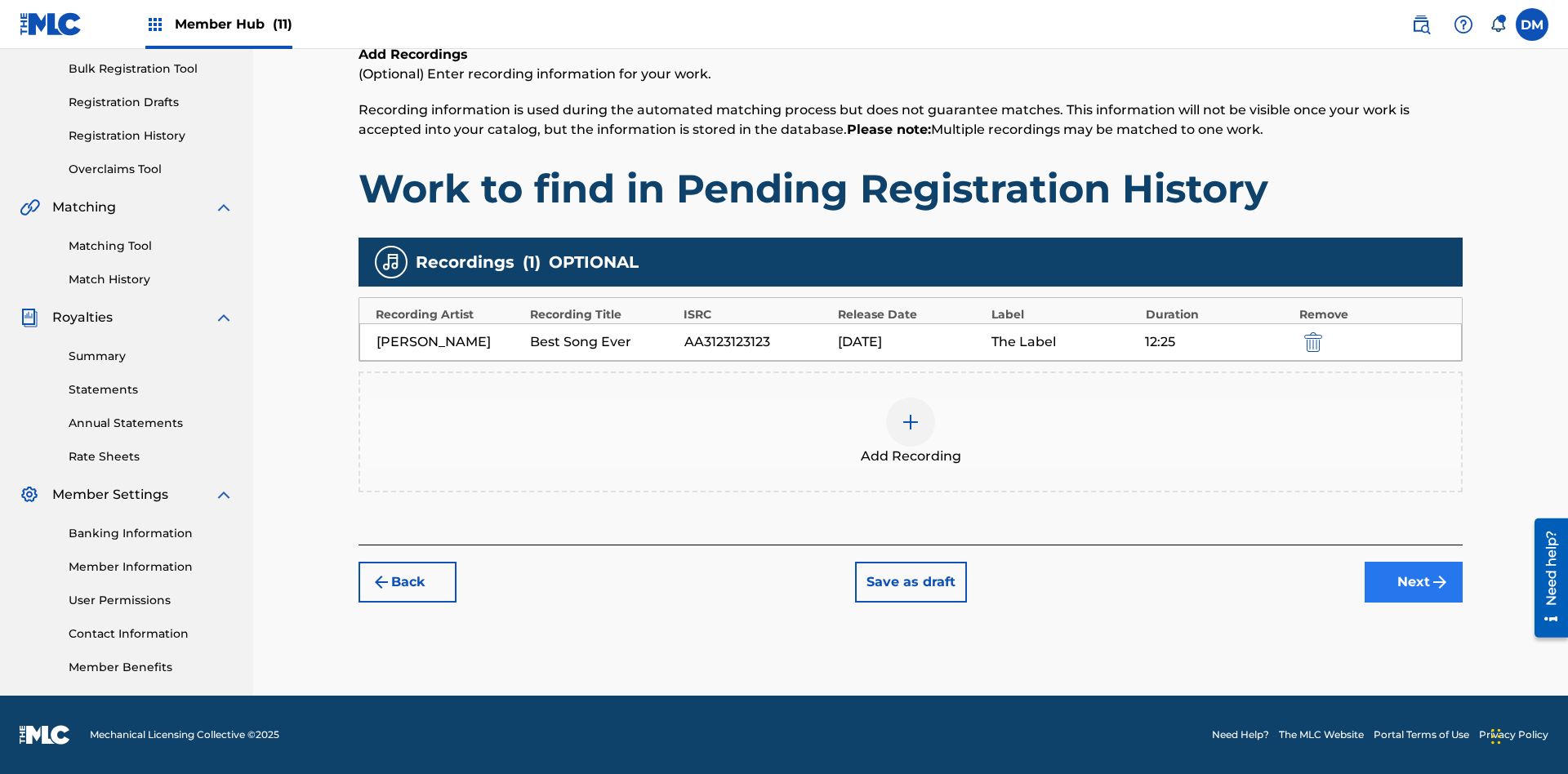
click at [1414, 582] on button "Next" at bounding box center [1413, 582] width 98 height 41
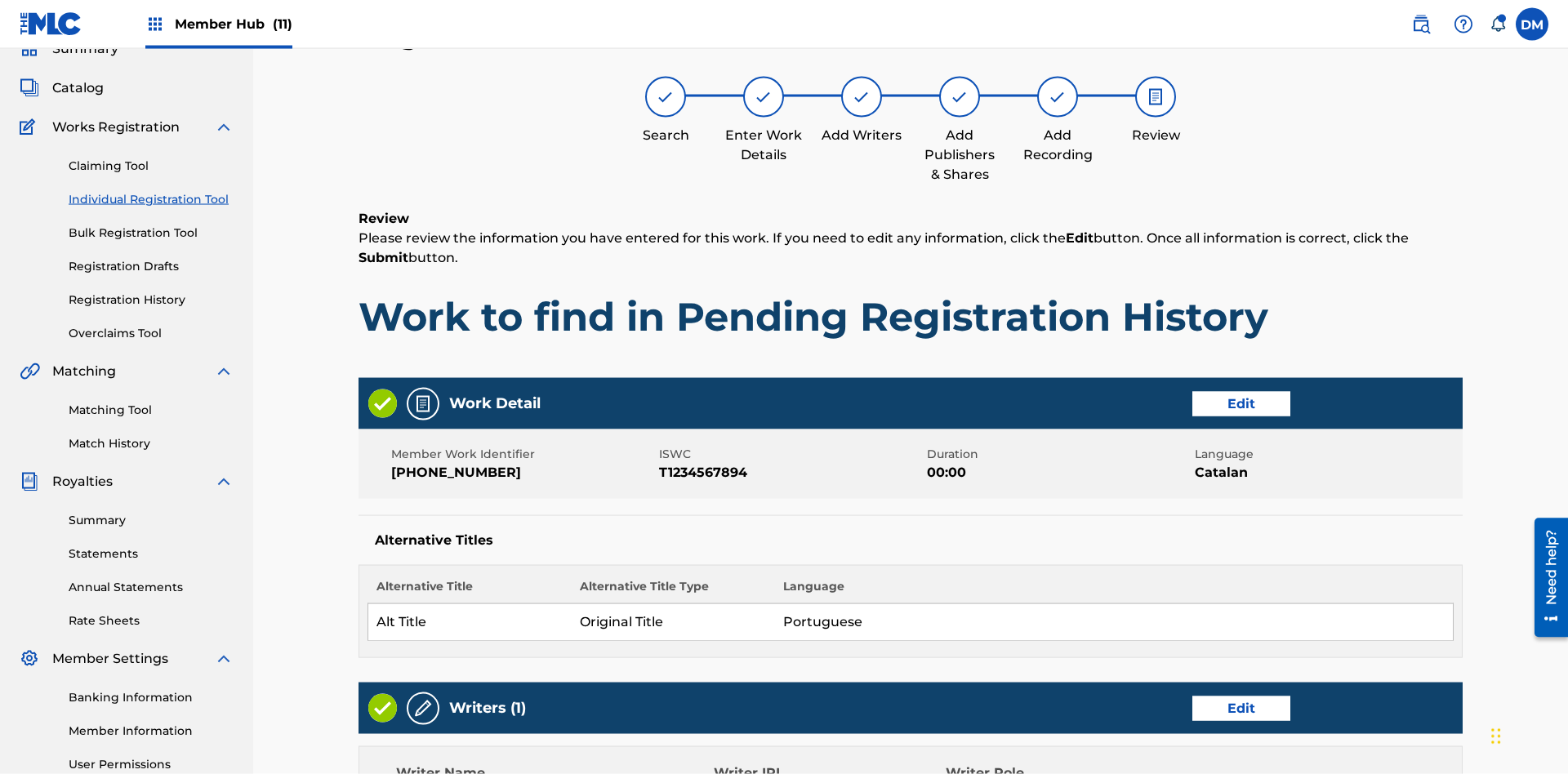
scroll to position [769, 0]
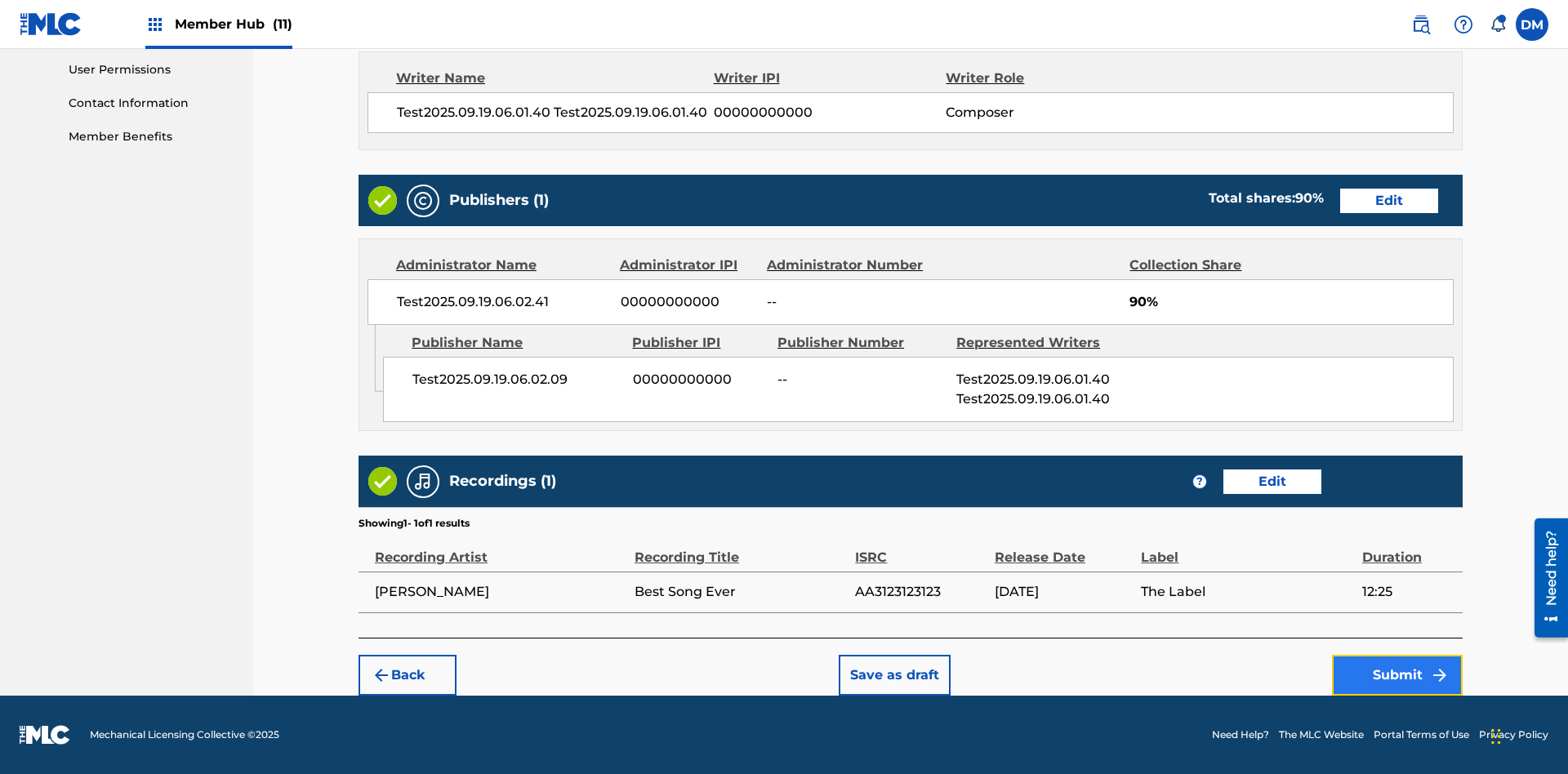
click at [1397, 674] on button "Submit" at bounding box center [1398, 675] width 131 height 41
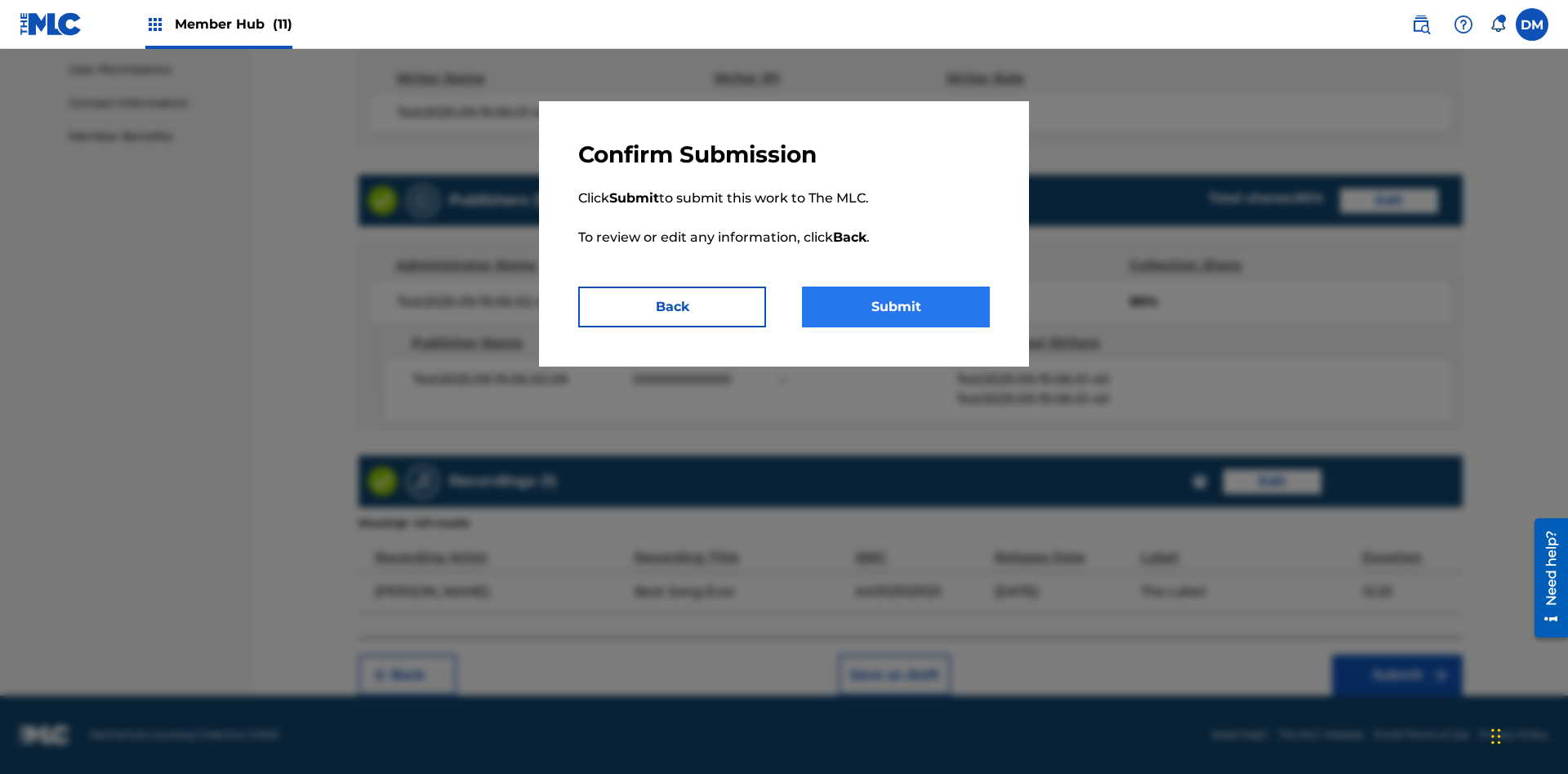
click at [896, 307] on button "Submit" at bounding box center [896, 307] width 188 height 41
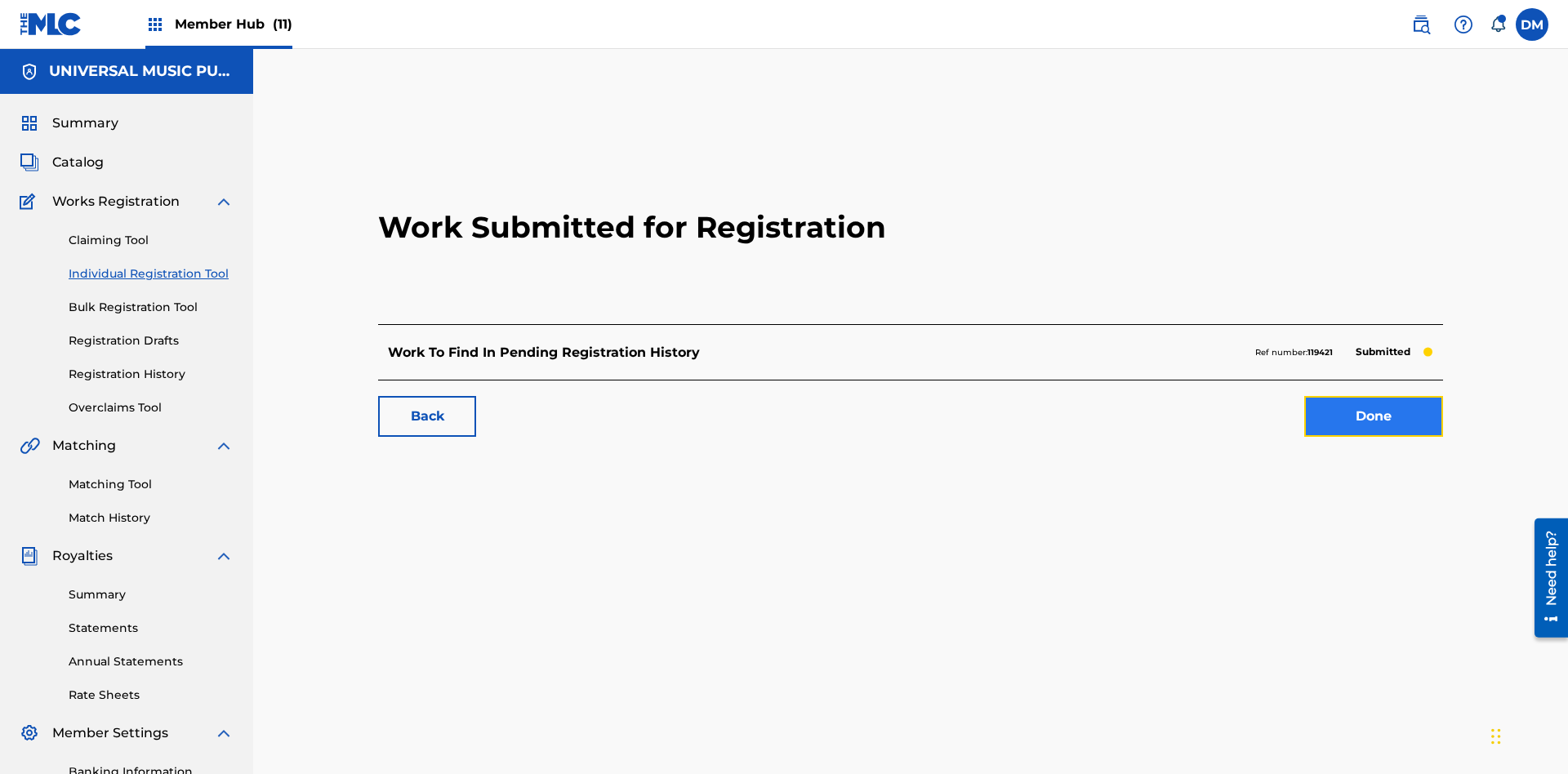
click at [1304, 396] on link "Done" at bounding box center [1373, 416] width 139 height 41
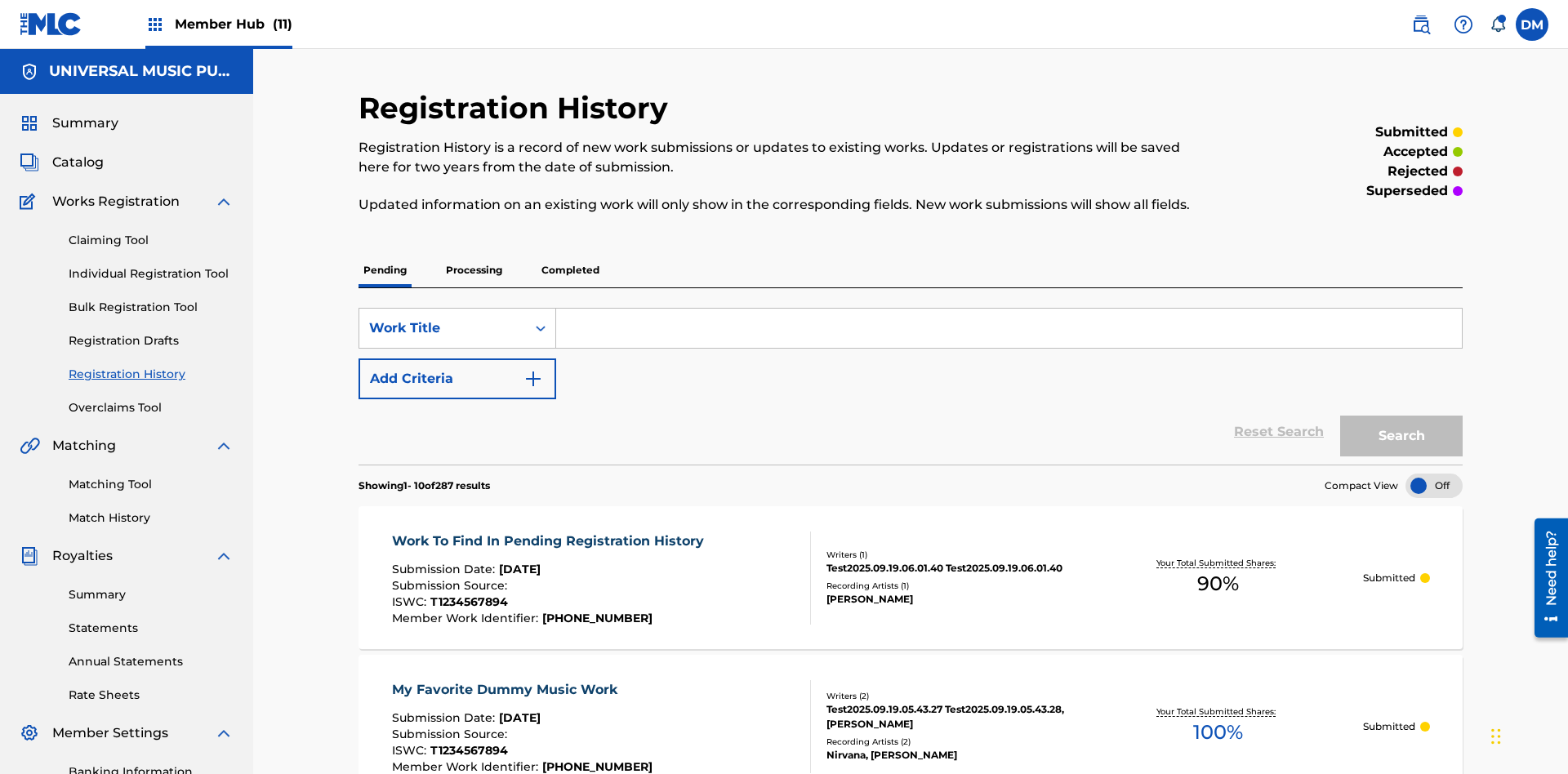
scroll to position [220, 0]
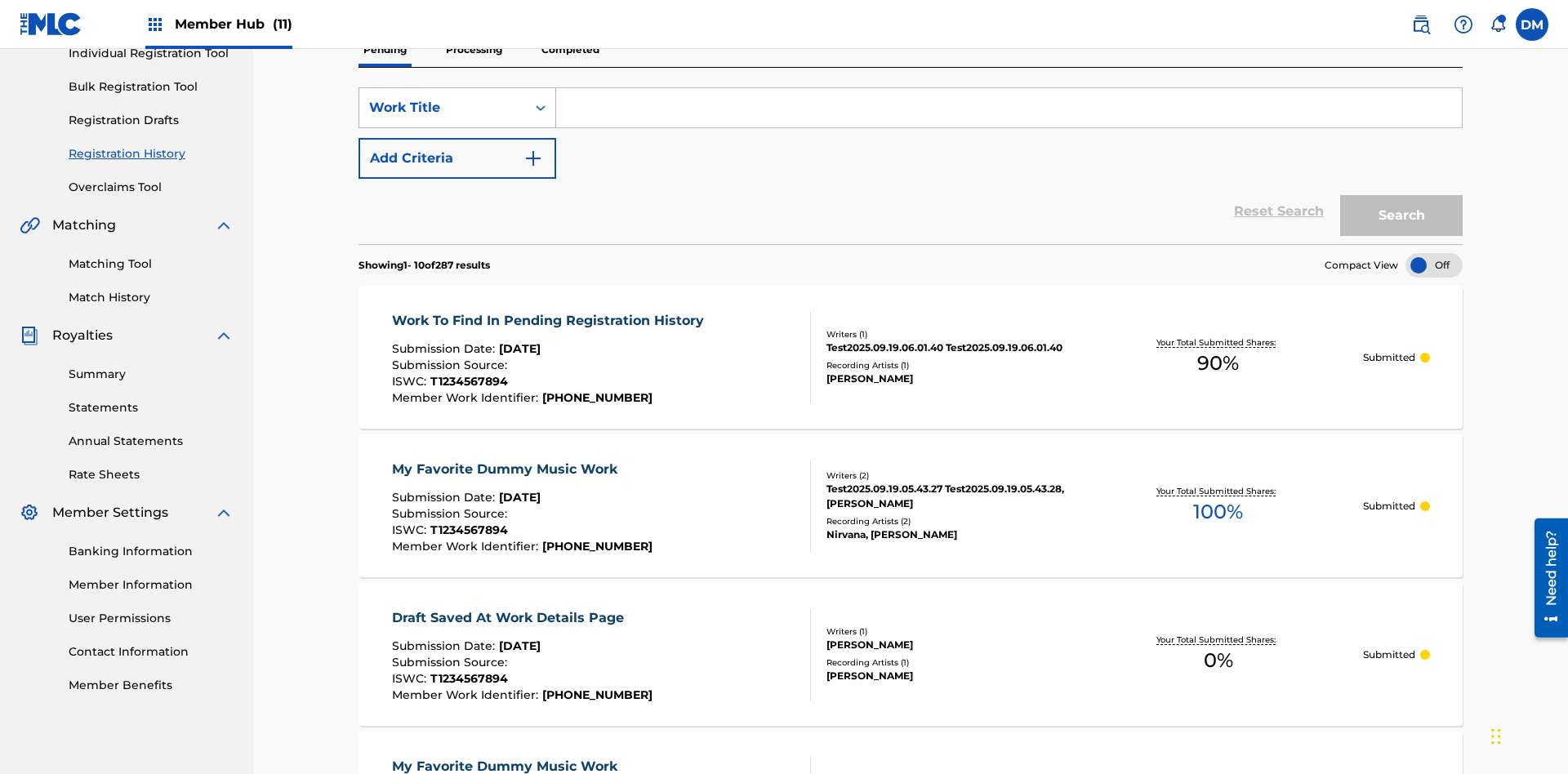
click at [443, 108] on div "Work Title" at bounding box center [443, 107] width 147 height 20
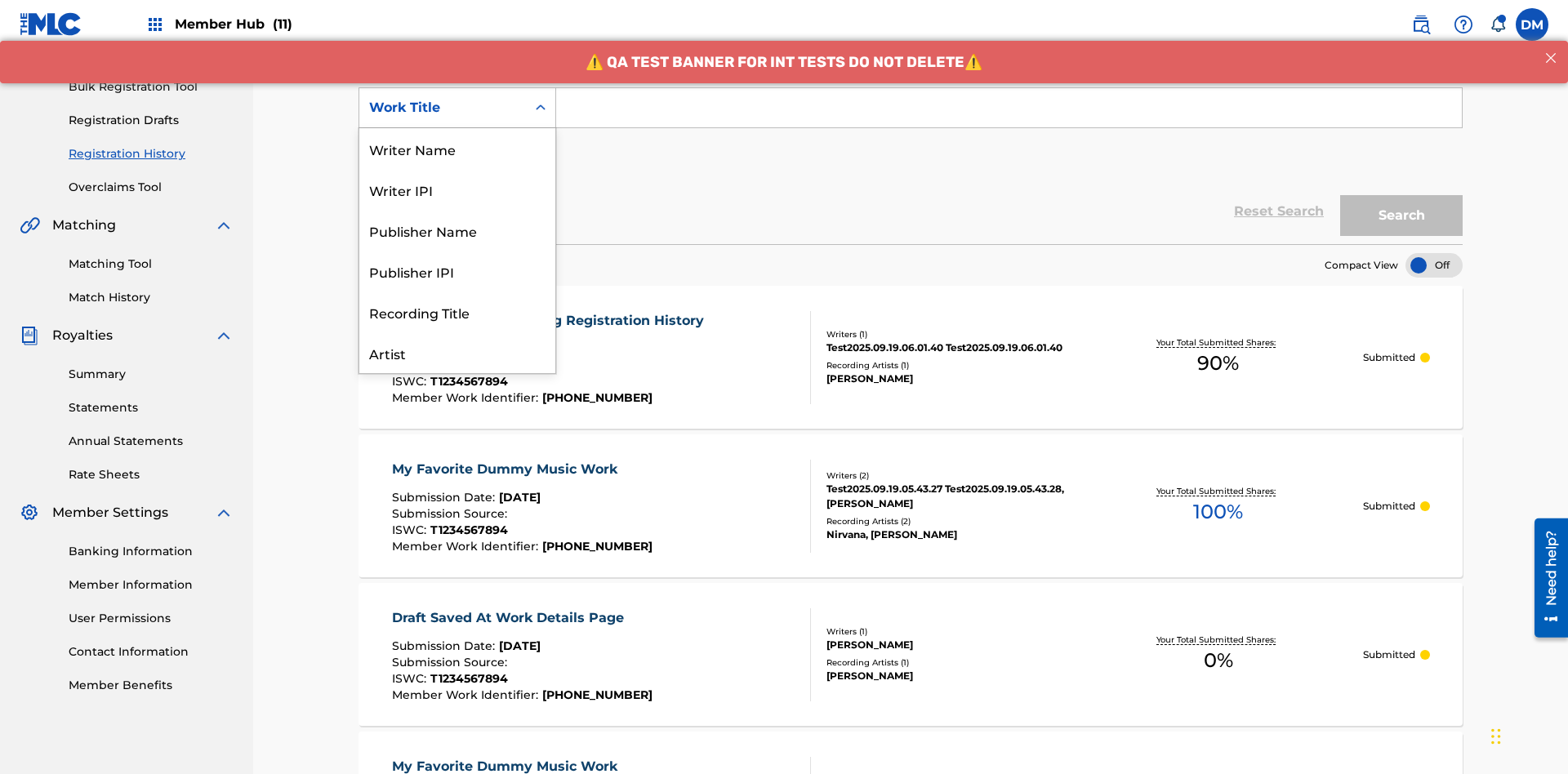
scroll to position [82, 0]
click at [458, 352] on div "Work Title" at bounding box center [457, 352] width 196 height 41
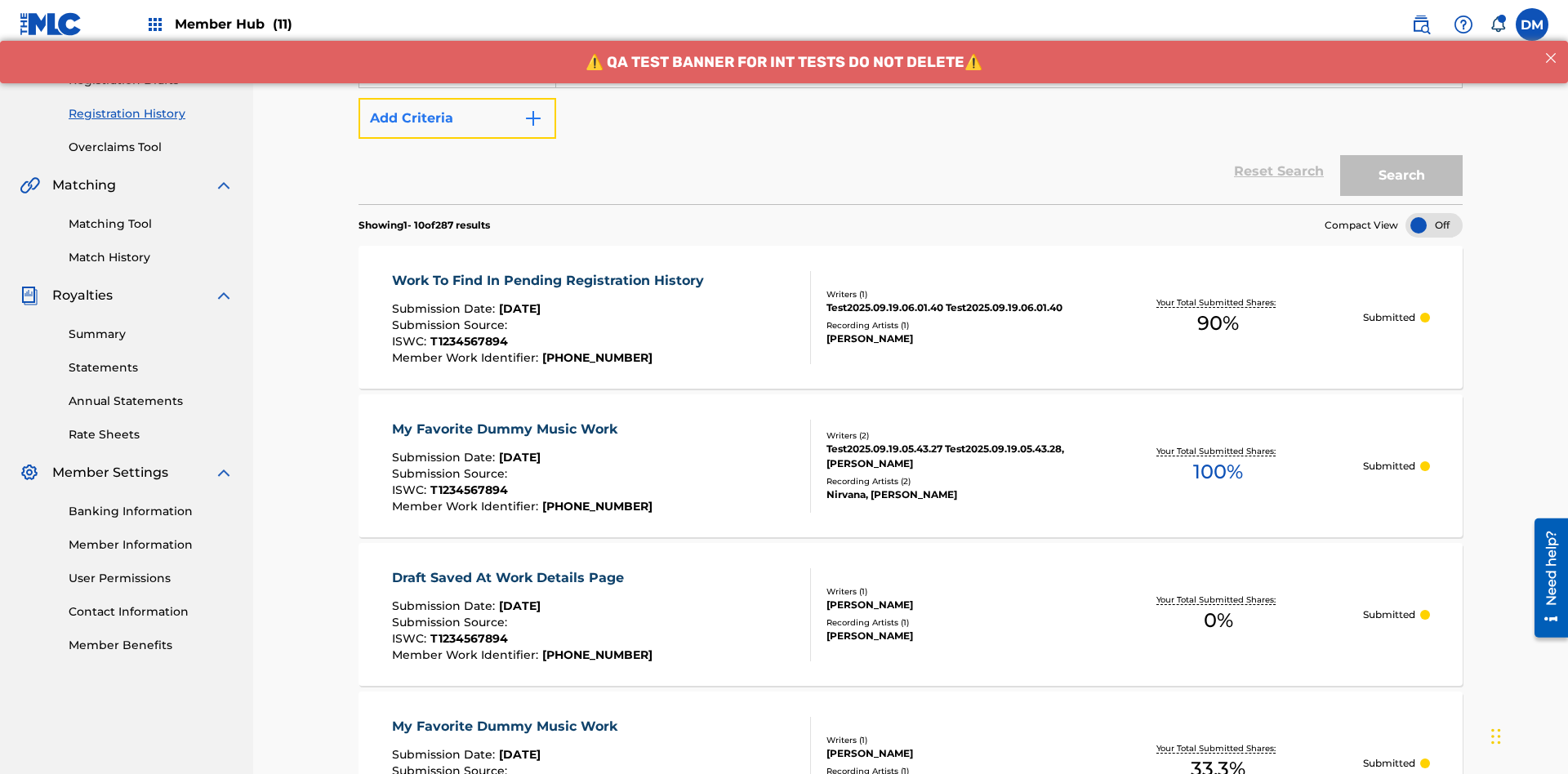
click at [458, 119] on button "Add Criteria" at bounding box center [458, 118] width 198 height 41
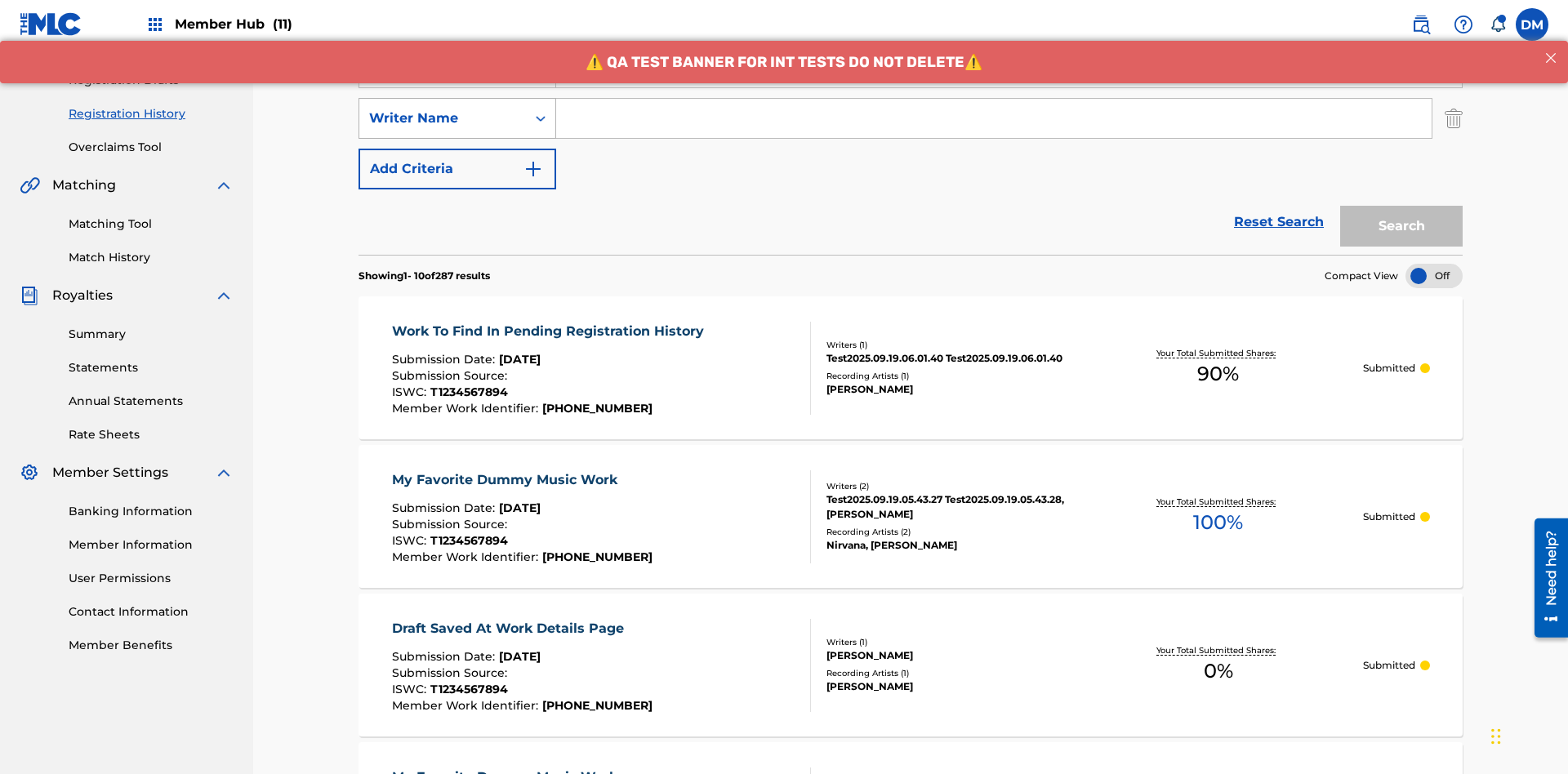
click at [443, 108] on div "Writer Name" at bounding box center [443, 118] width 147 height 20
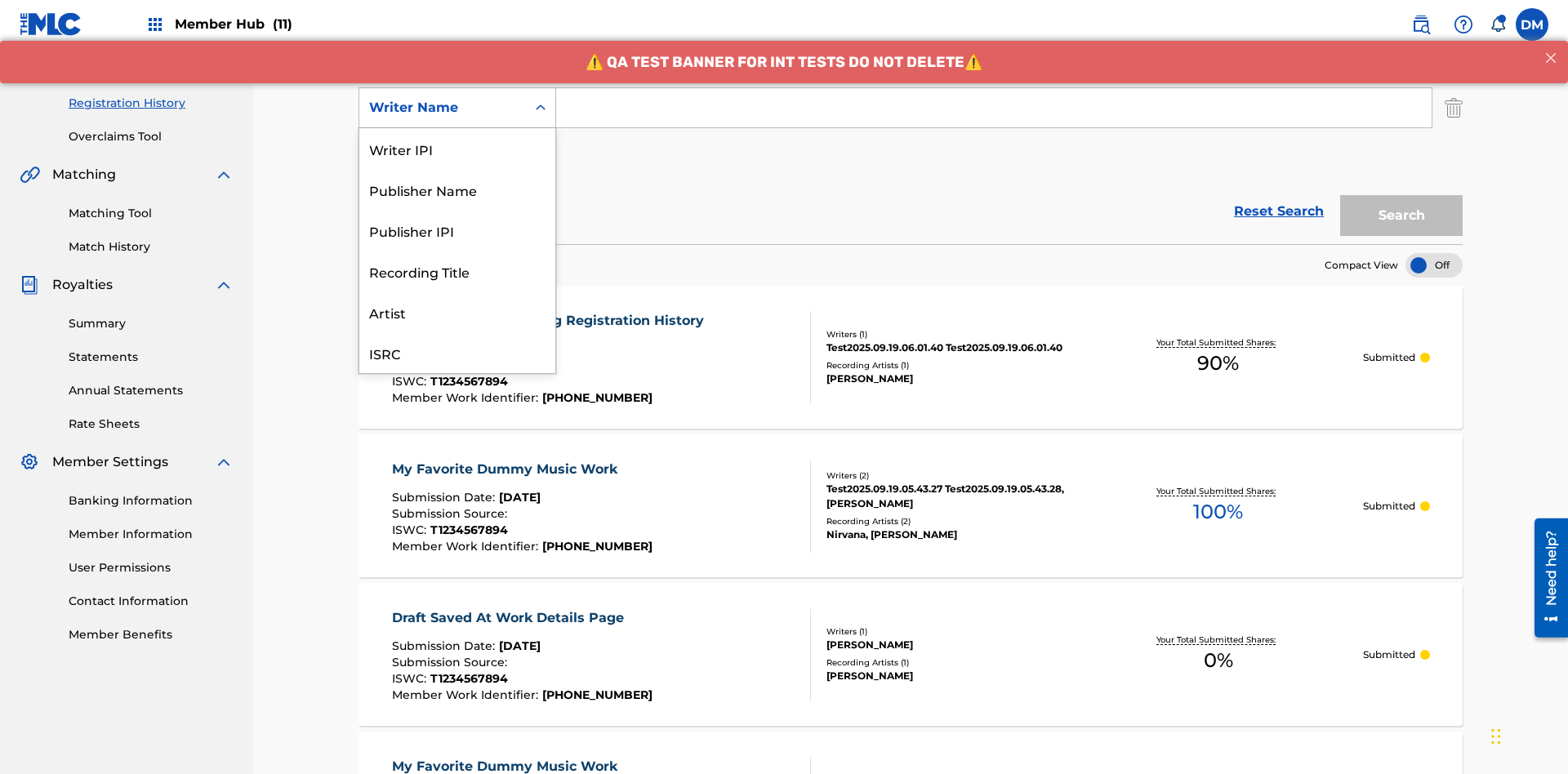
scroll to position [41, 0]
click at [458, 231] on div "Recording Title" at bounding box center [457, 230] width 196 height 41
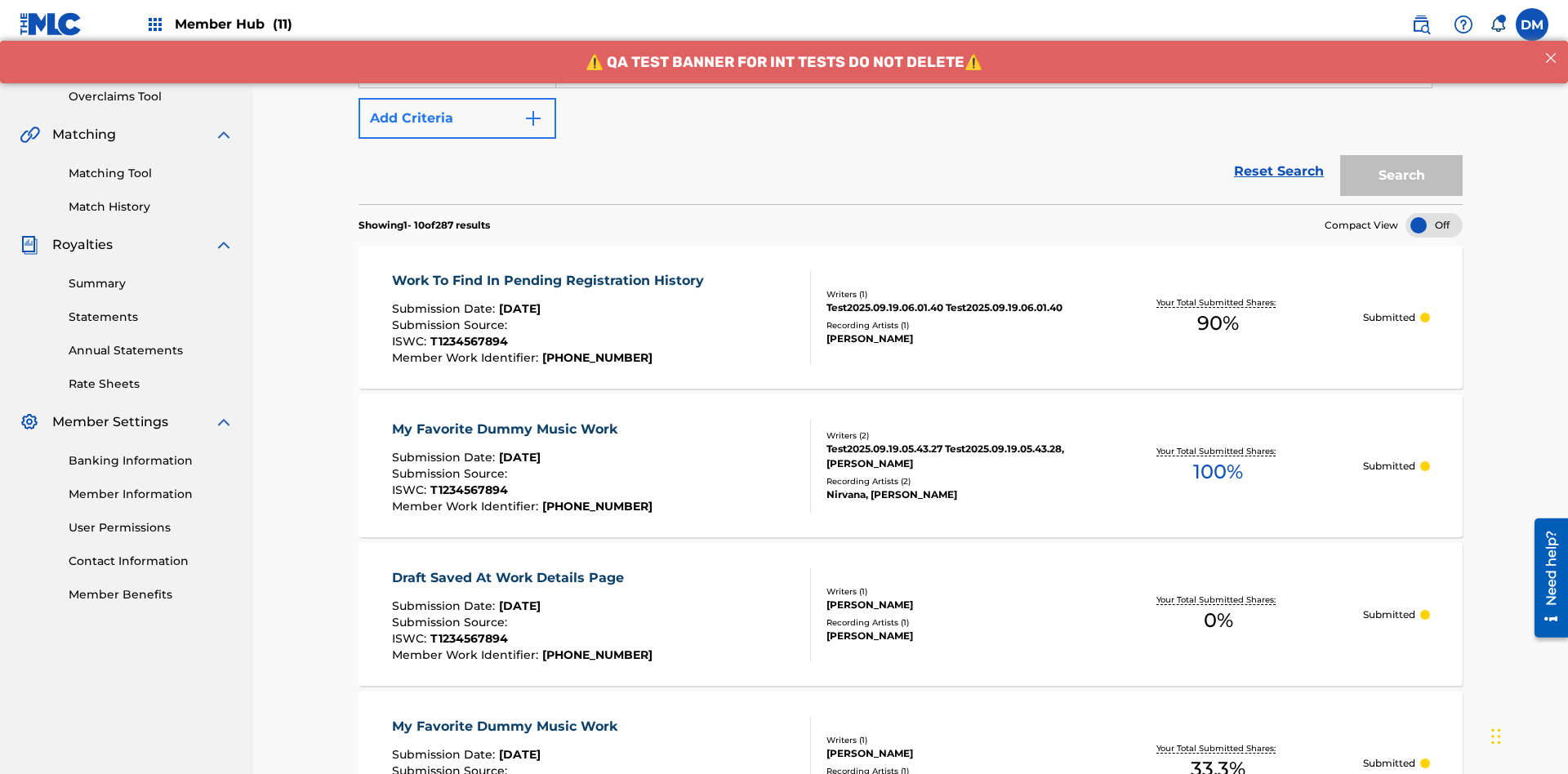
click at [458, 119] on button "Add Criteria" at bounding box center [458, 118] width 198 height 41
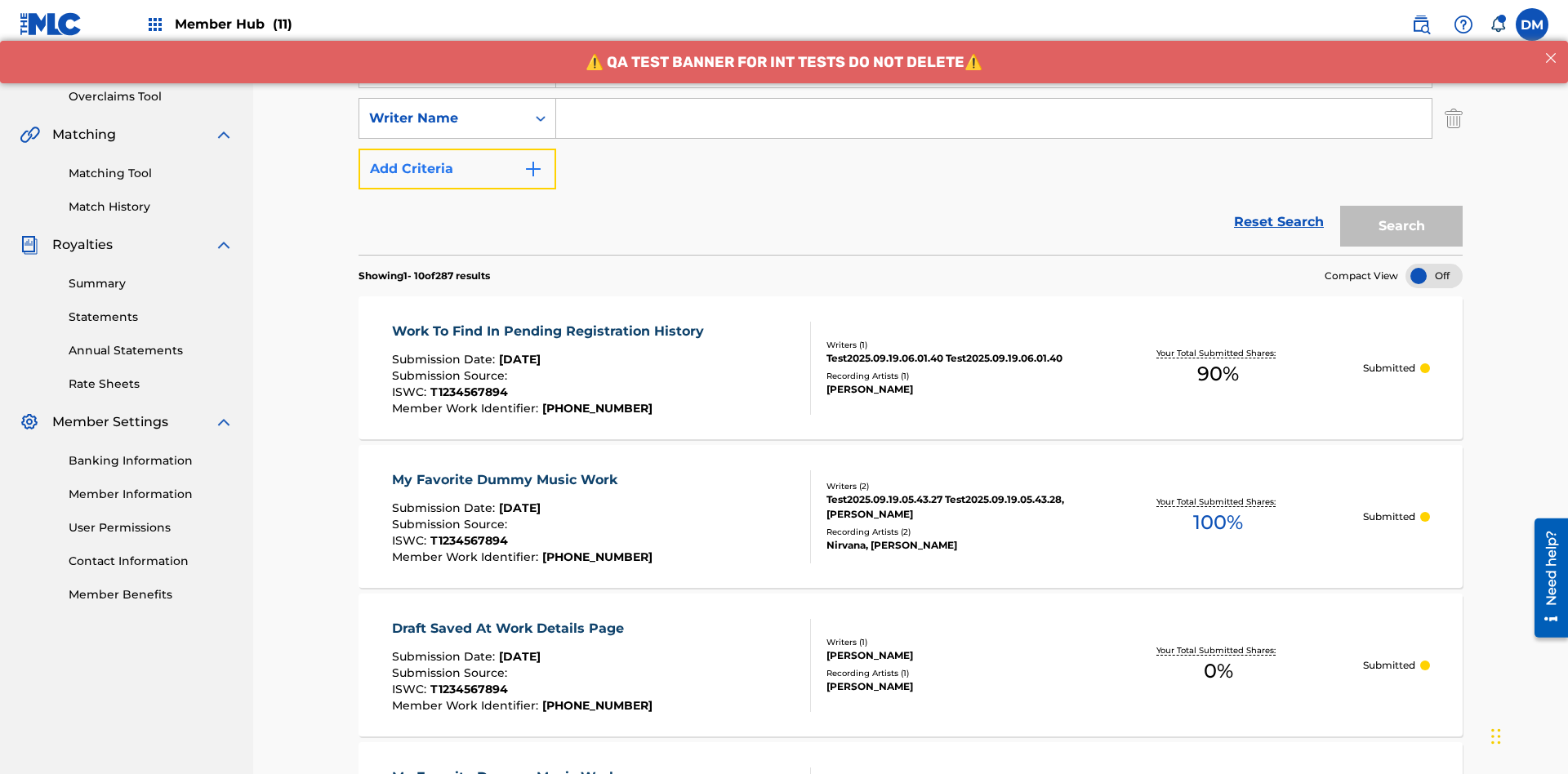
scroll to position [322, 0]
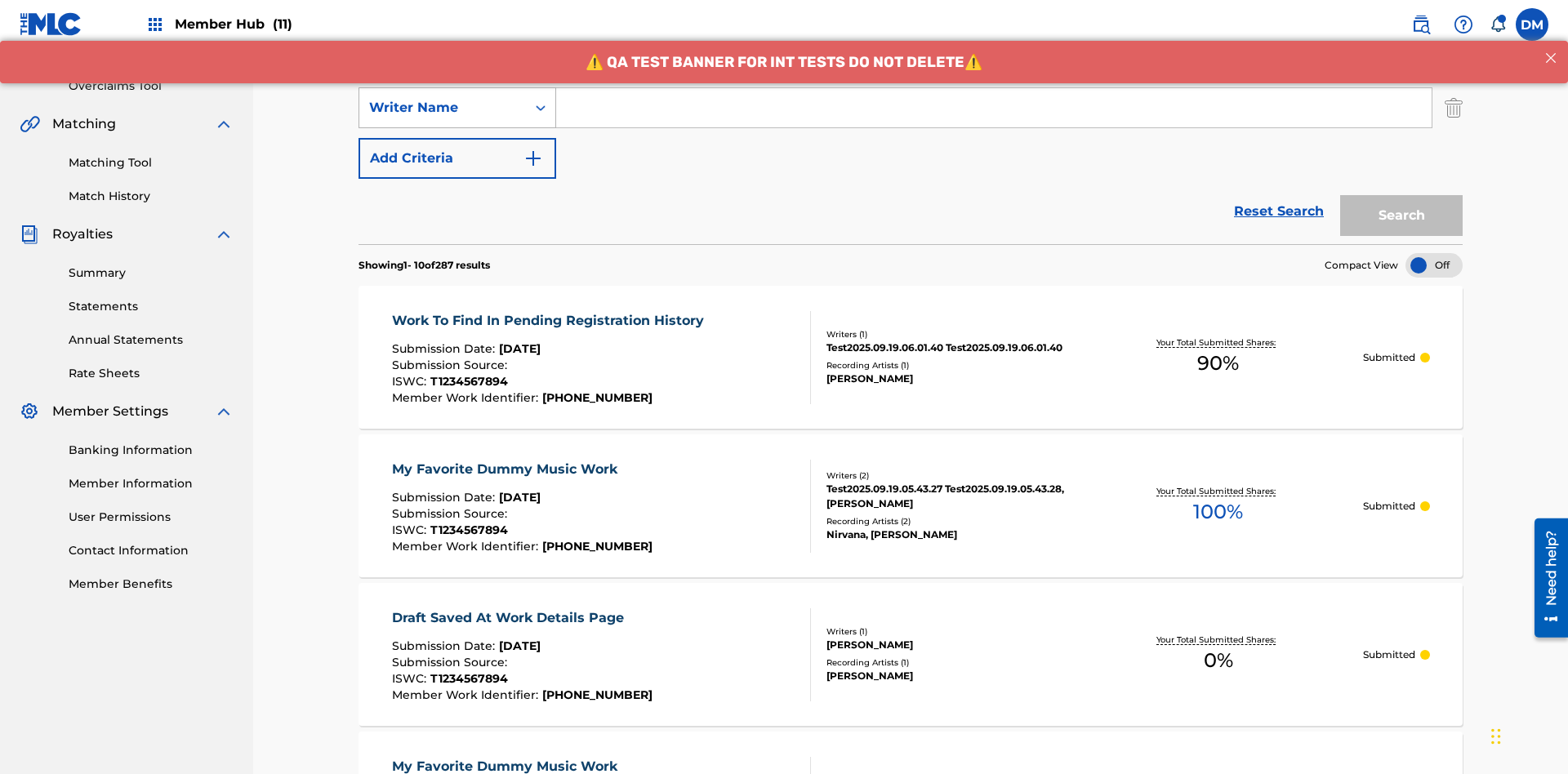
click at [443, 108] on div "Writer Name" at bounding box center [443, 107] width 147 height 20
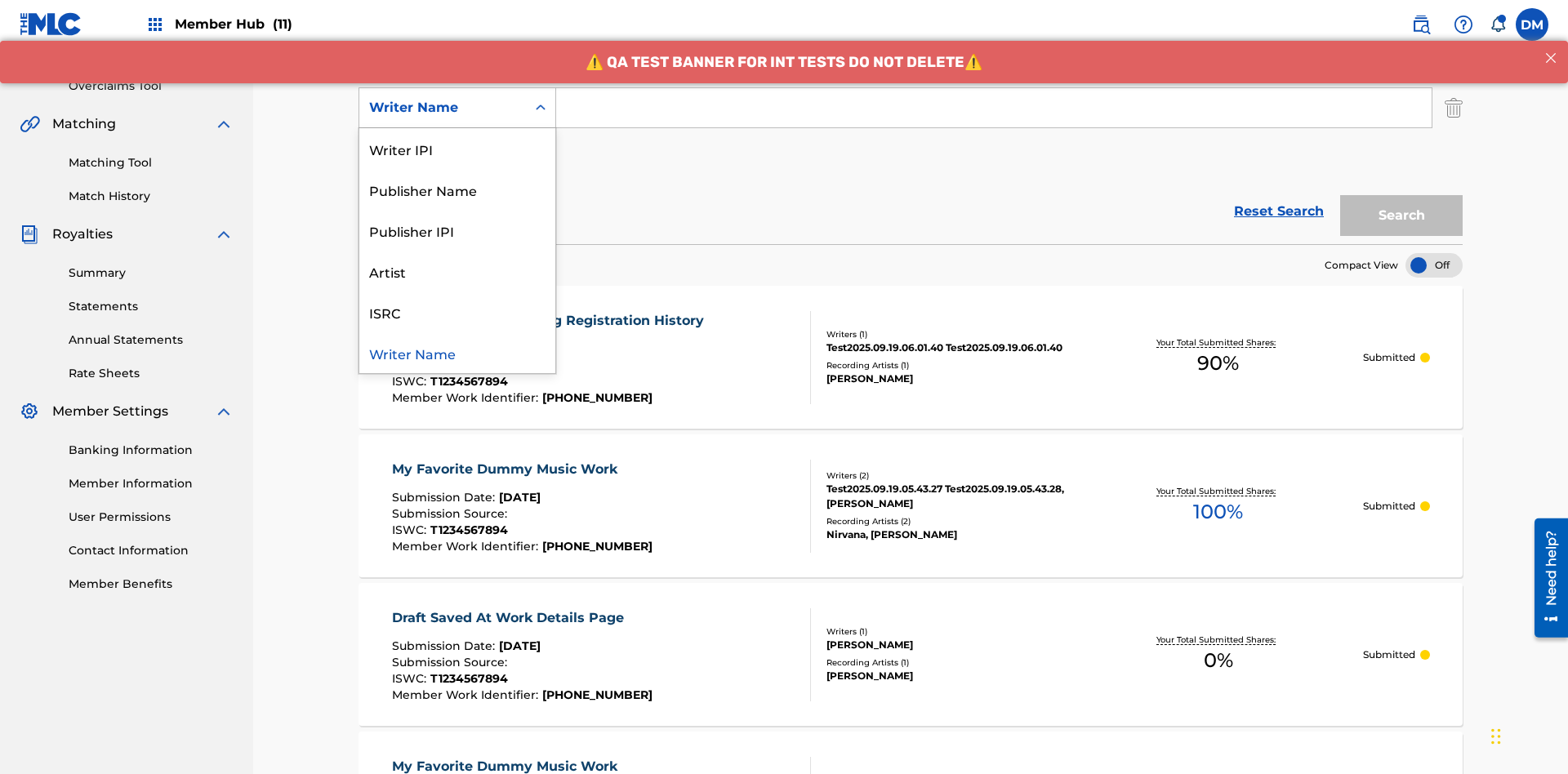
click at [458, 311] on div "ISRC" at bounding box center [457, 311] width 196 height 41
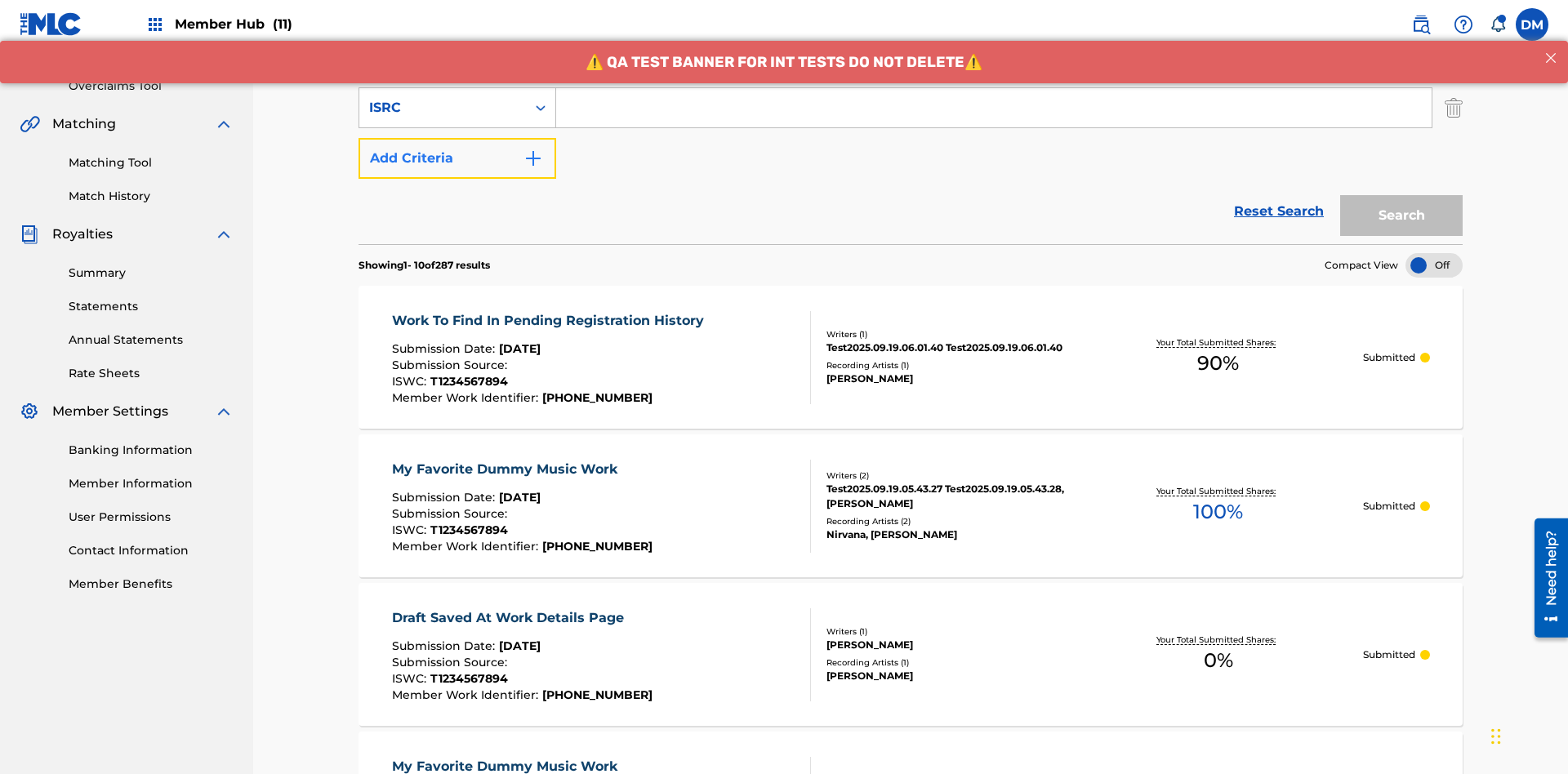
click at [458, 138] on button "Add Criteria" at bounding box center [458, 158] width 198 height 41
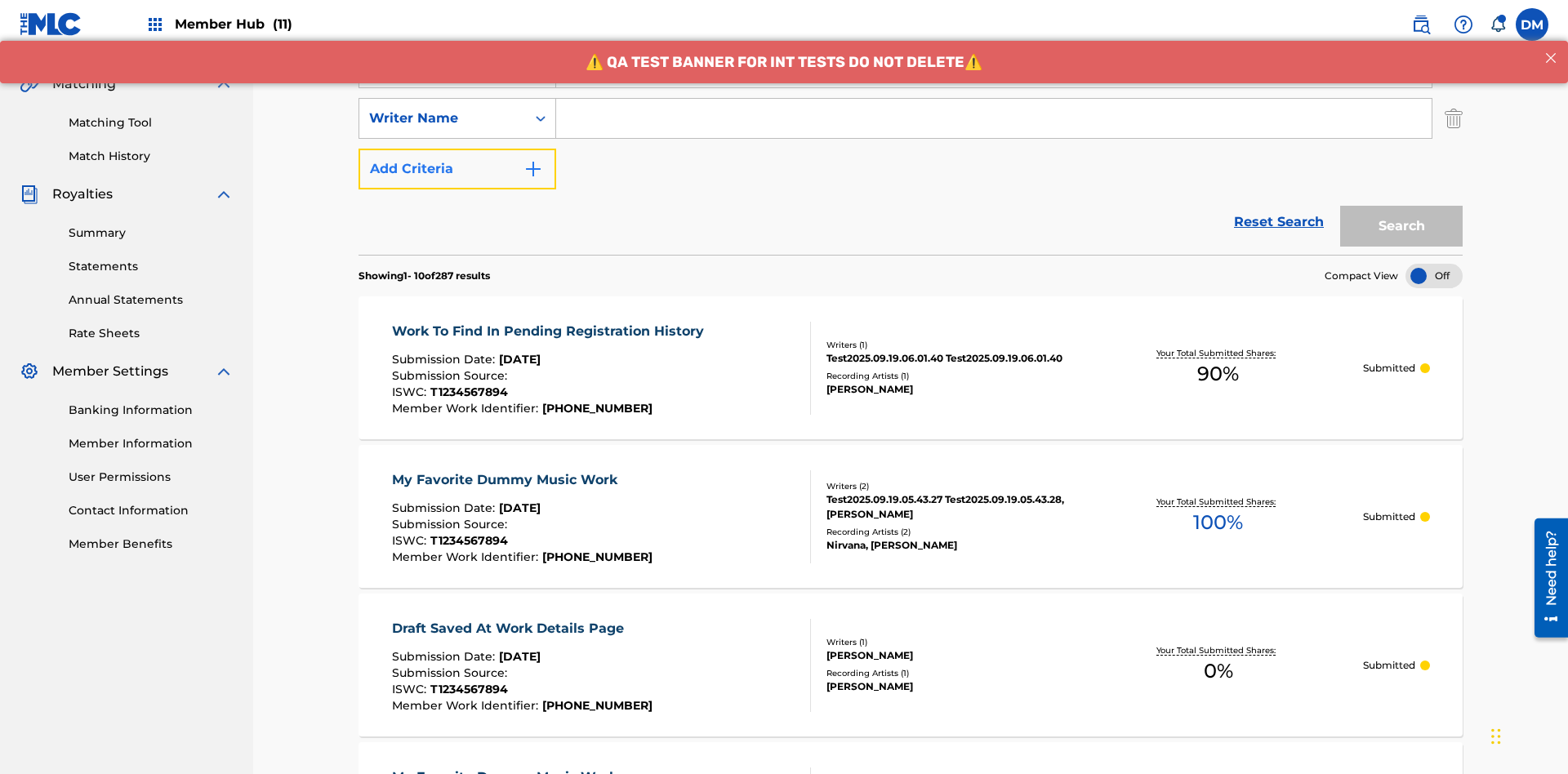
scroll to position [372, 0]
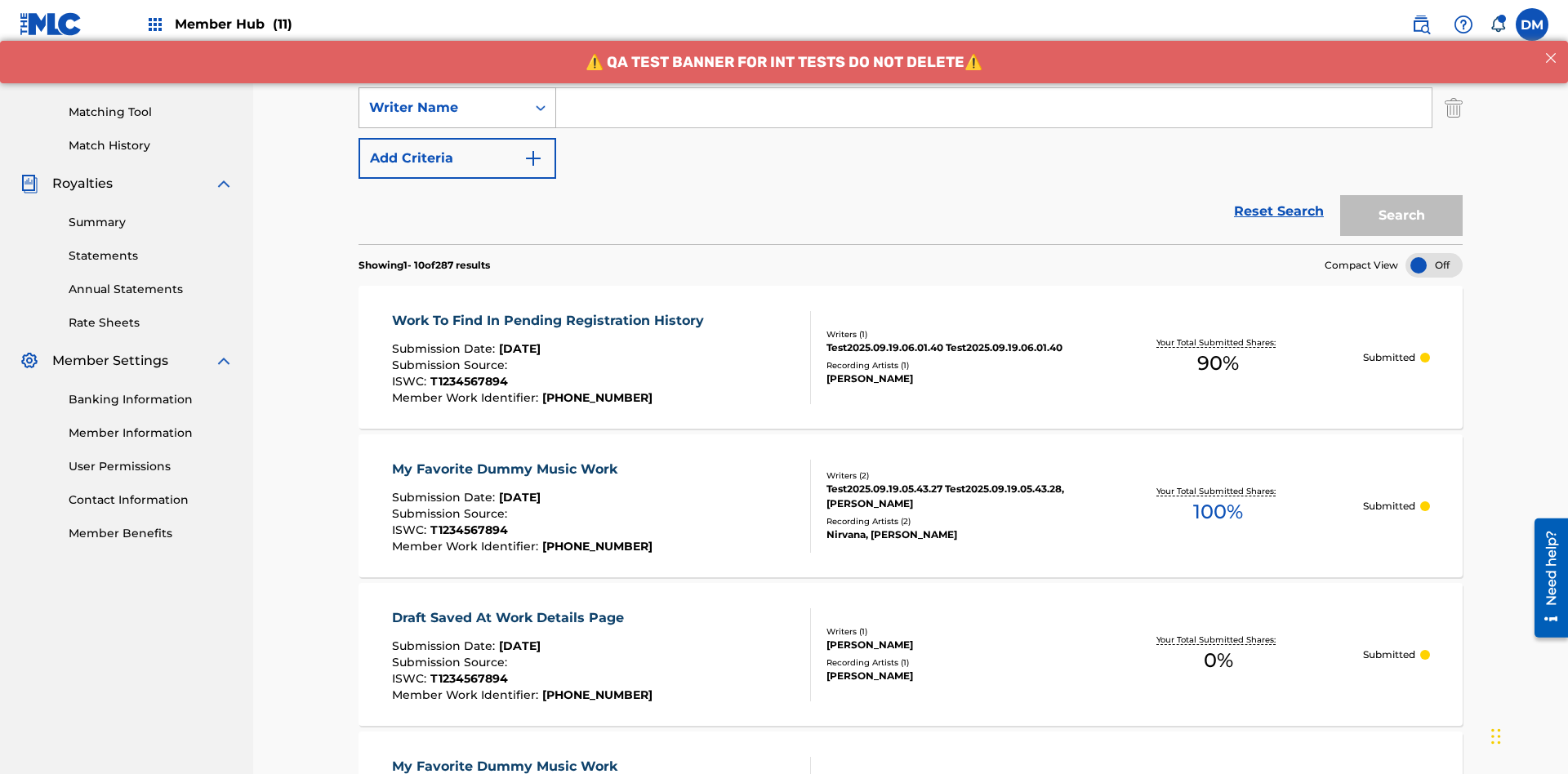
click at [443, 108] on div "Writer Name" at bounding box center [443, 107] width 147 height 20
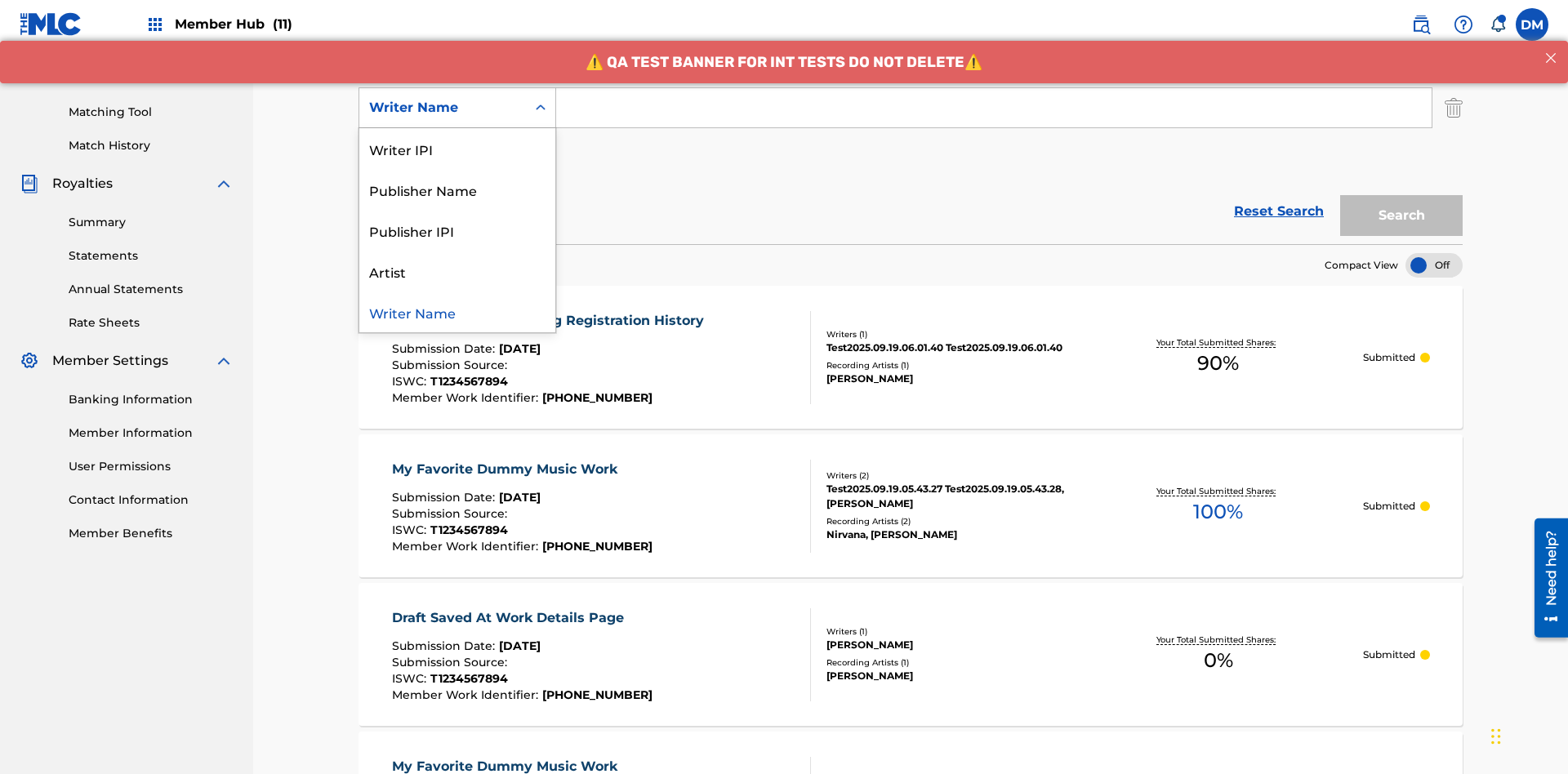
click at [458, 231] on div "Publisher IPI" at bounding box center [457, 230] width 196 height 41
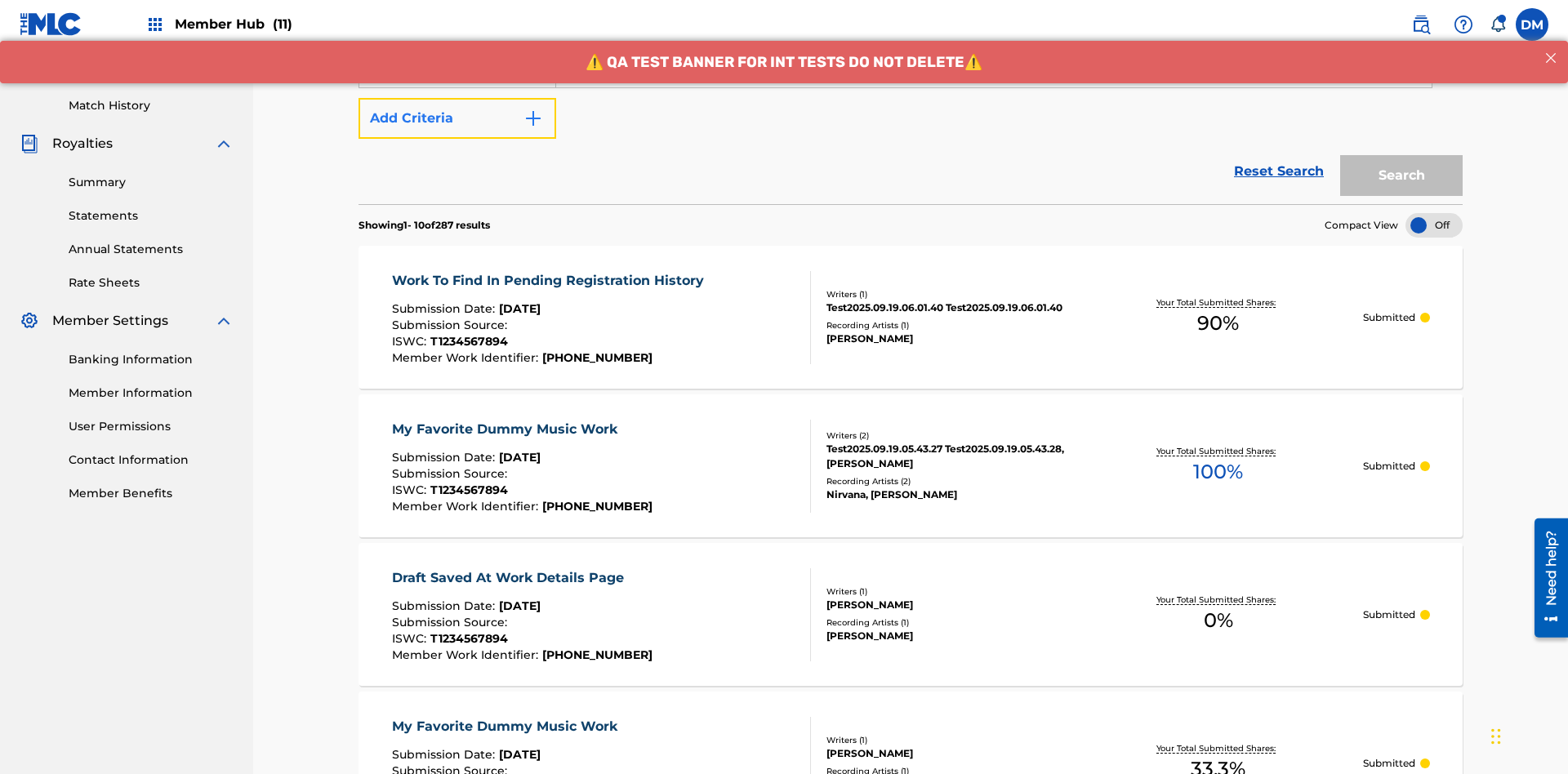
click at [458, 119] on button "Add Criteria" at bounding box center [458, 118] width 198 height 41
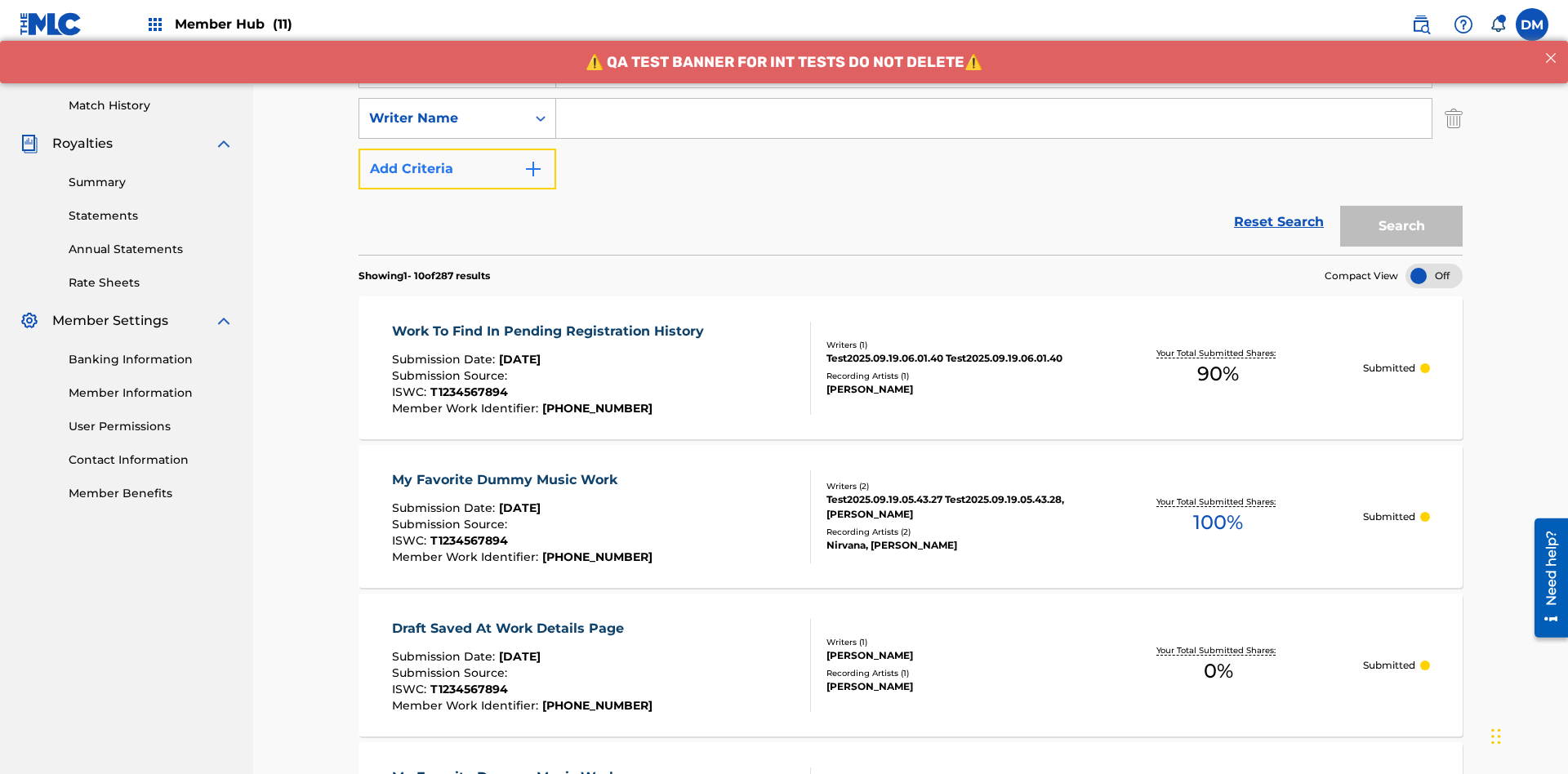
scroll to position [423, 0]
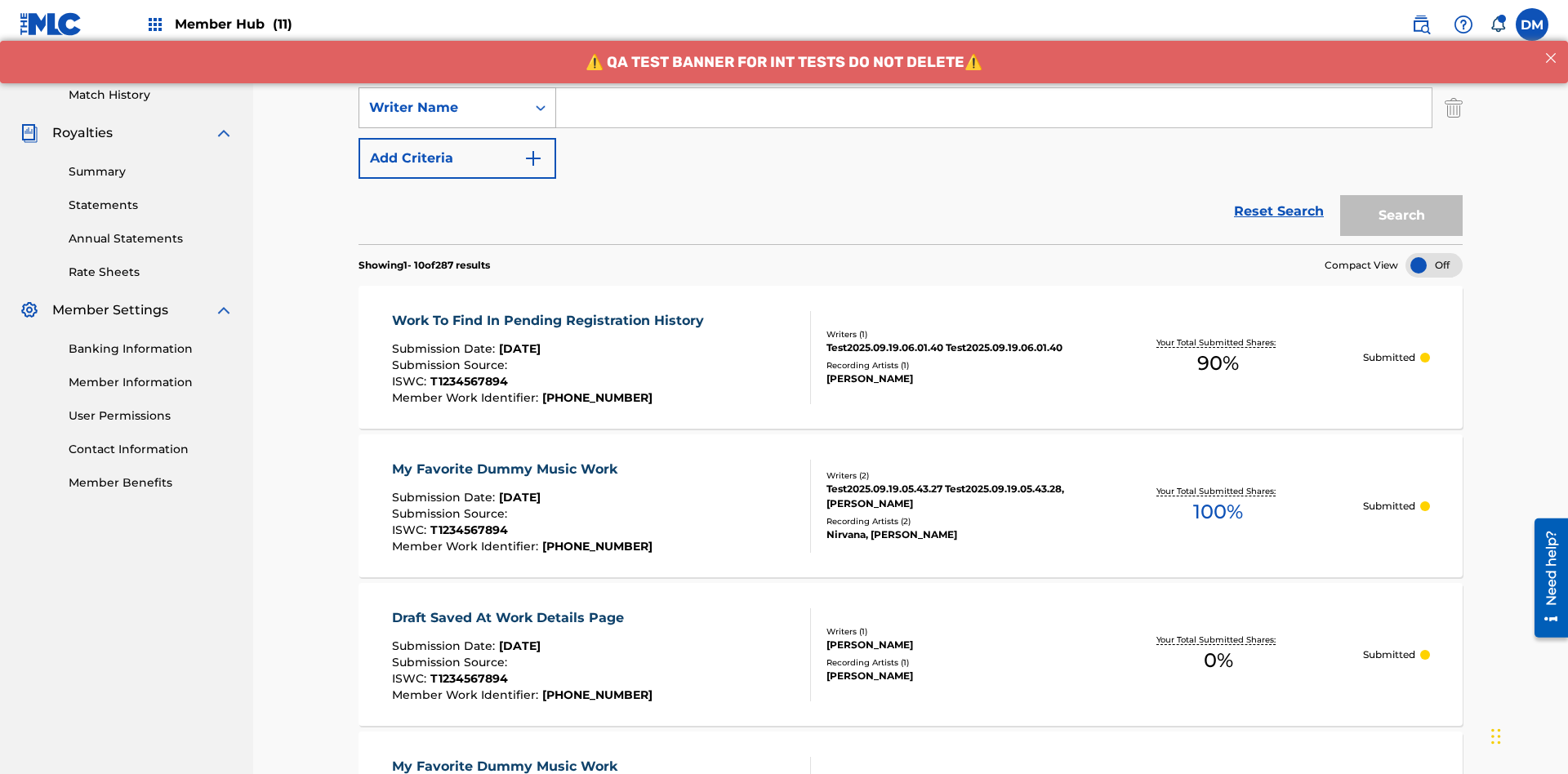
click at [443, 108] on div "Writer Name" at bounding box center [443, 107] width 147 height 20
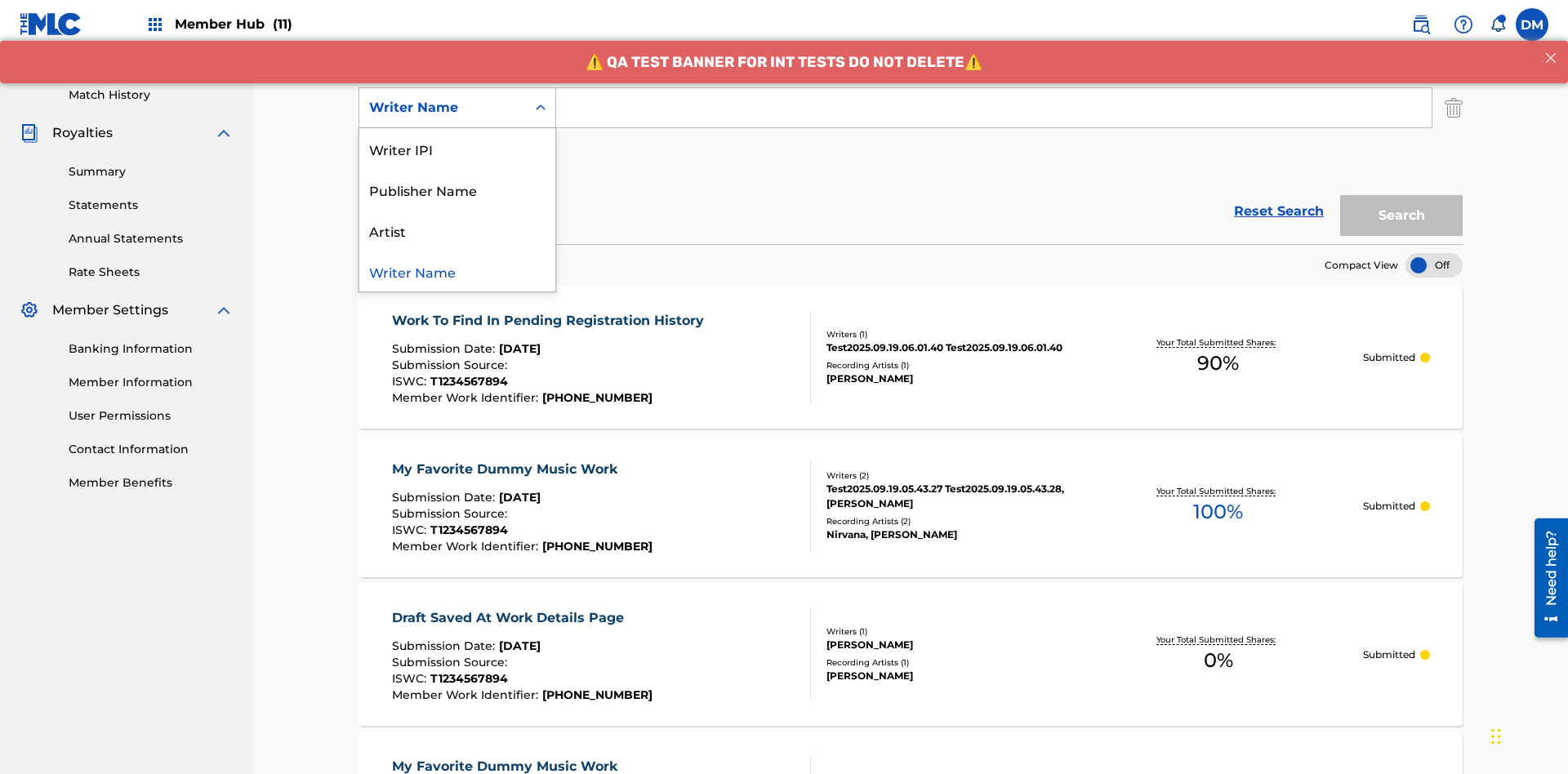
click at [458, 231] on div "Artist" at bounding box center [457, 230] width 196 height 41
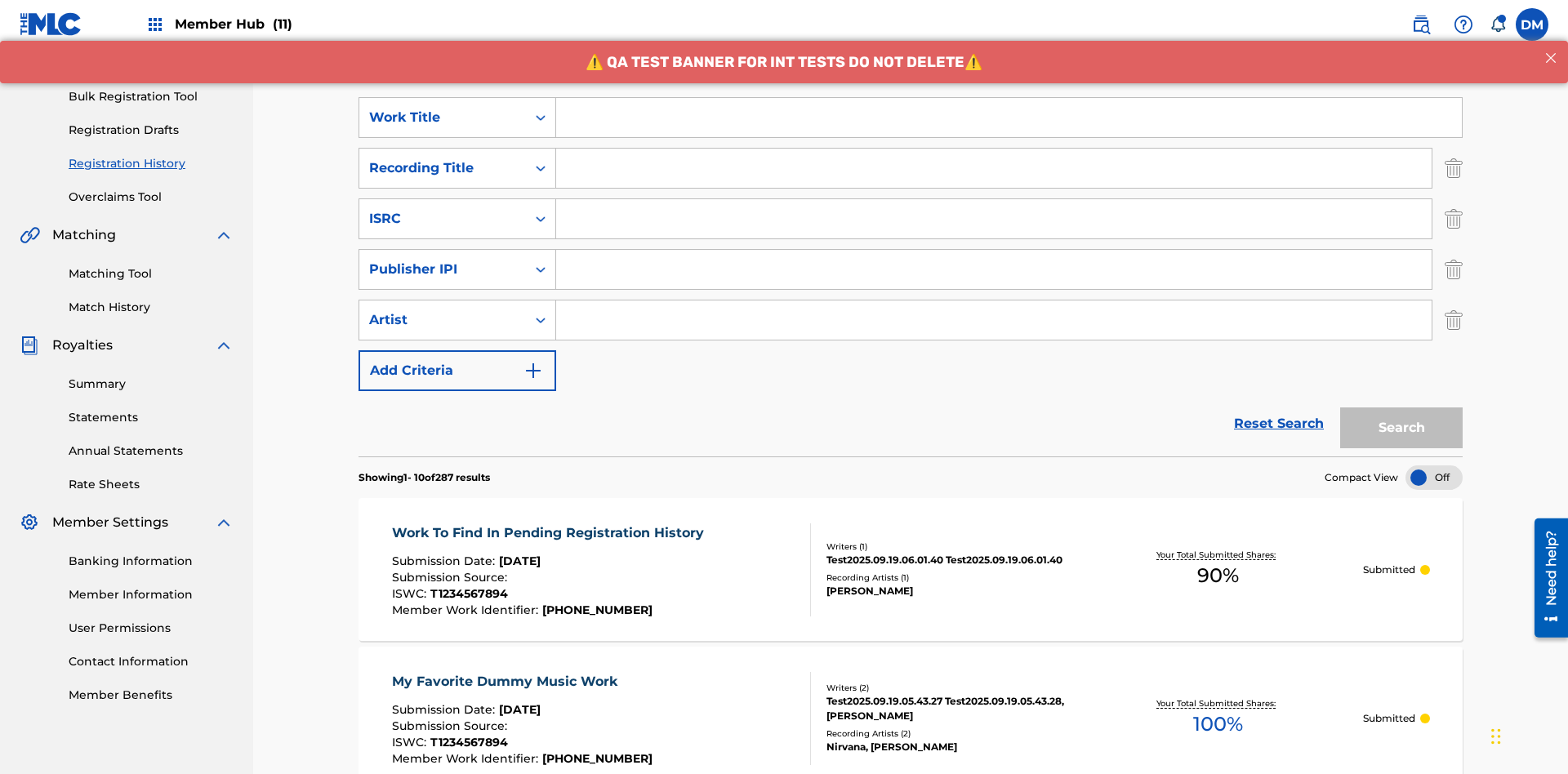
click at [1009, 118] on input "Search Form" at bounding box center [1010, 117] width 906 height 39
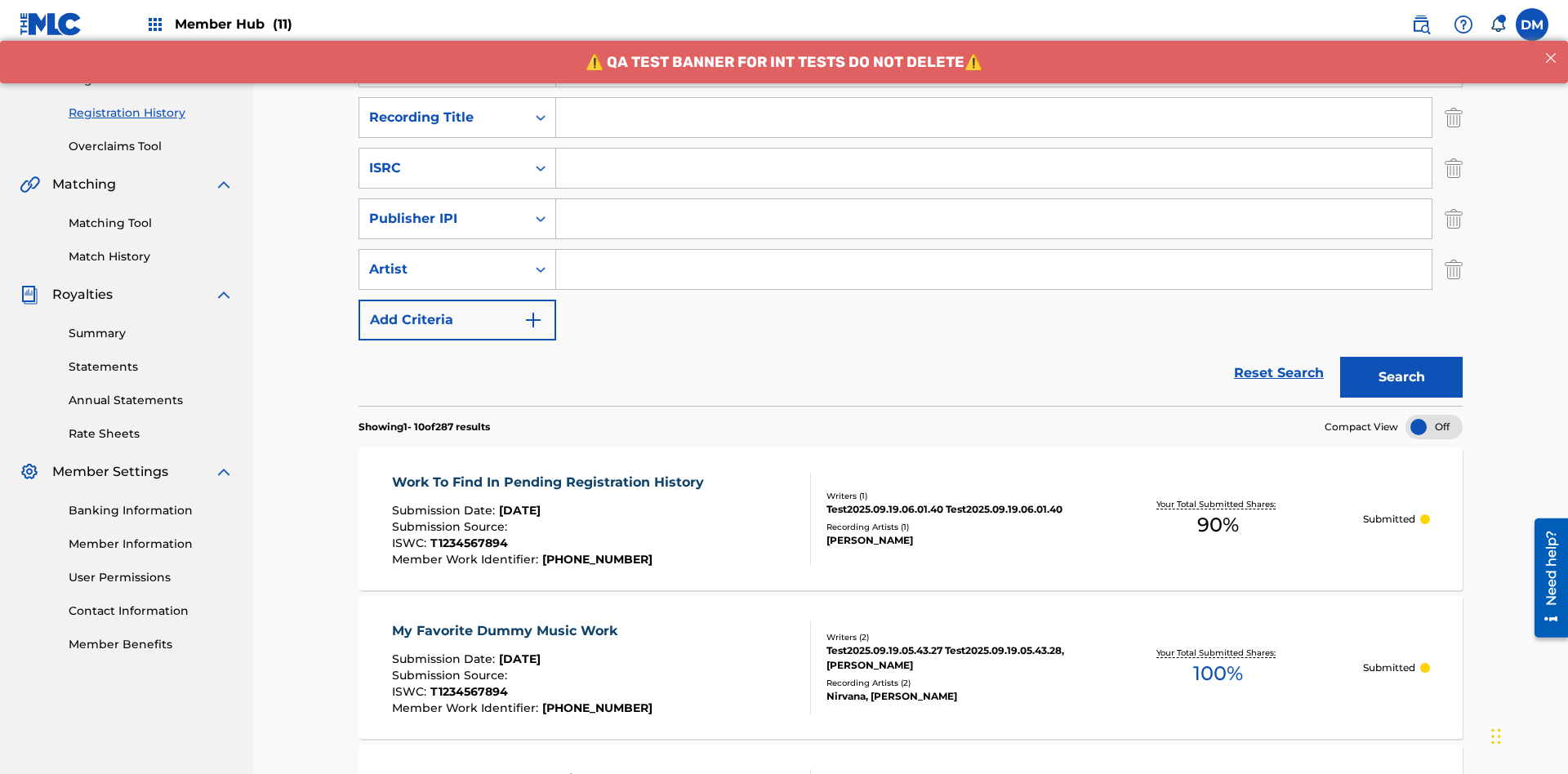
type input "Work to find in Pending Registration History"
click at [994, 118] on input "Search Form" at bounding box center [994, 117] width 876 height 39
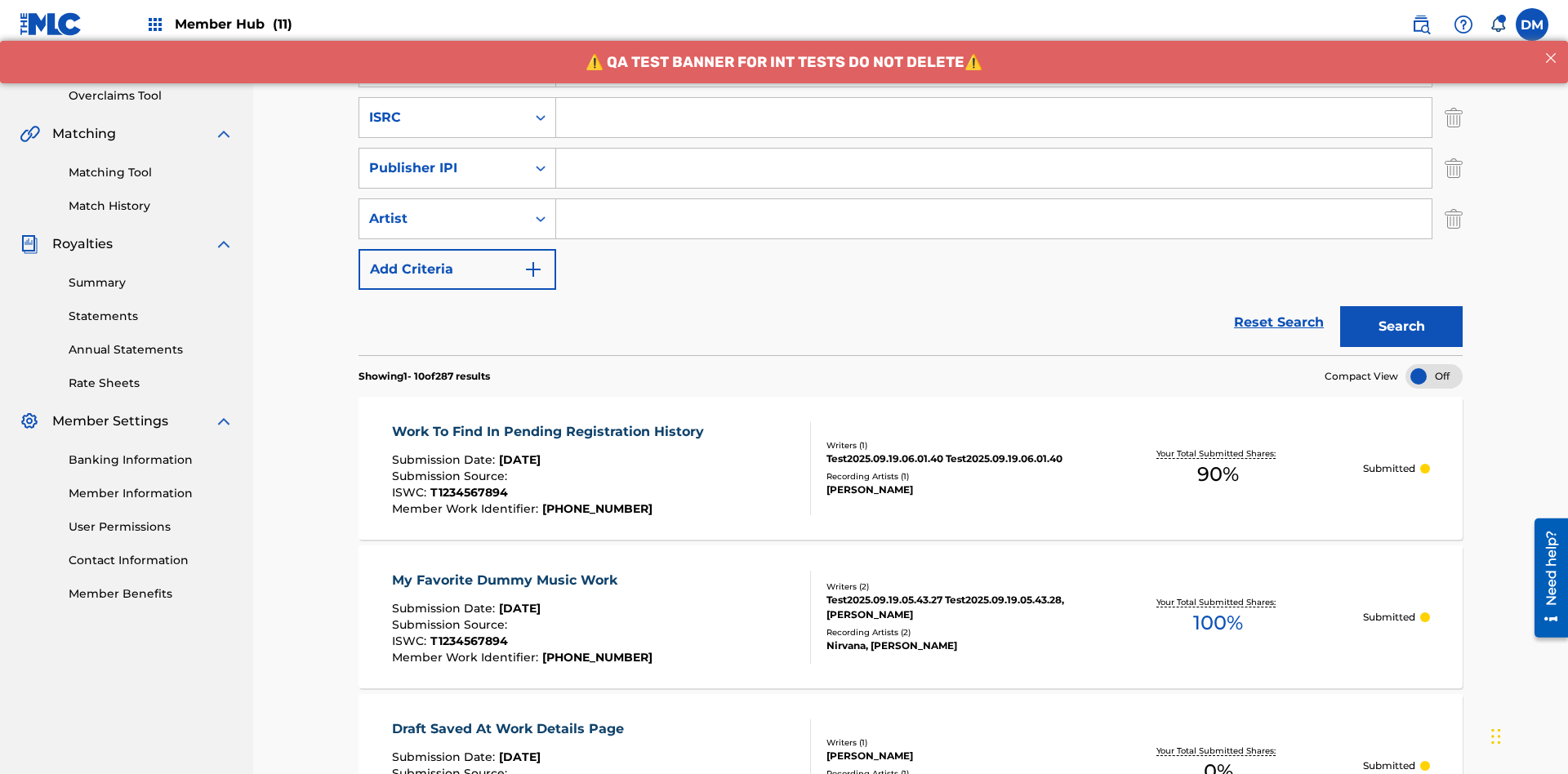
type input "Best Song Ever"
click at [994, 118] on input "Search Form" at bounding box center [994, 117] width 876 height 39
type input "AA3123123123"
click at [994, 149] on input "Search Form" at bounding box center [994, 168] width 876 height 39
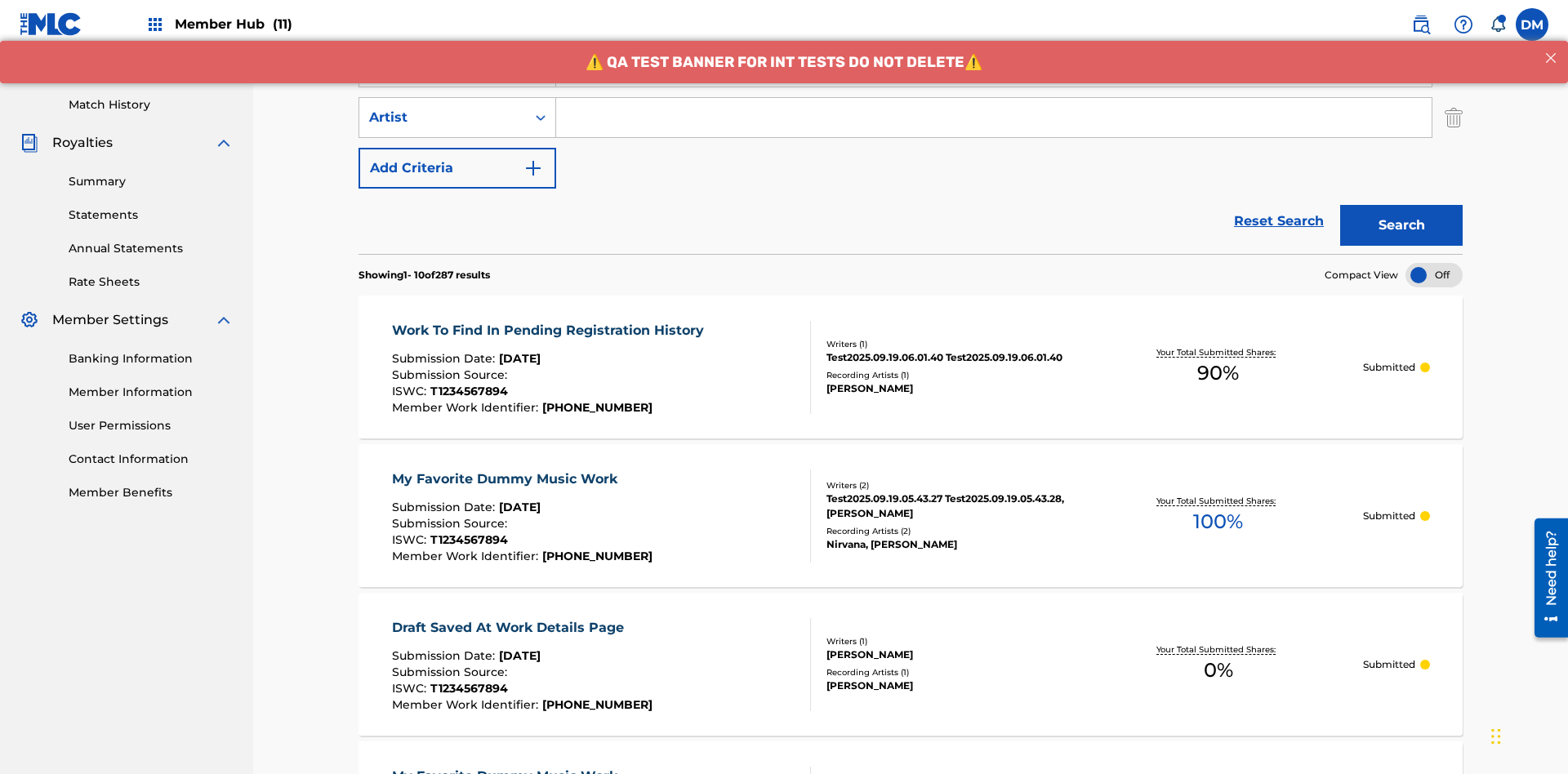
type input "00000000000"
click at [994, 118] on input "Search Form" at bounding box center [994, 117] width 876 height 39
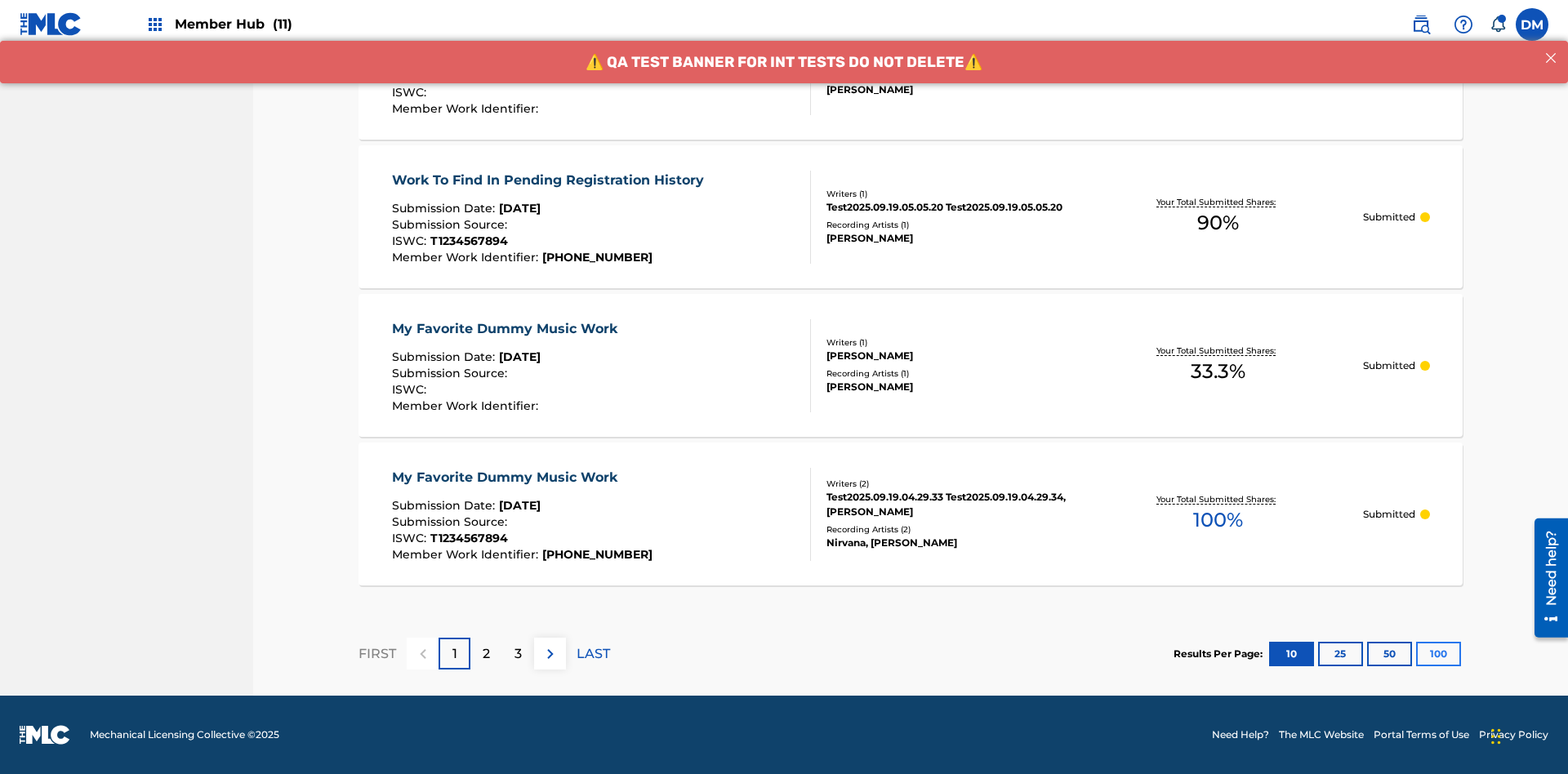
type input "[PERSON_NAME]"
click at [1416, 653] on button "100" at bounding box center [1438, 654] width 45 height 25
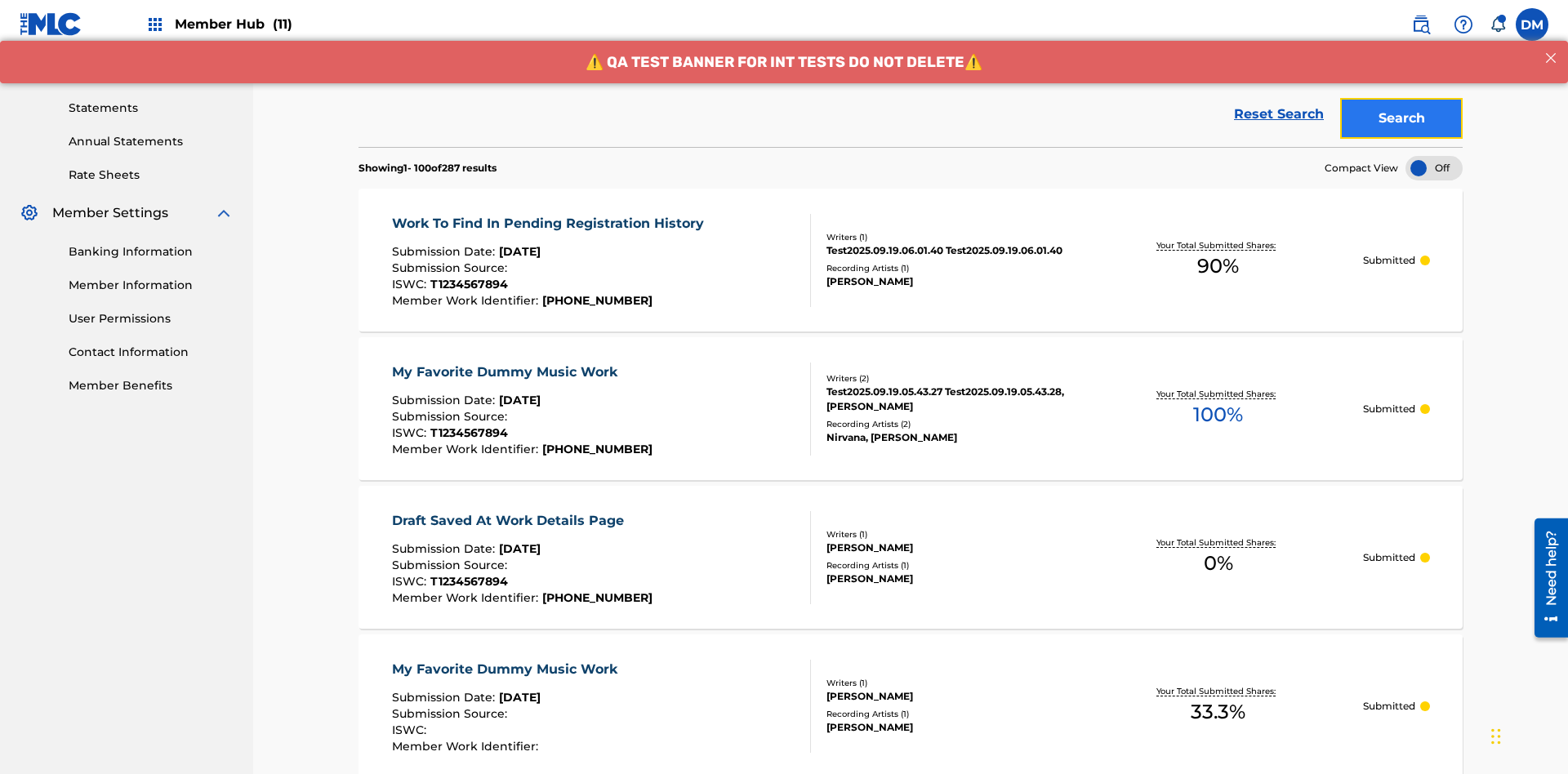
click at [1402, 119] on button "Search" at bounding box center [1401, 118] width 123 height 41
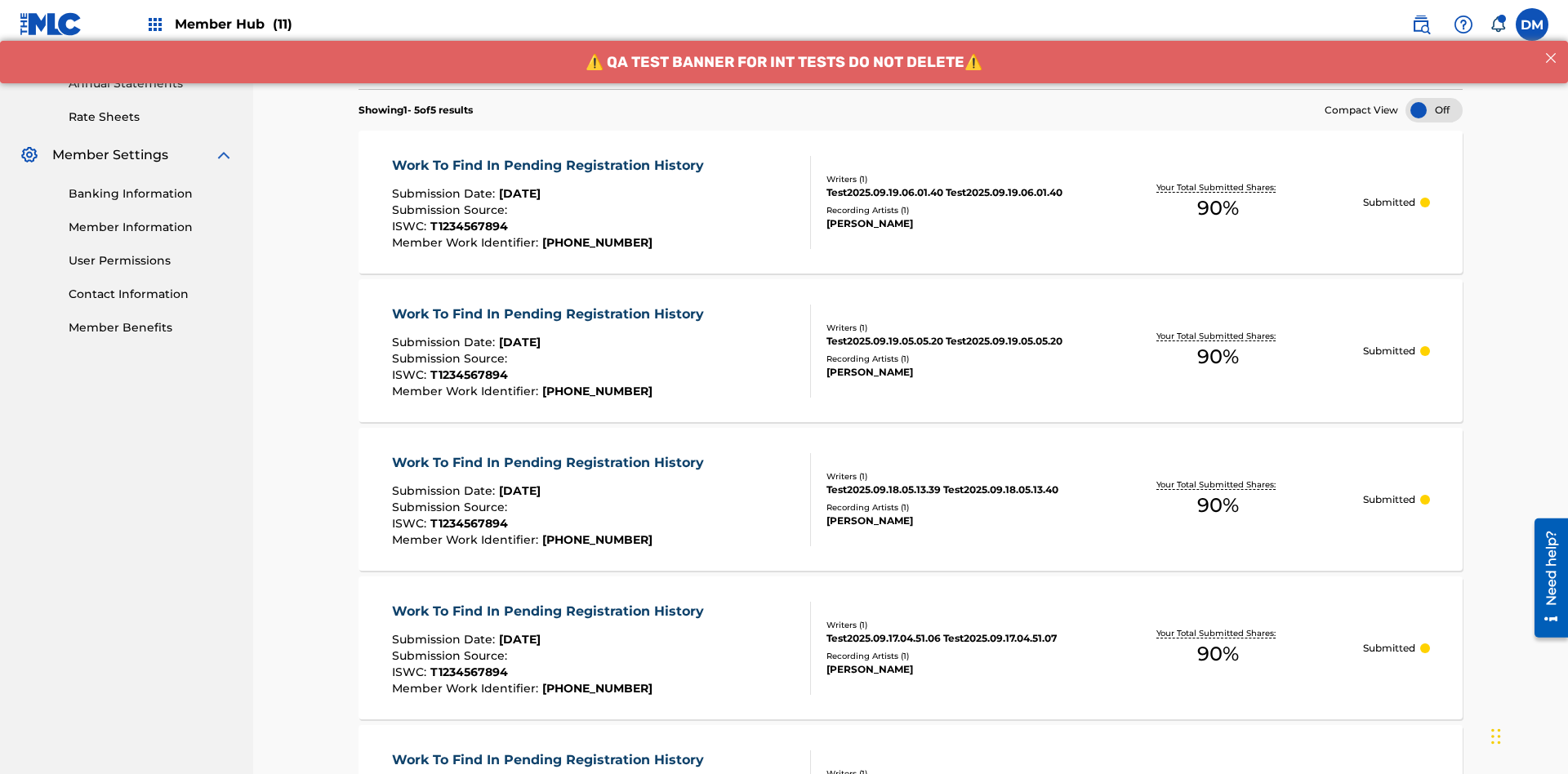
scroll to position [673, 0]
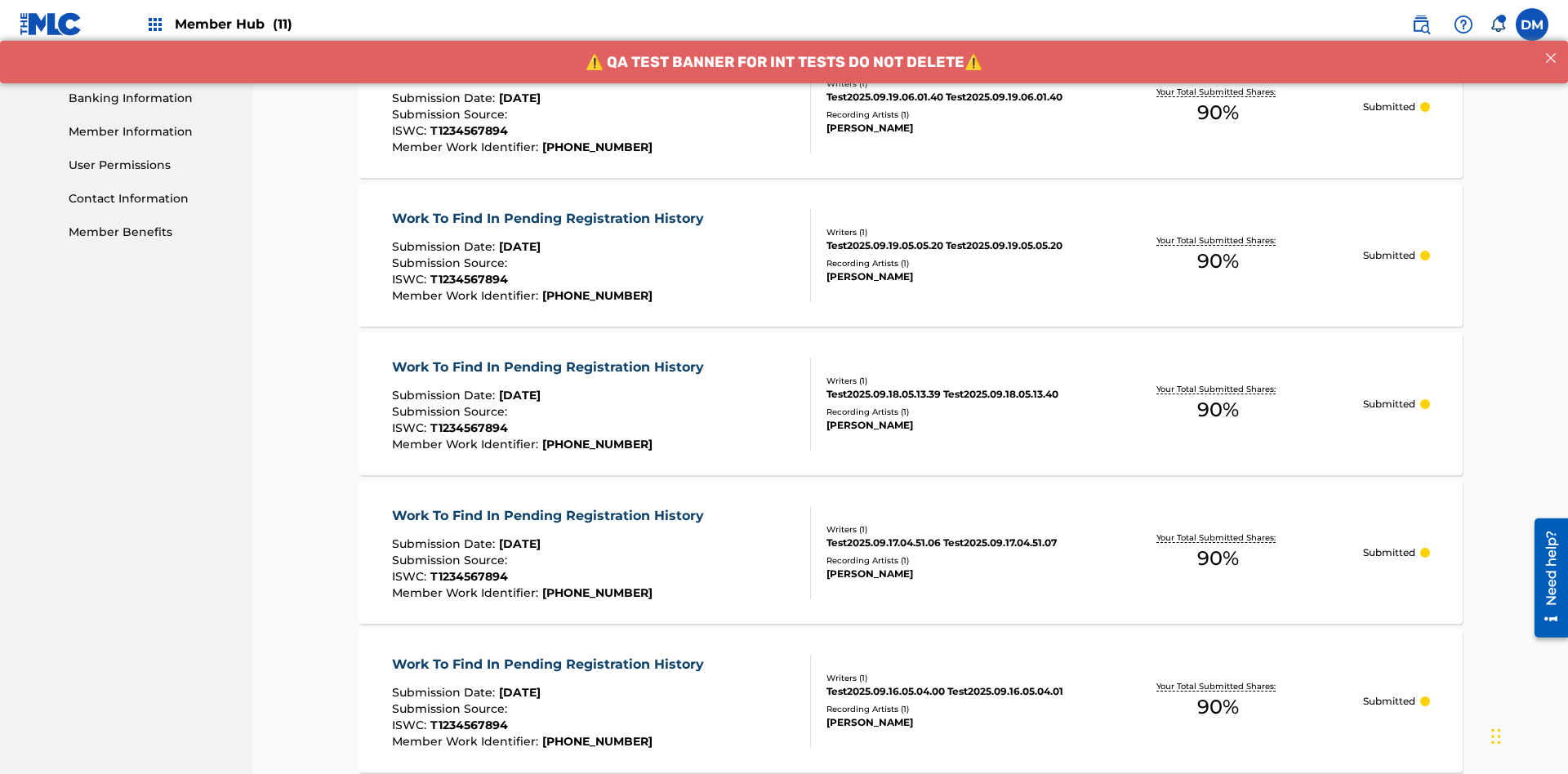
click at [1218, 113] on span "90 %" at bounding box center [1219, 112] width 42 height 29
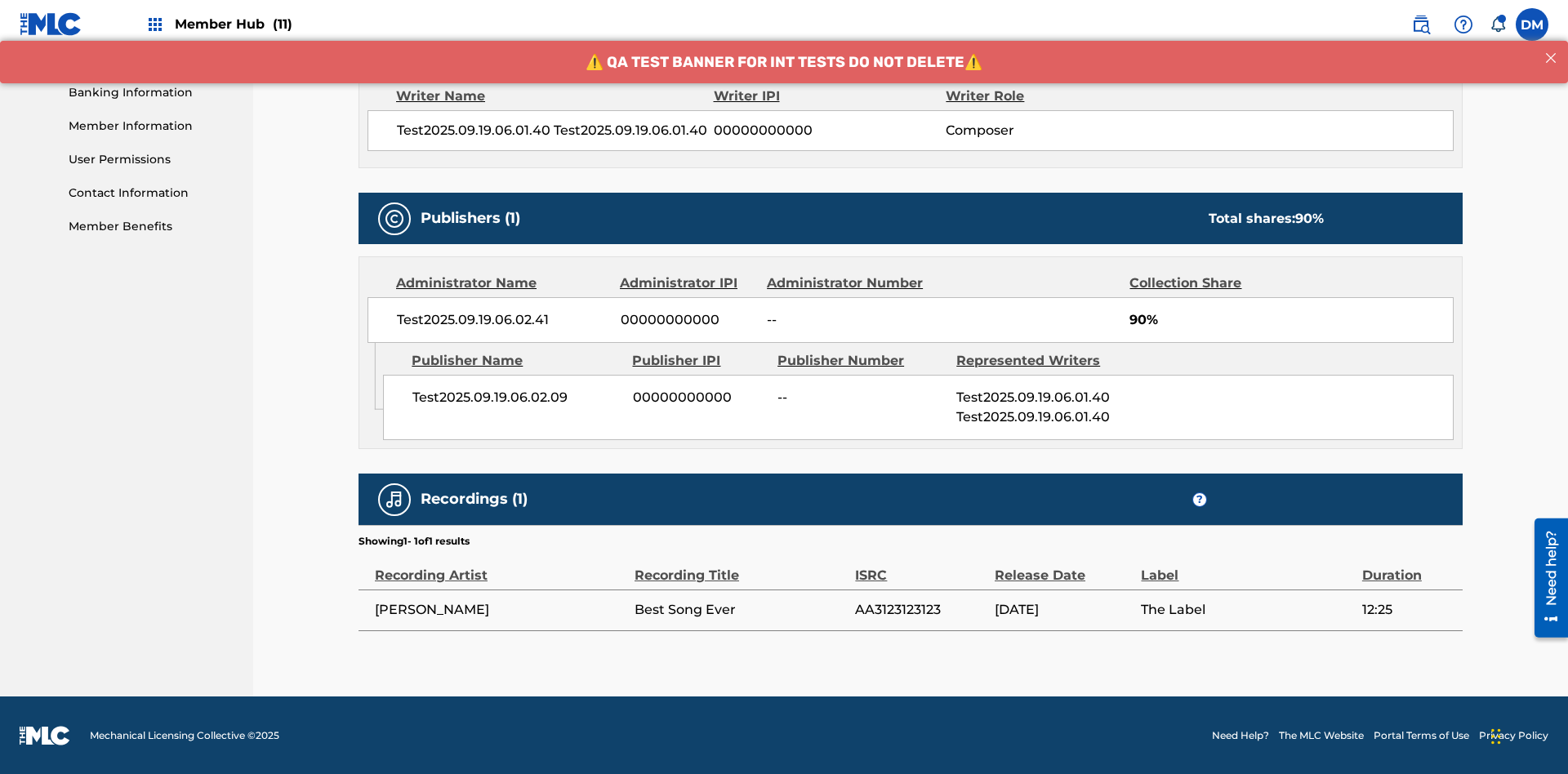
scroll to position [680, 0]
